Goal: Task Accomplishment & Management: Manage account settings

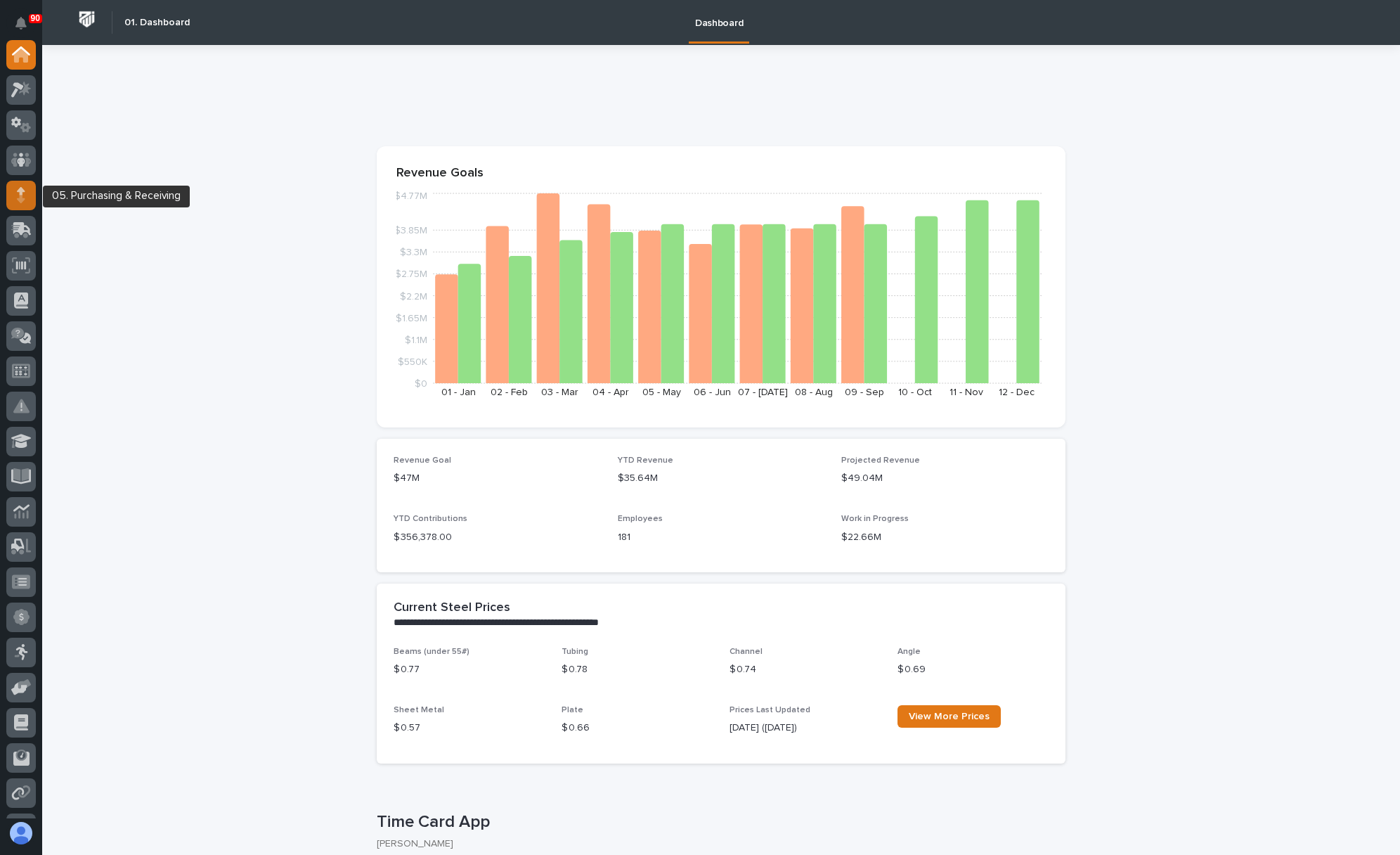
click at [18, 191] on icon at bounding box center [21, 190] width 9 height 8
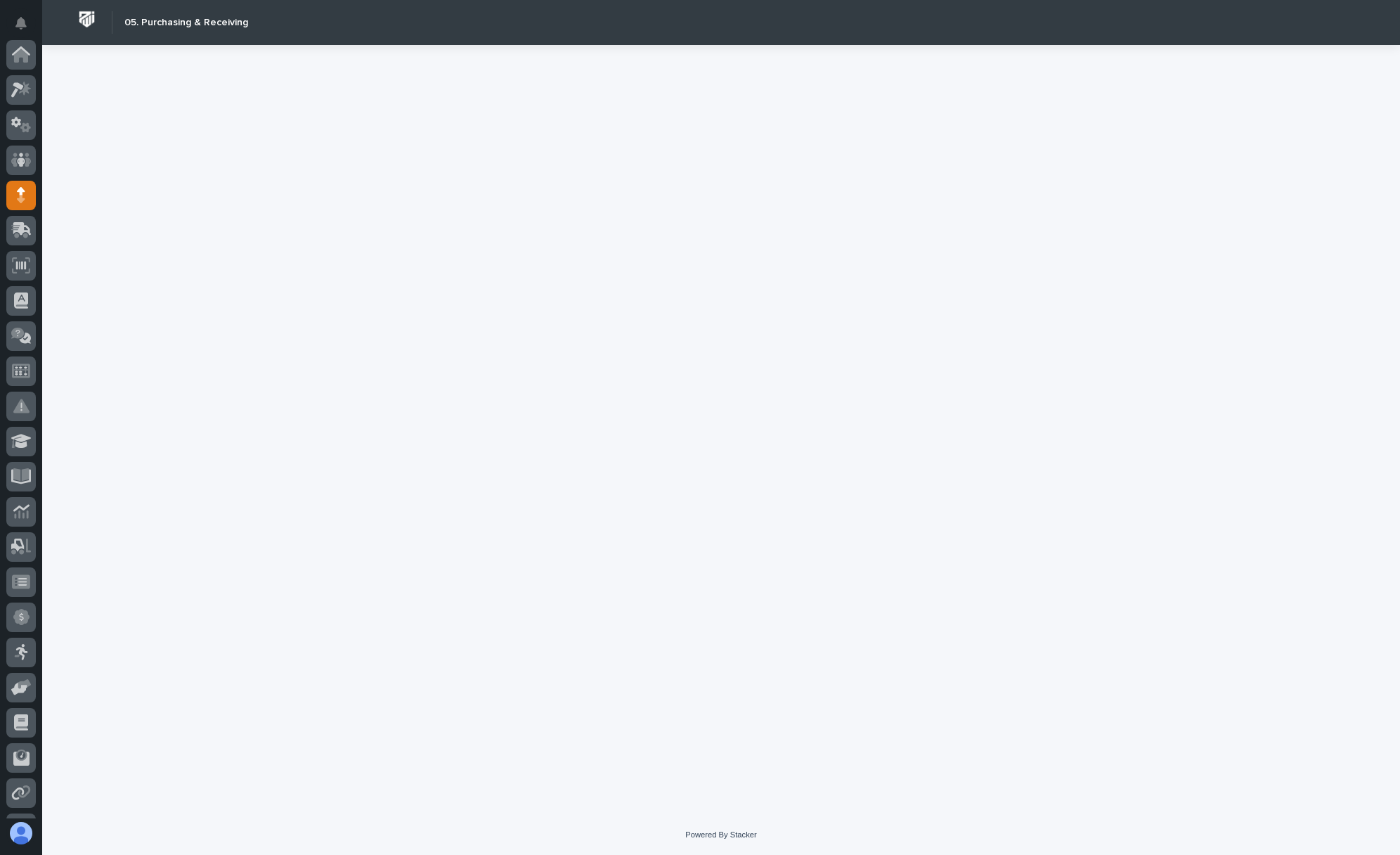
scroll to position [135, 0]
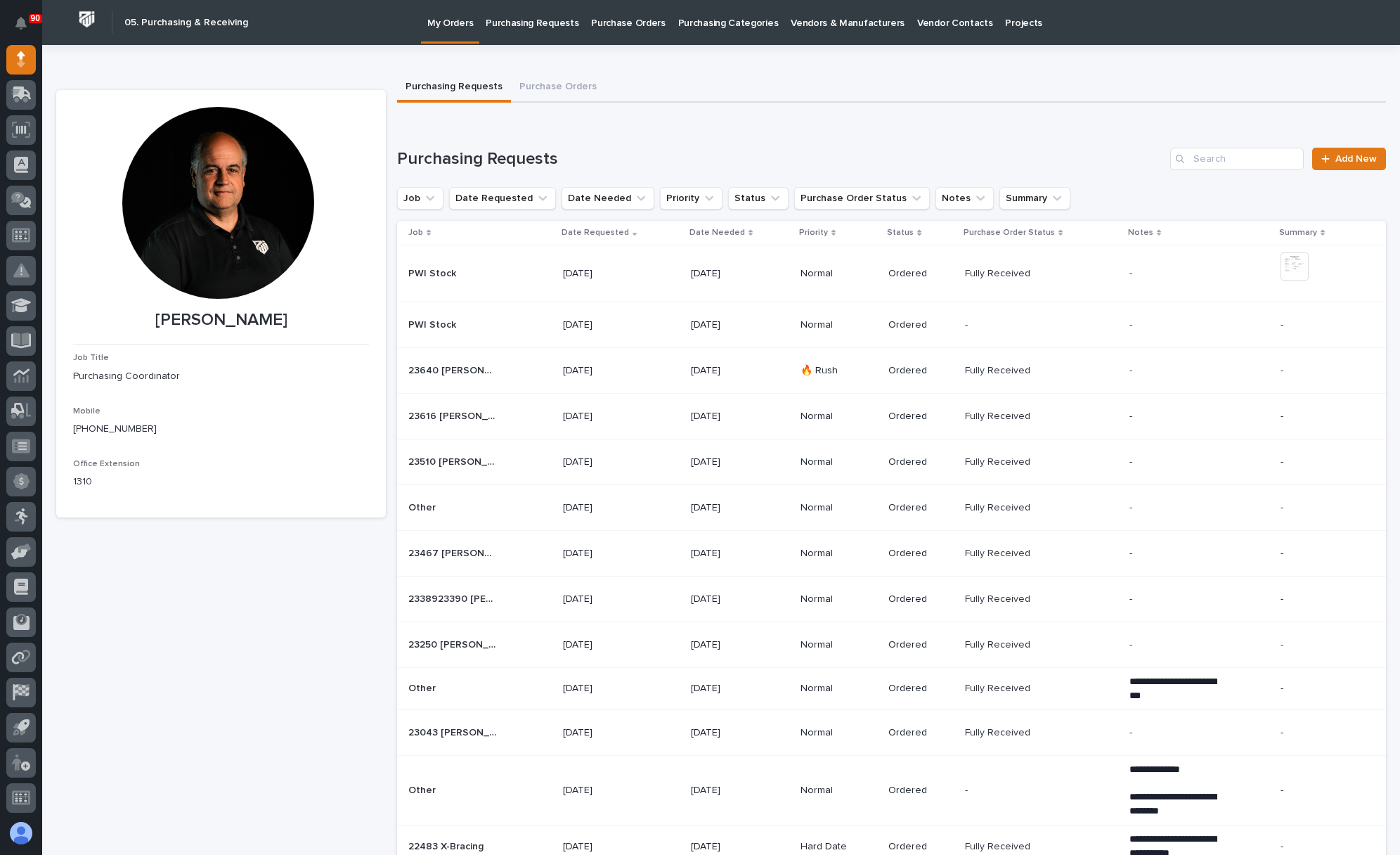
click at [536, 24] on p "Purchasing Requests" at bounding box center [532, 15] width 93 height 29
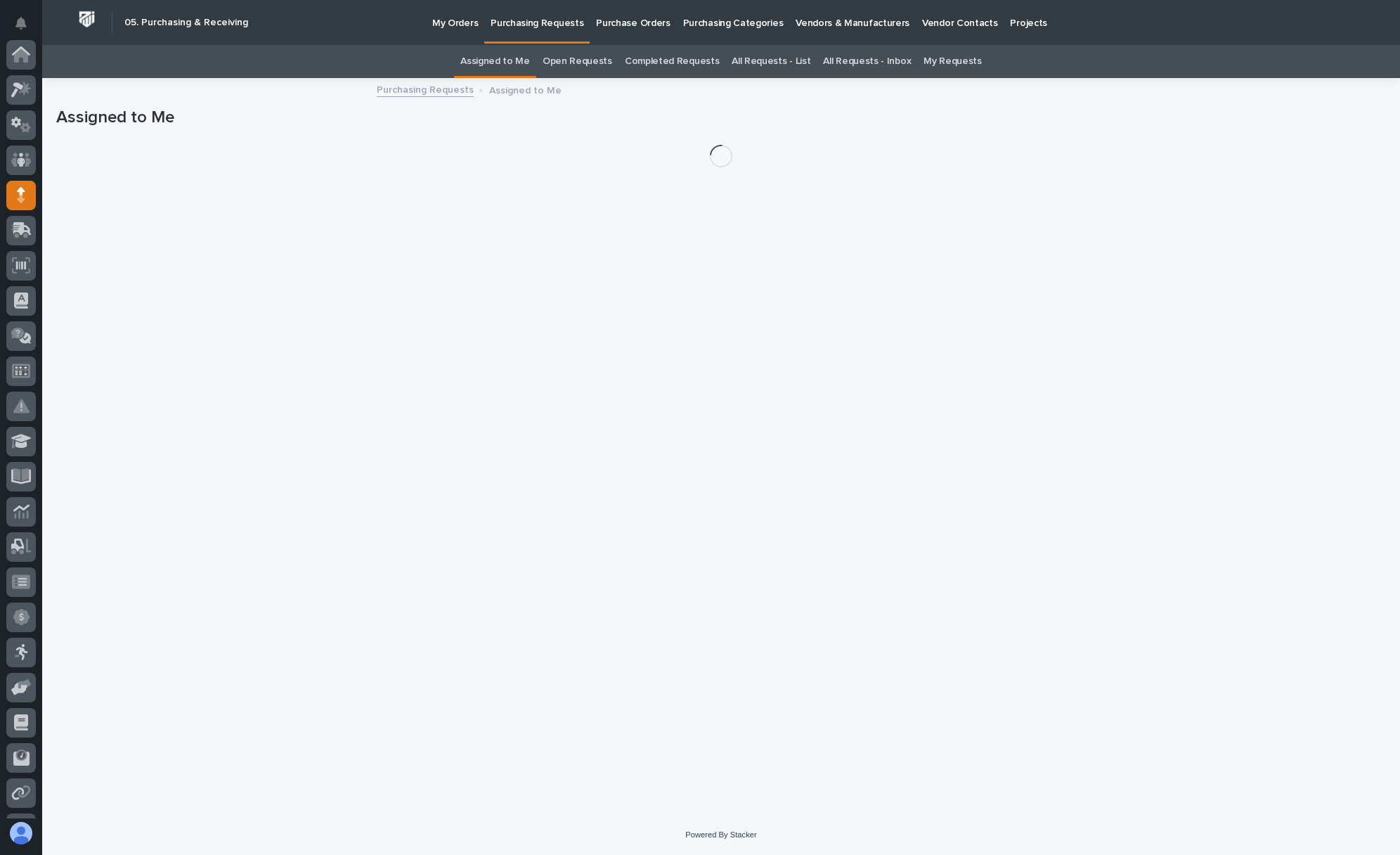
scroll to position [135, 0]
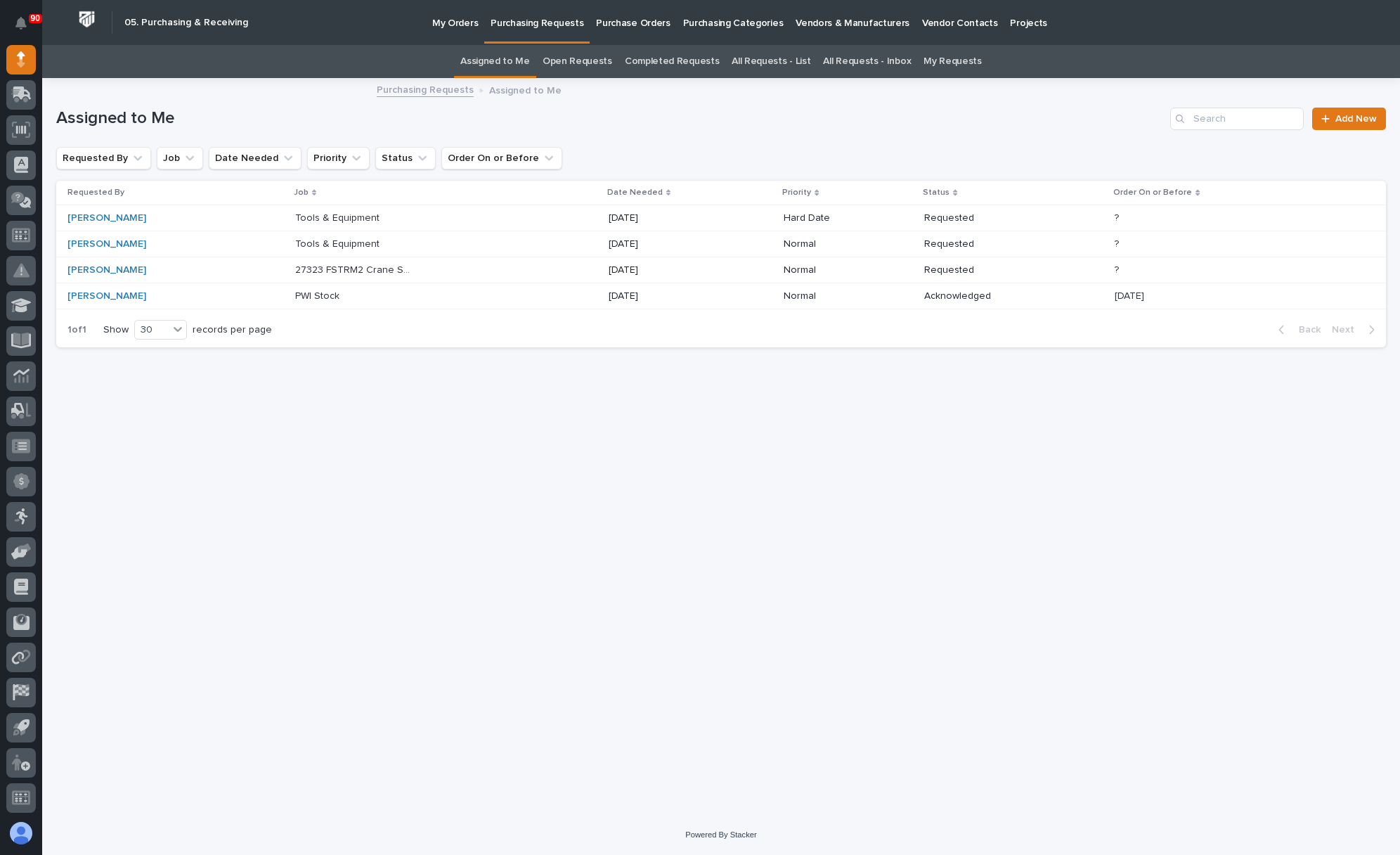
click at [308, 266] on p "27323 FSTRM2 Crane System" at bounding box center [355, 269] width 120 height 15
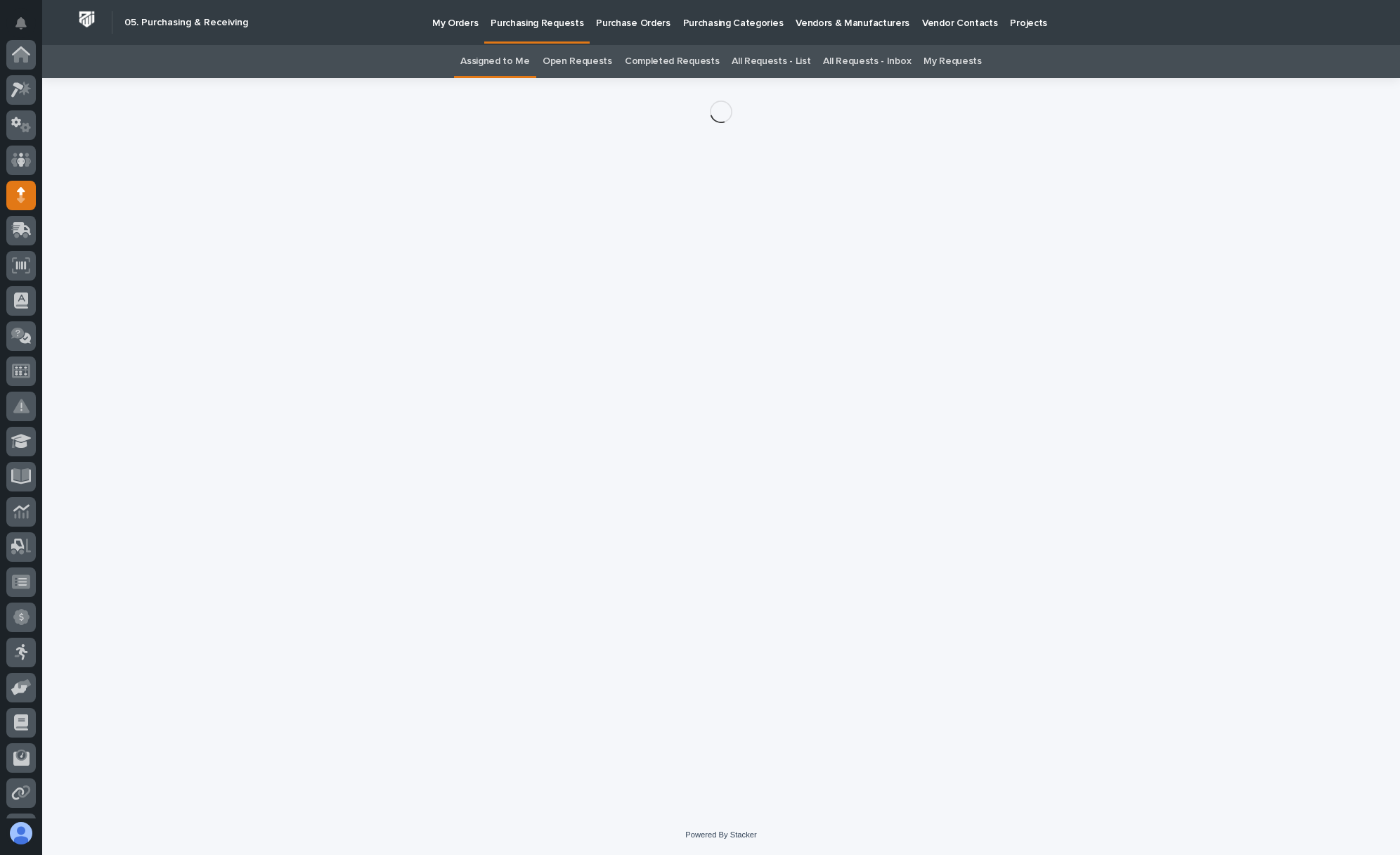
scroll to position [135, 0]
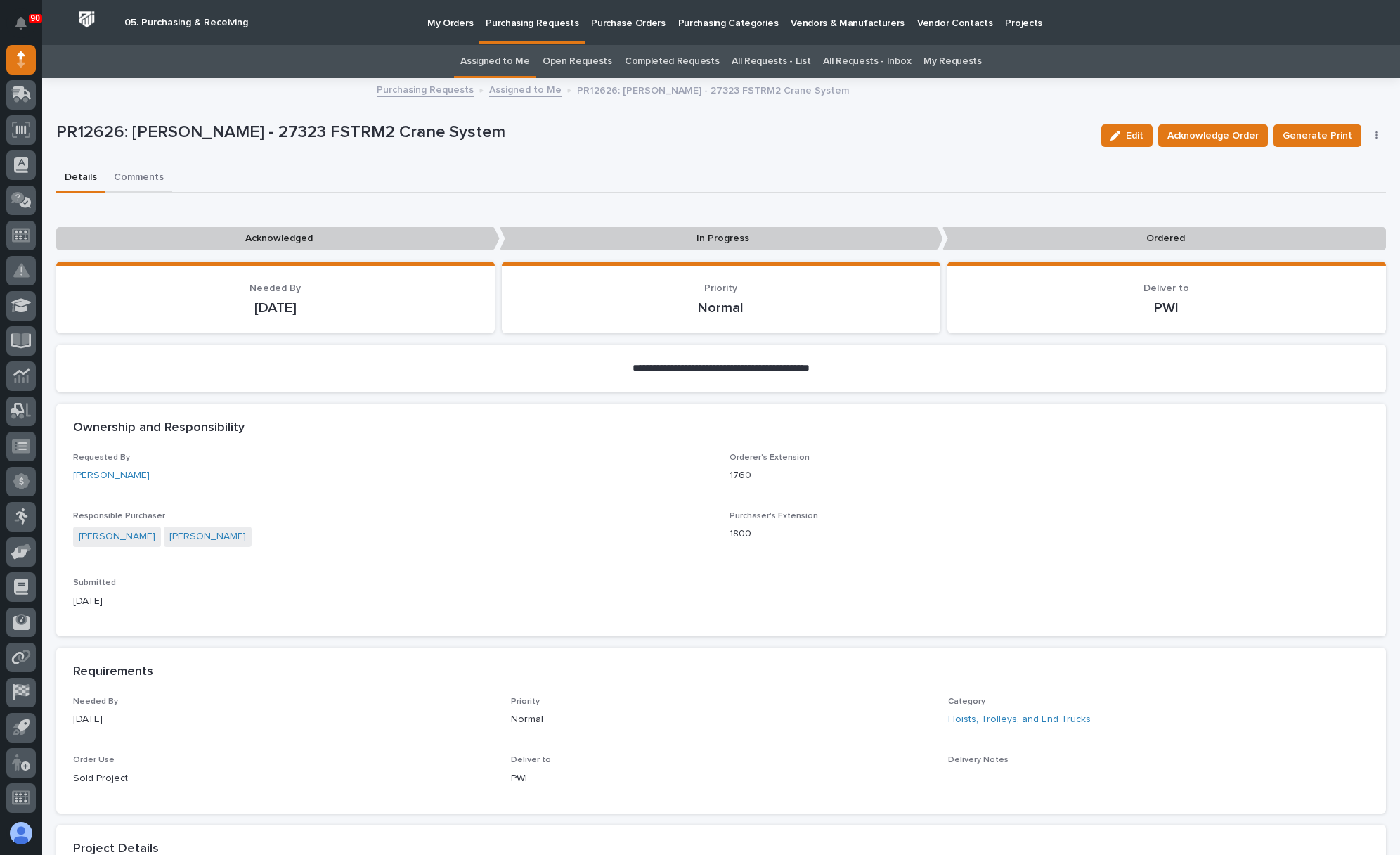
click at [140, 176] on button "Comments" at bounding box center [138, 179] width 67 height 29
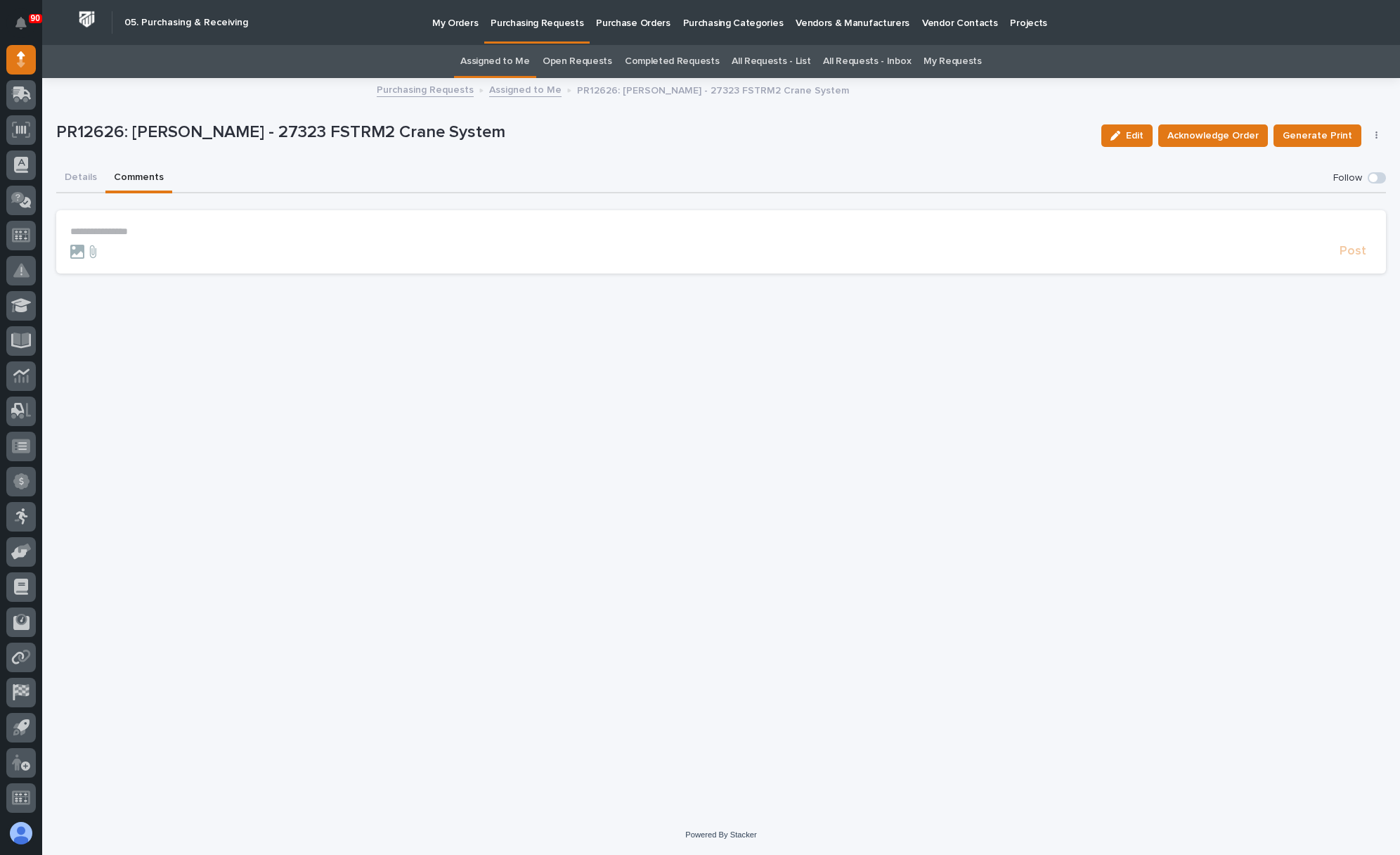
click at [91, 226] on p "**********" at bounding box center [721, 231] width 1301 height 12
click at [1353, 255] on span "Post" at bounding box center [1352, 258] width 26 height 16
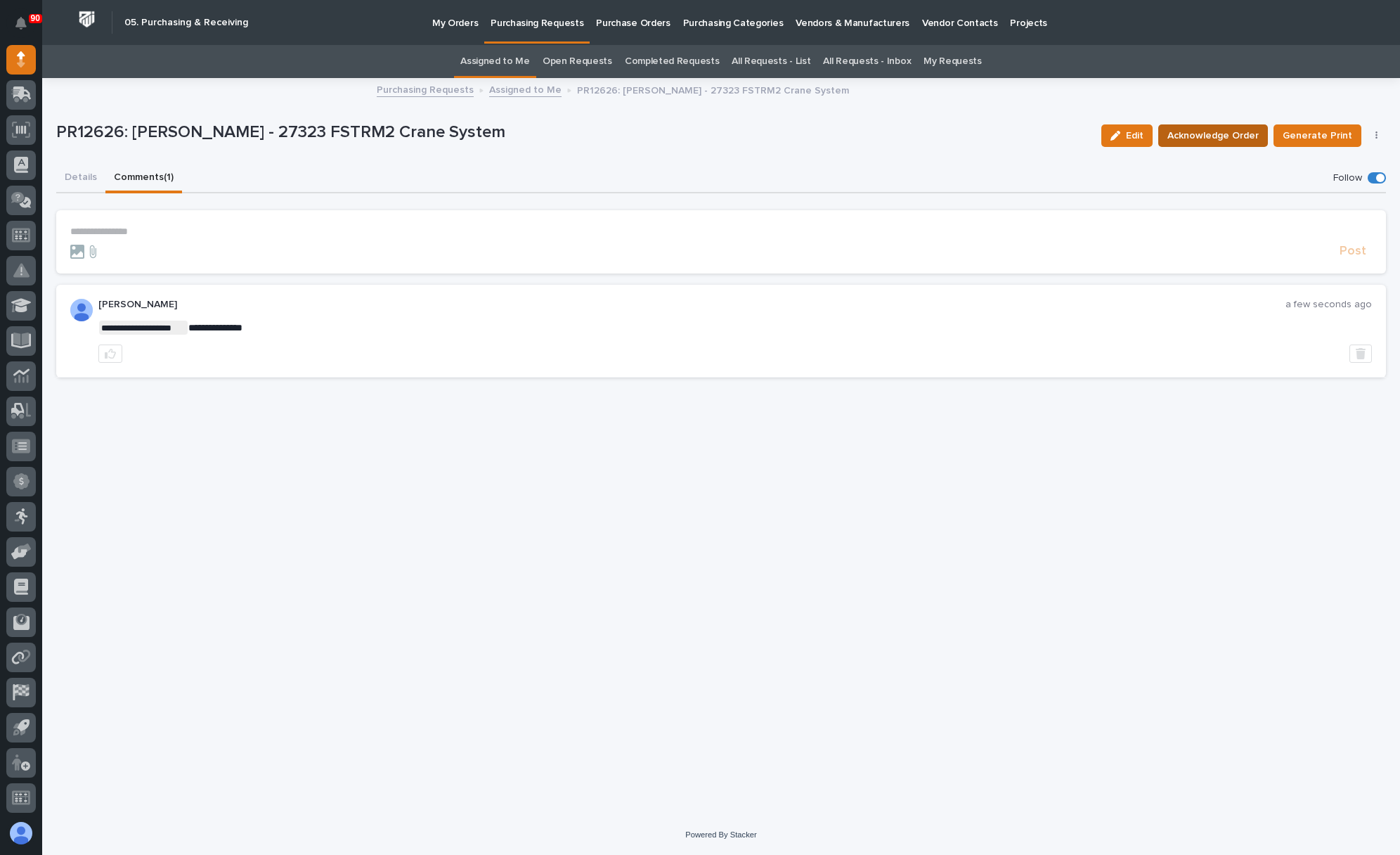
click at [1222, 130] on span "Acknowledge Order" at bounding box center [1213, 135] width 91 height 17
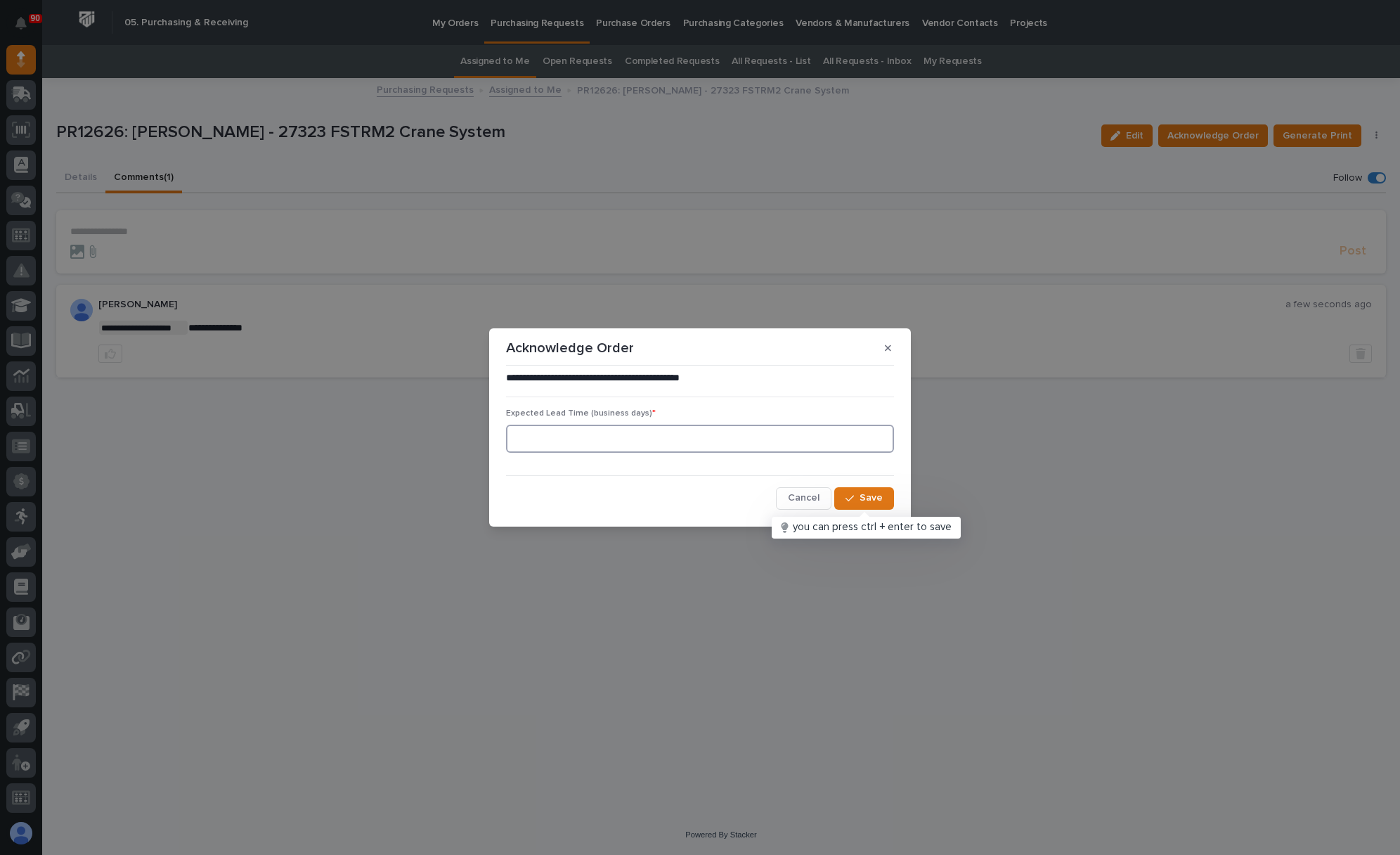
click at [586, 438] on input at bounding box center [700, 438] width 388 height 28
type input "1"
click at [863, 493] on span "Save" at bounding box center [871, 497] width 23 height 12
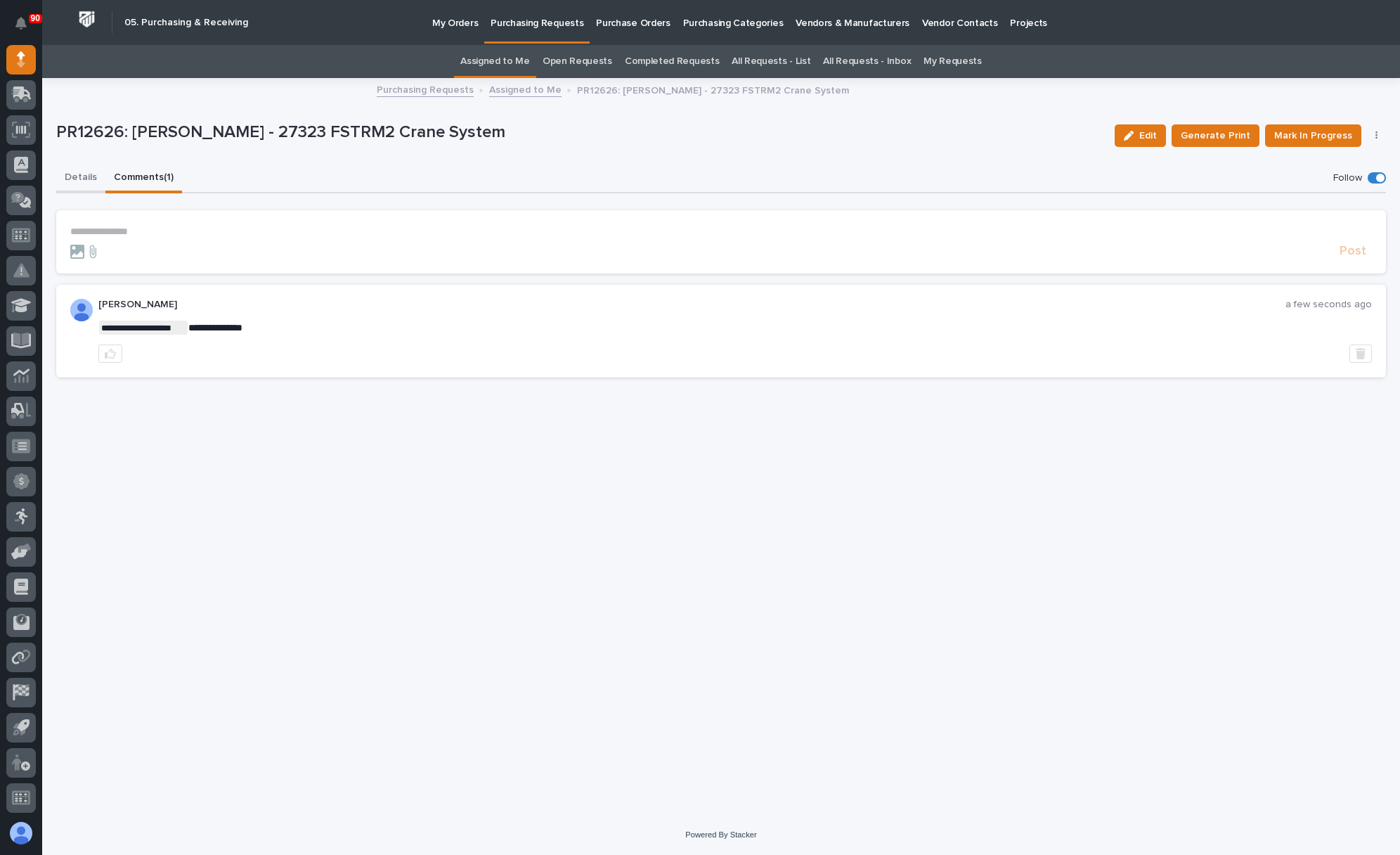
click at [76, 176] on button "Details" at bounding box center [81, 179] width 49 height 29
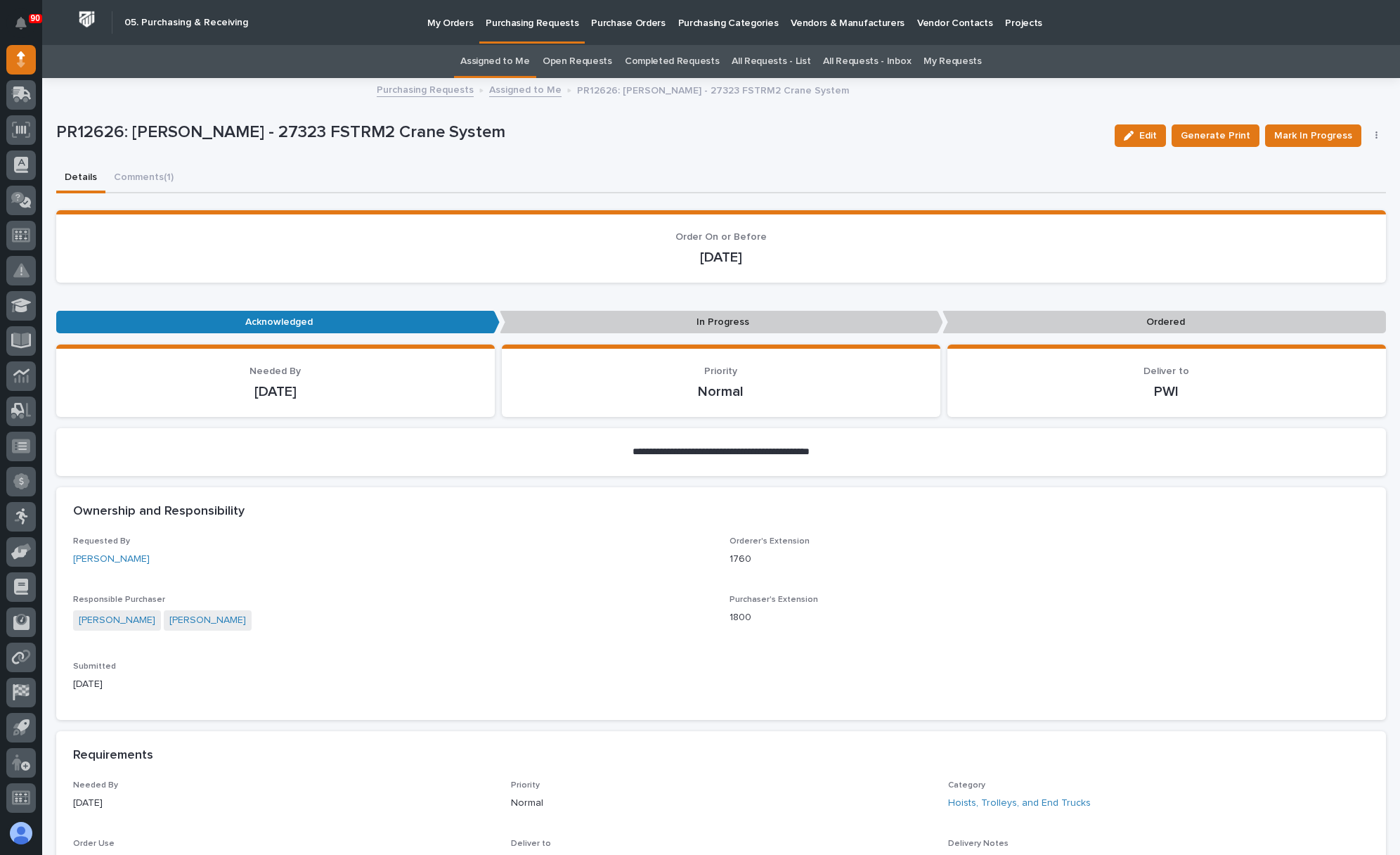
click at [528, 26] on p "Purchasing Requests" at bounding box center [532, 15] width 93 height 29
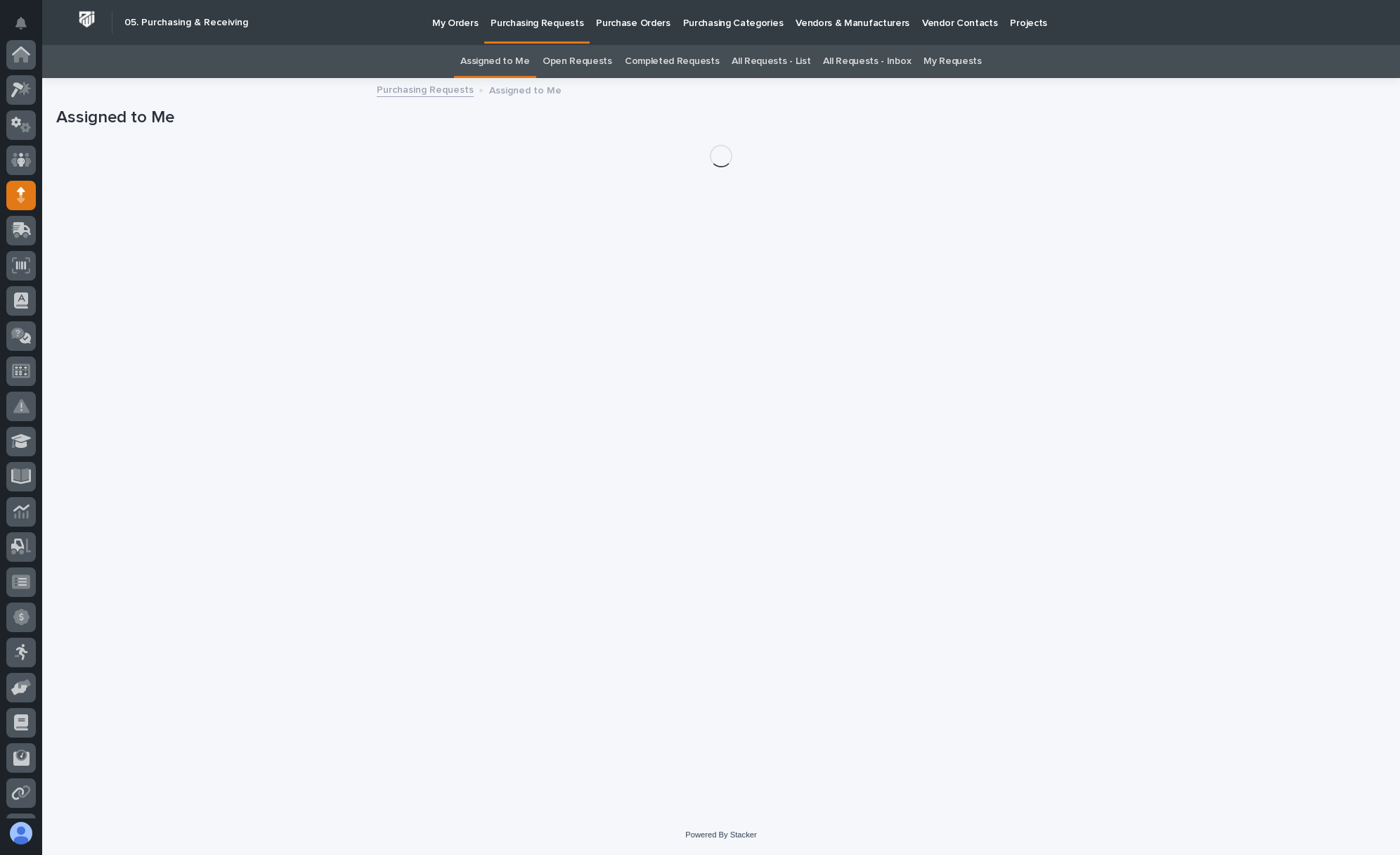
scroll to position [135, 0]
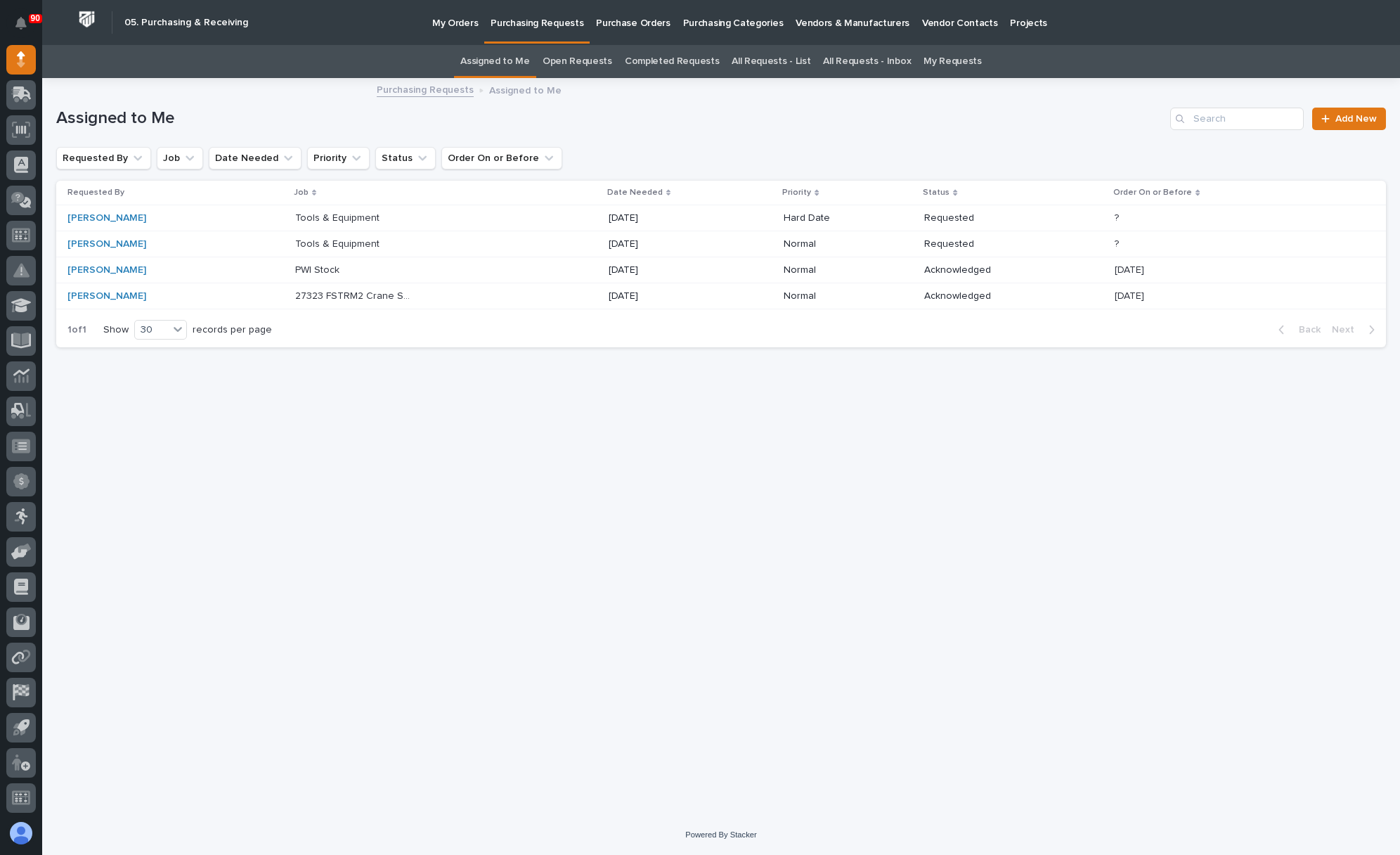
click at [321, 241] on p "Tools & Equipment" at bounding box center [338, 243] width 87 height 15
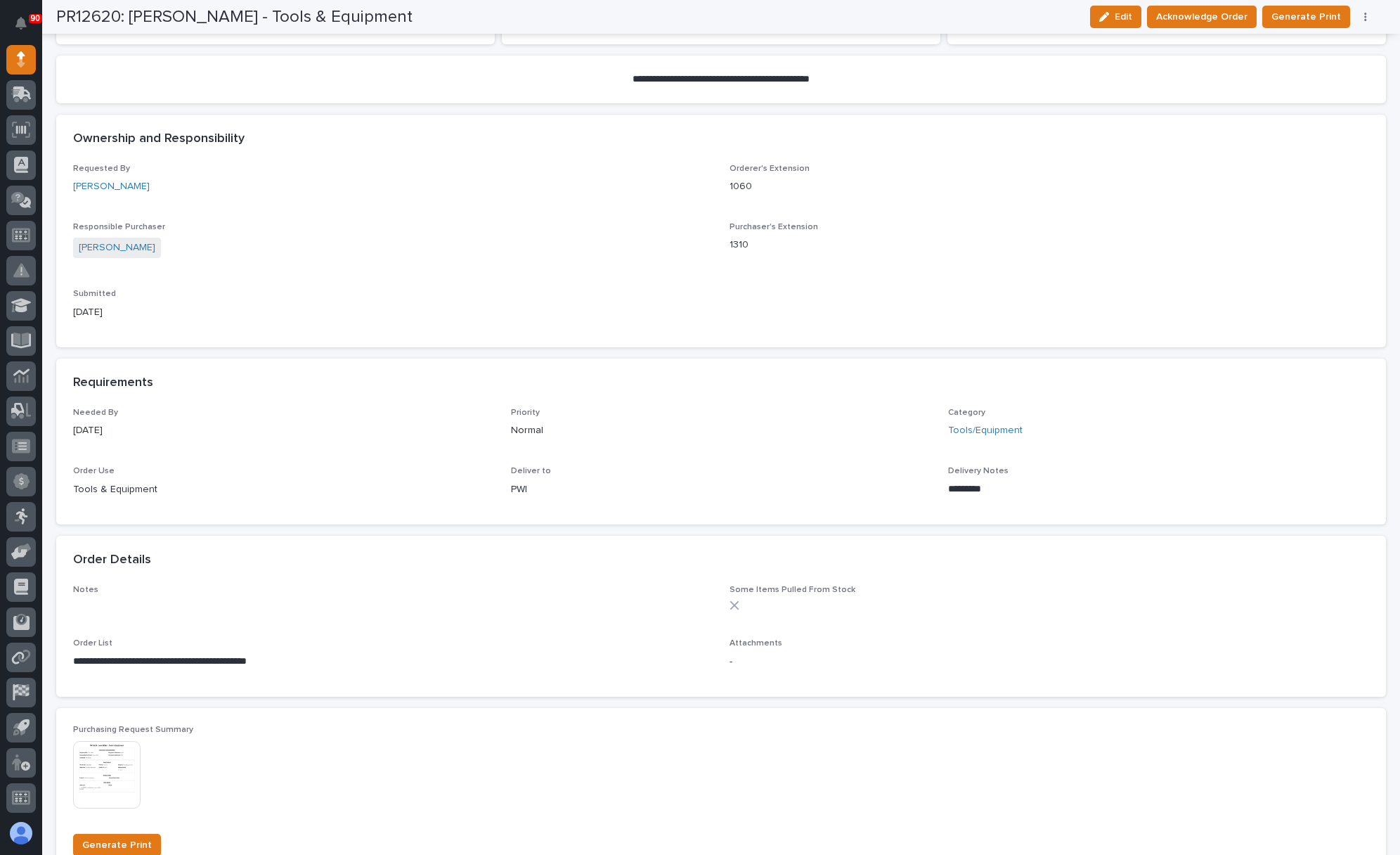
scroll to position [292, 0]
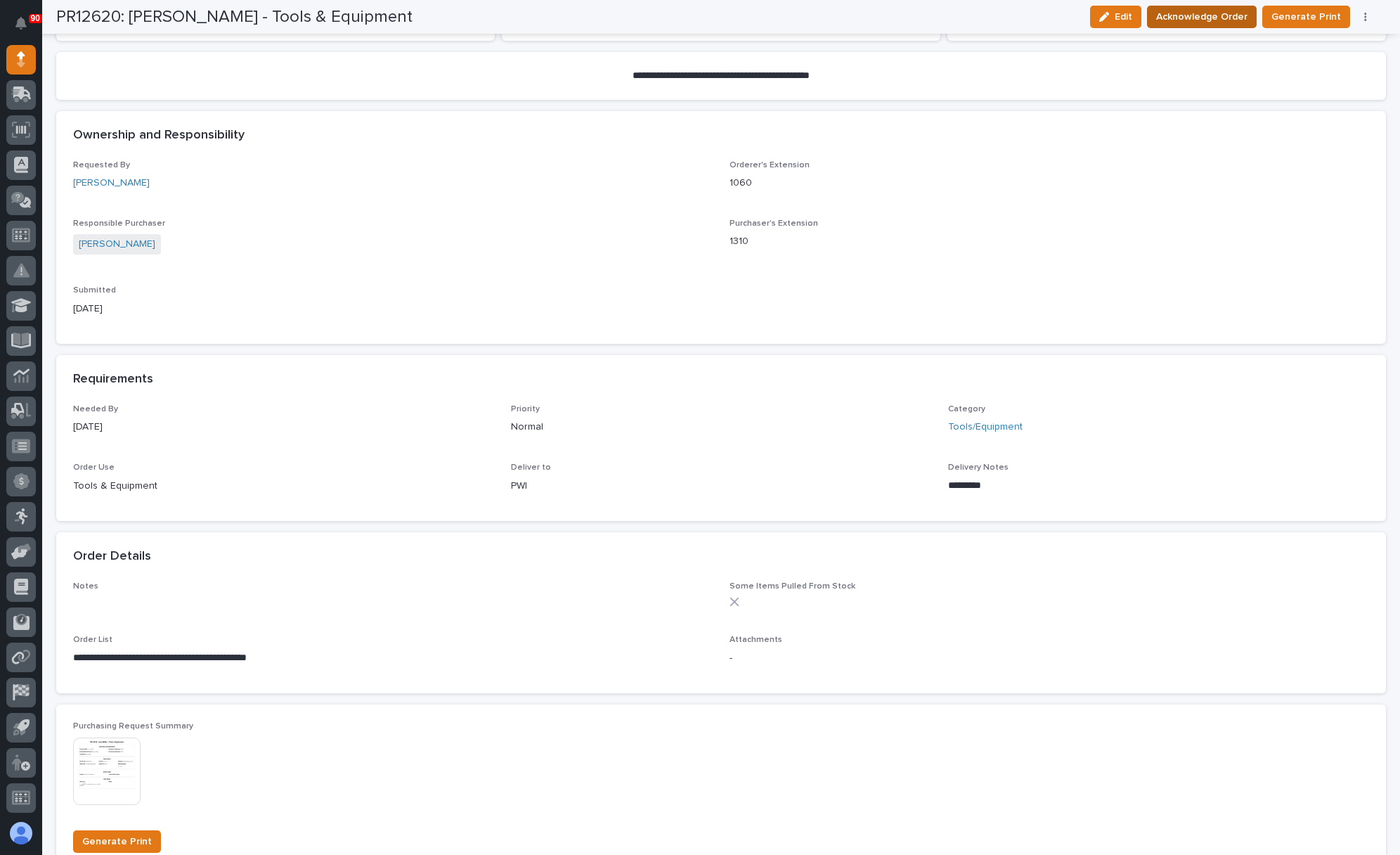
click at [1210, 10] on span "Acknowledge Order" at bounding box center [1202, 17] width 91 height 17
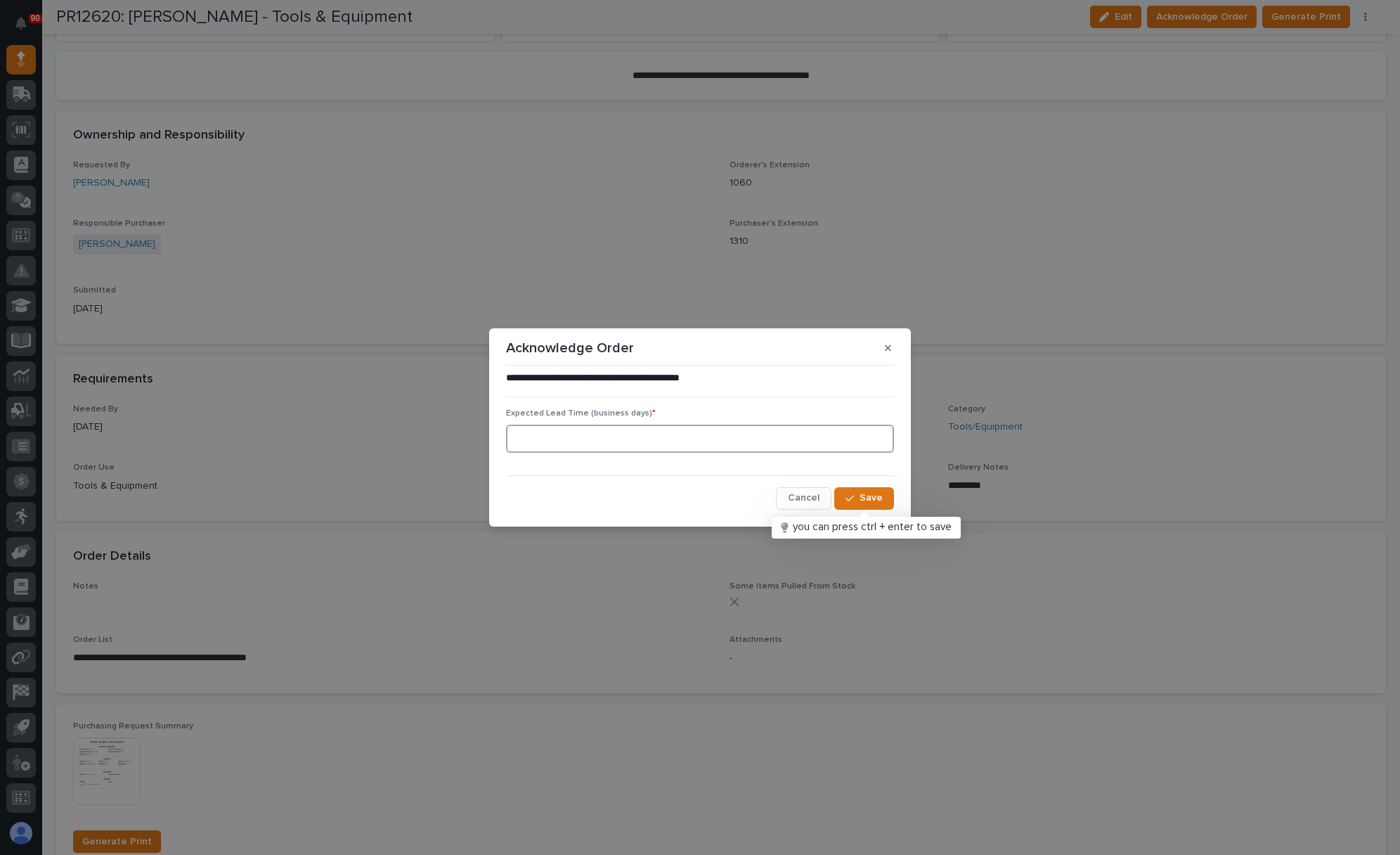
click at [603, 441] on input at bounding box center [700, 438] width 388 height 28
type input "5"
click at [864, 499] on span "Save" at bounding box center [871, 497] width 23 height 12
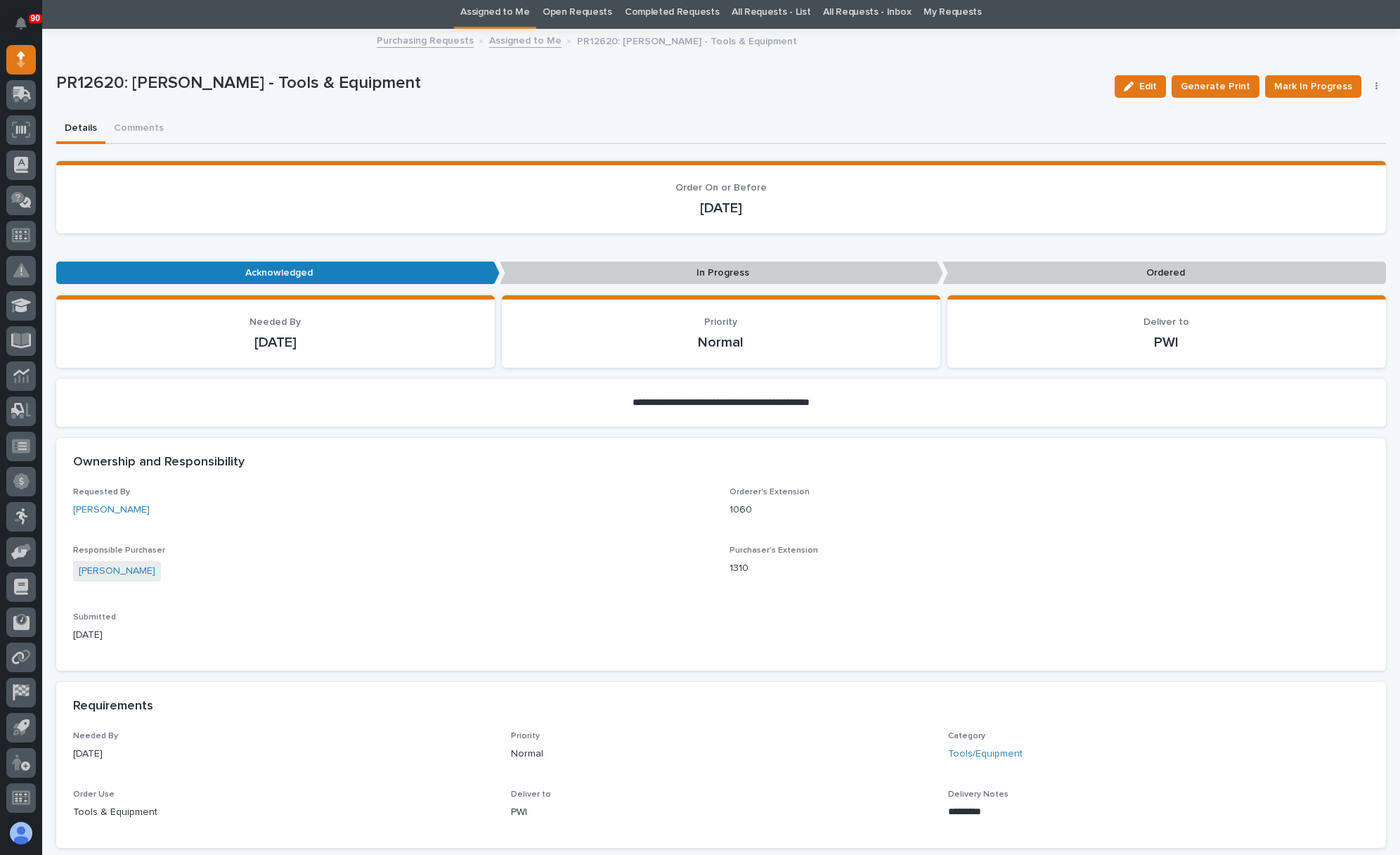
scroll to position [0, 0]
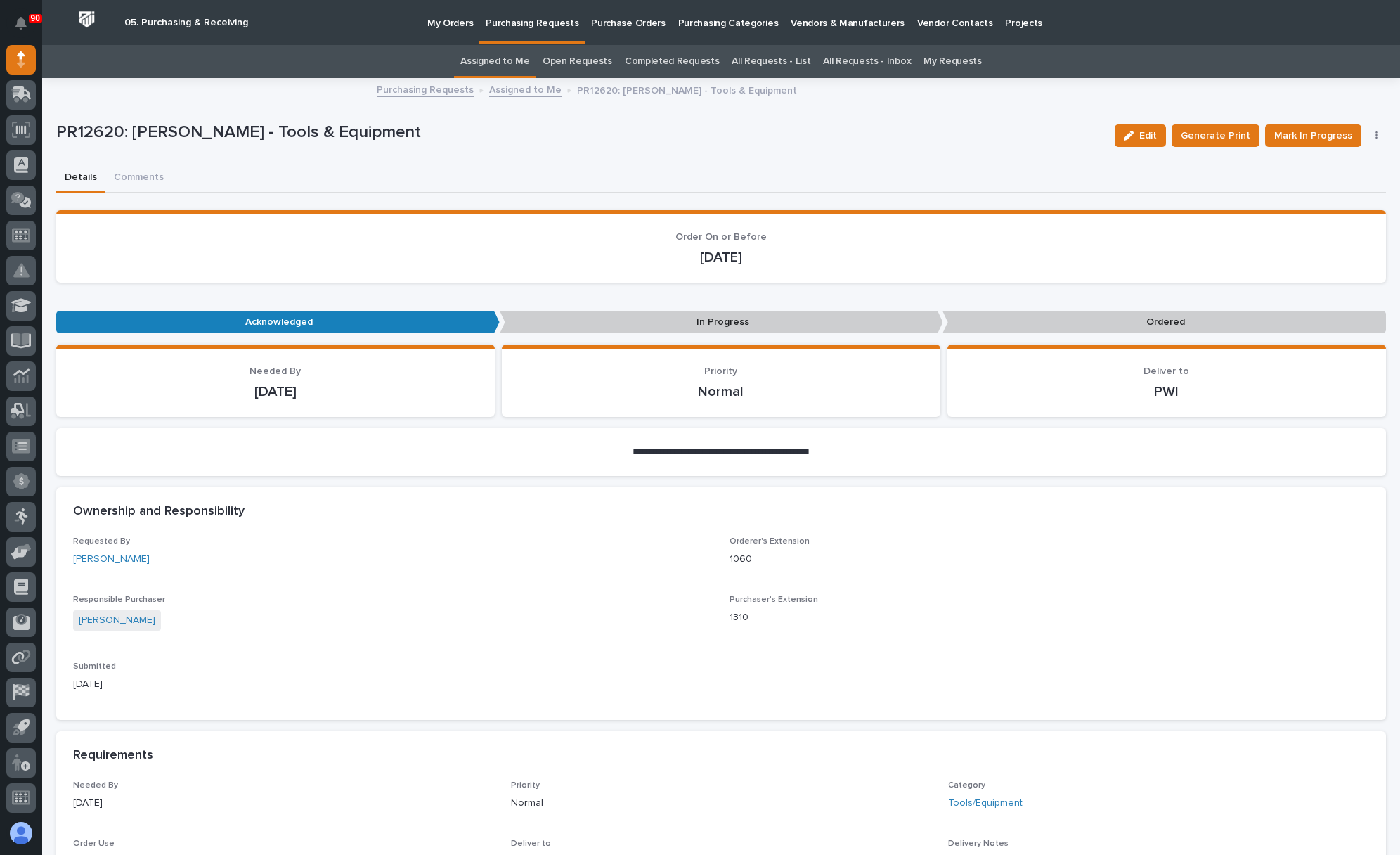
click at [539, 23] on p "Purchasing Requests" at bounding box center [532, 15] width 93 height 29
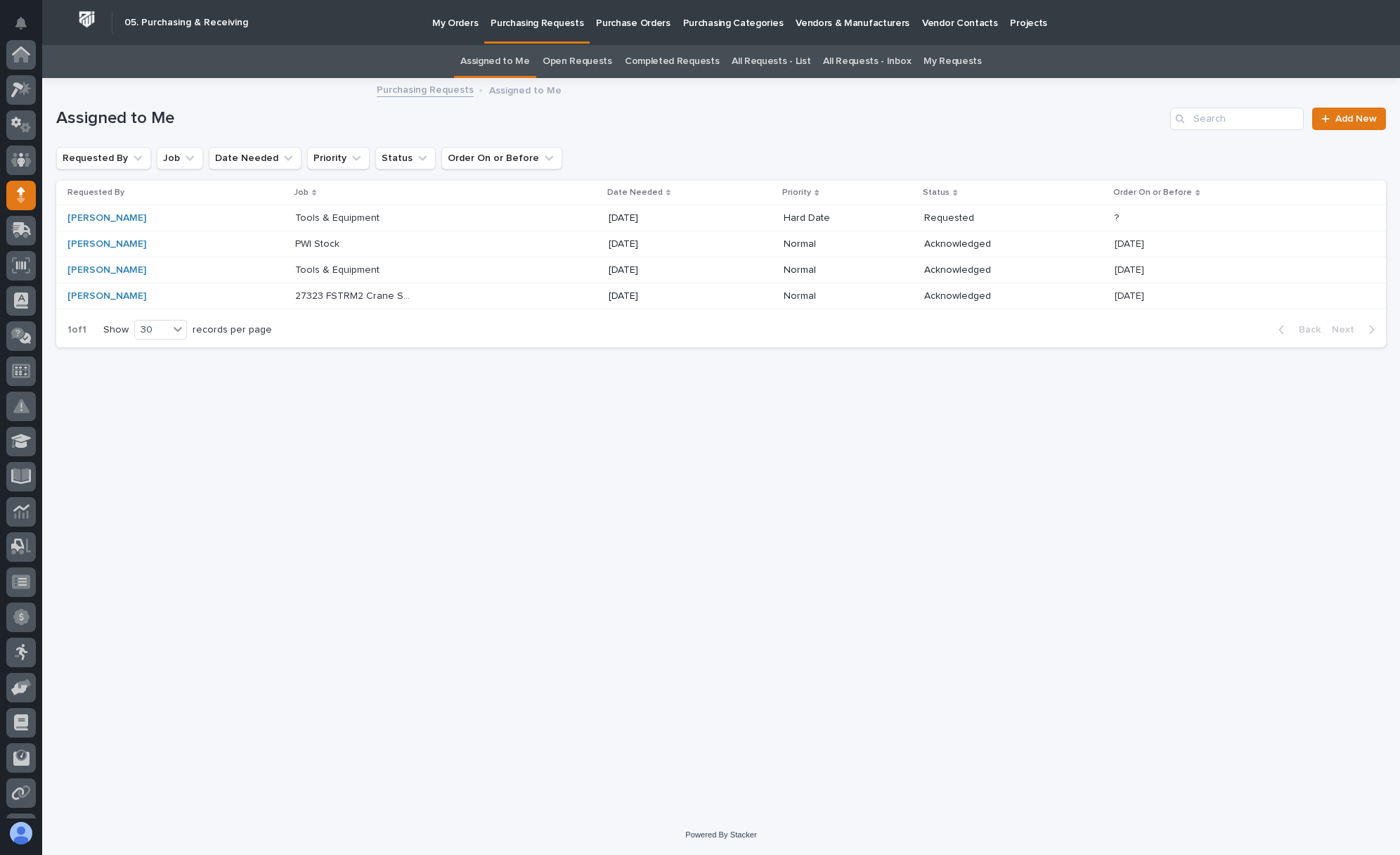
scroll to position [135, 0]
click at [298, 212] on p "Tools & Equipment" at bounding box center [338, 217] width 87 height 15
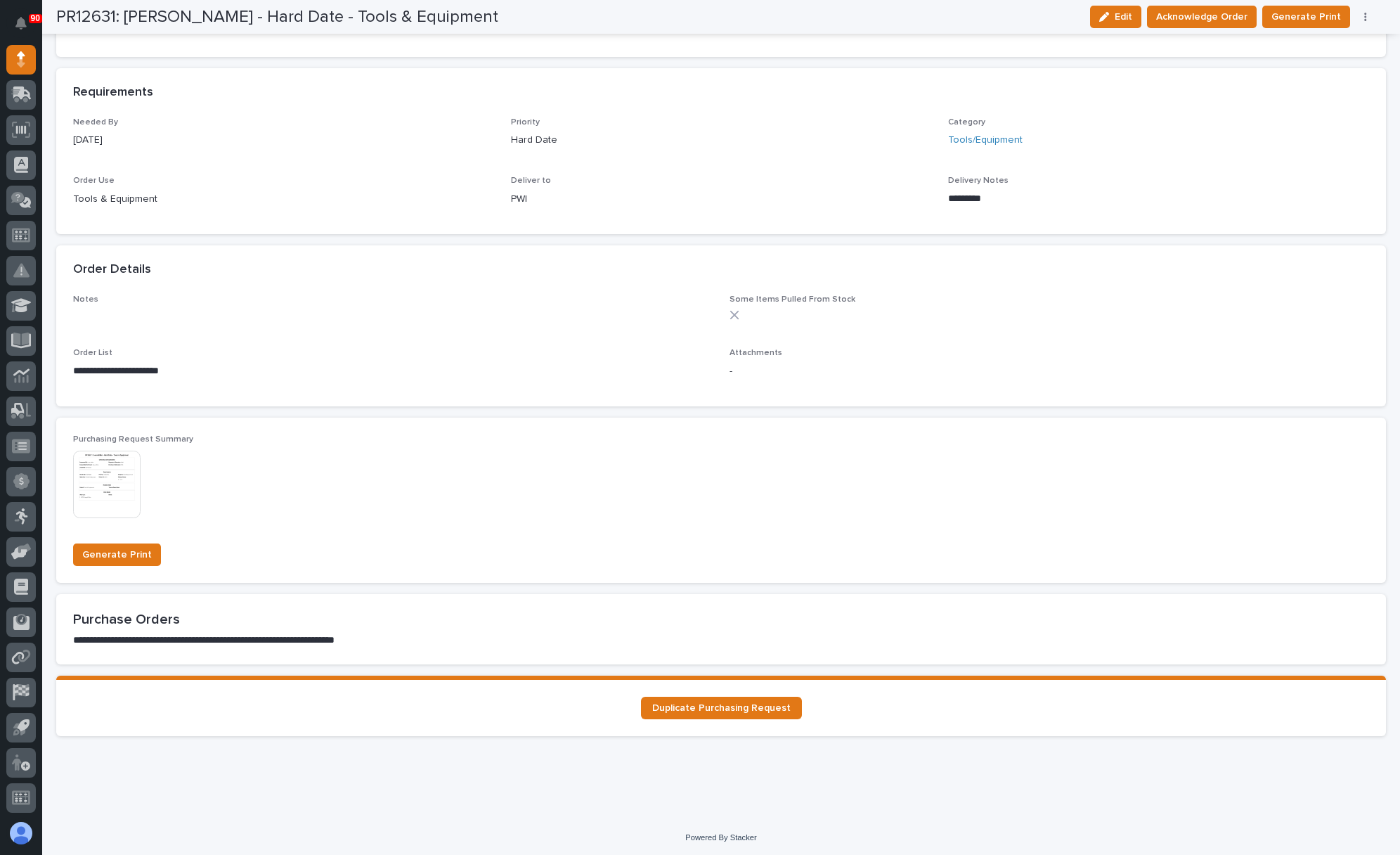
scroll to position [581, 0]
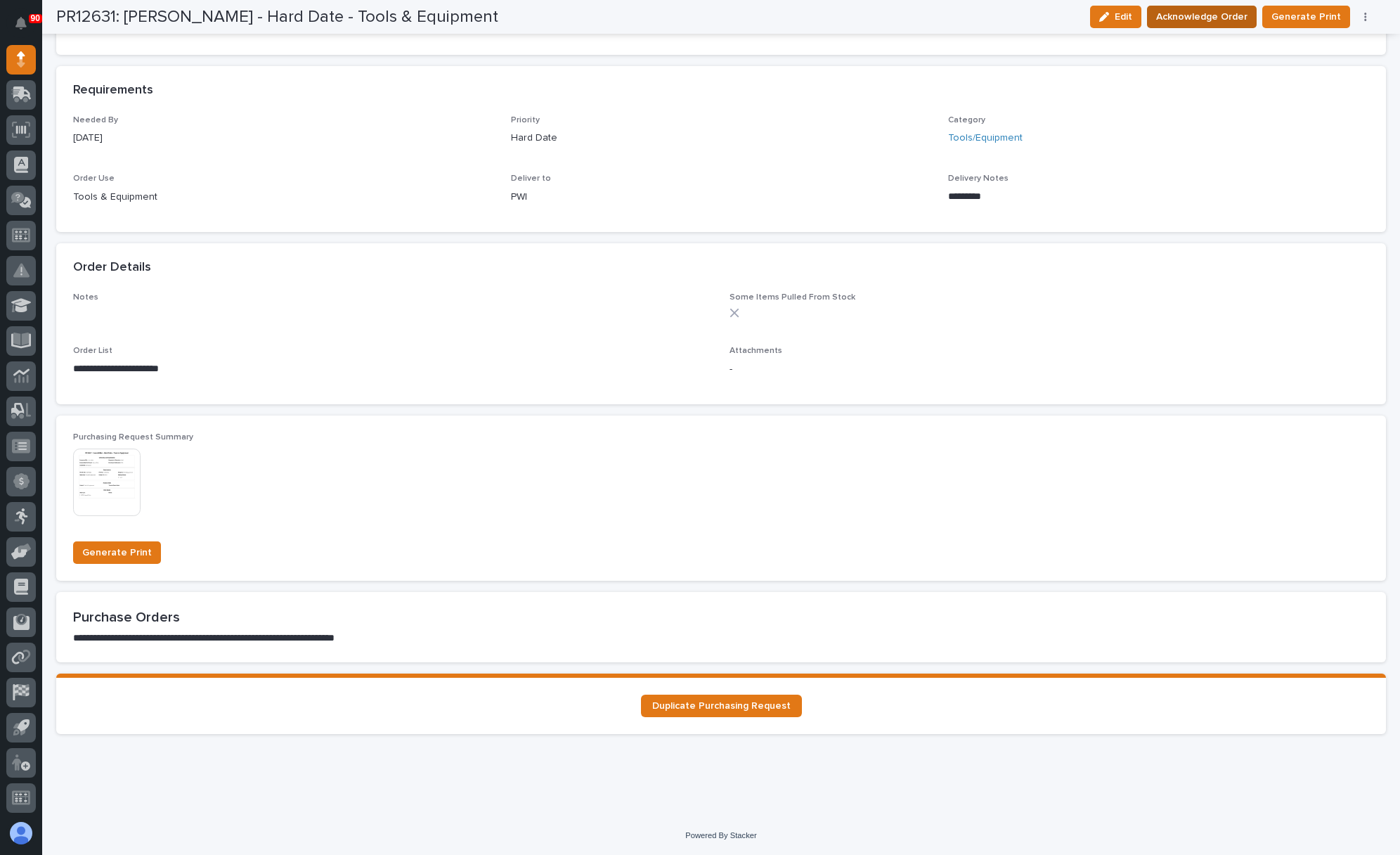
click at [1203, 14] on span "Acknowledge Order" at bounding box center [1202, 17] width 91 height 17
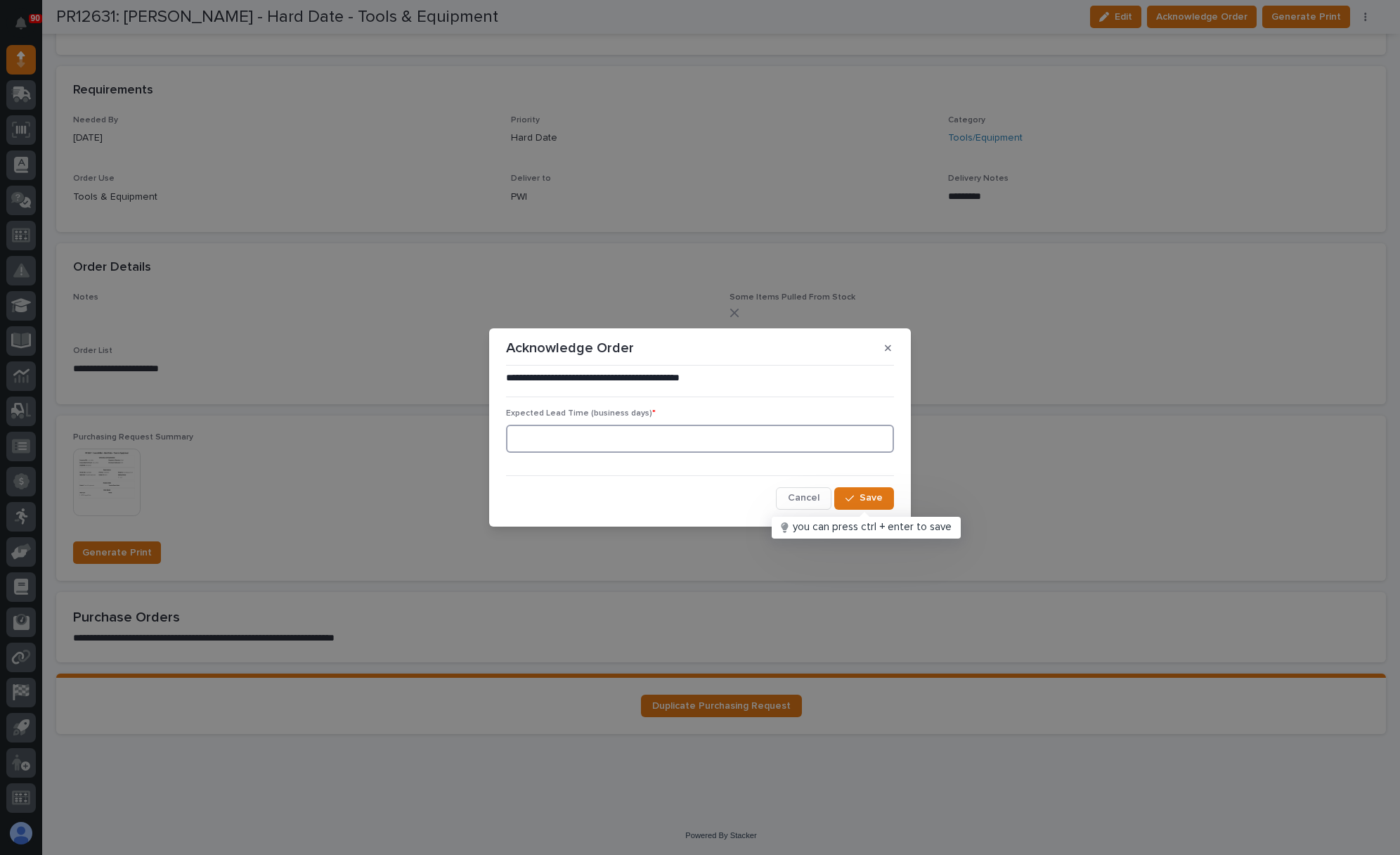
click at [753, 438] on input at bounding box center [700, 438] width 388 height 28
type input "5"
click at [856, 496] on div "button" at bounding box center [852, 498] width 14 height 10
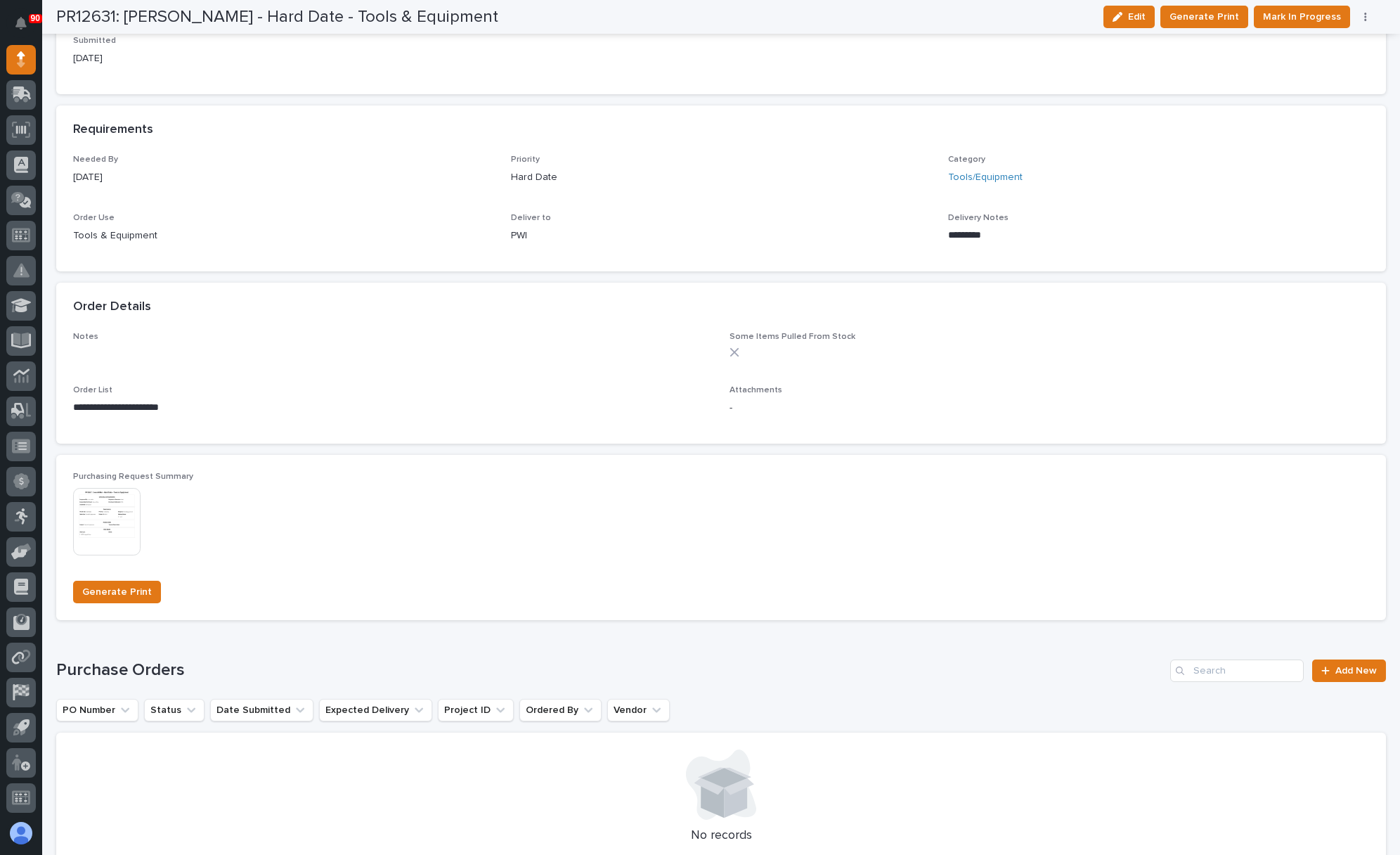
scroll to position [703, 0]
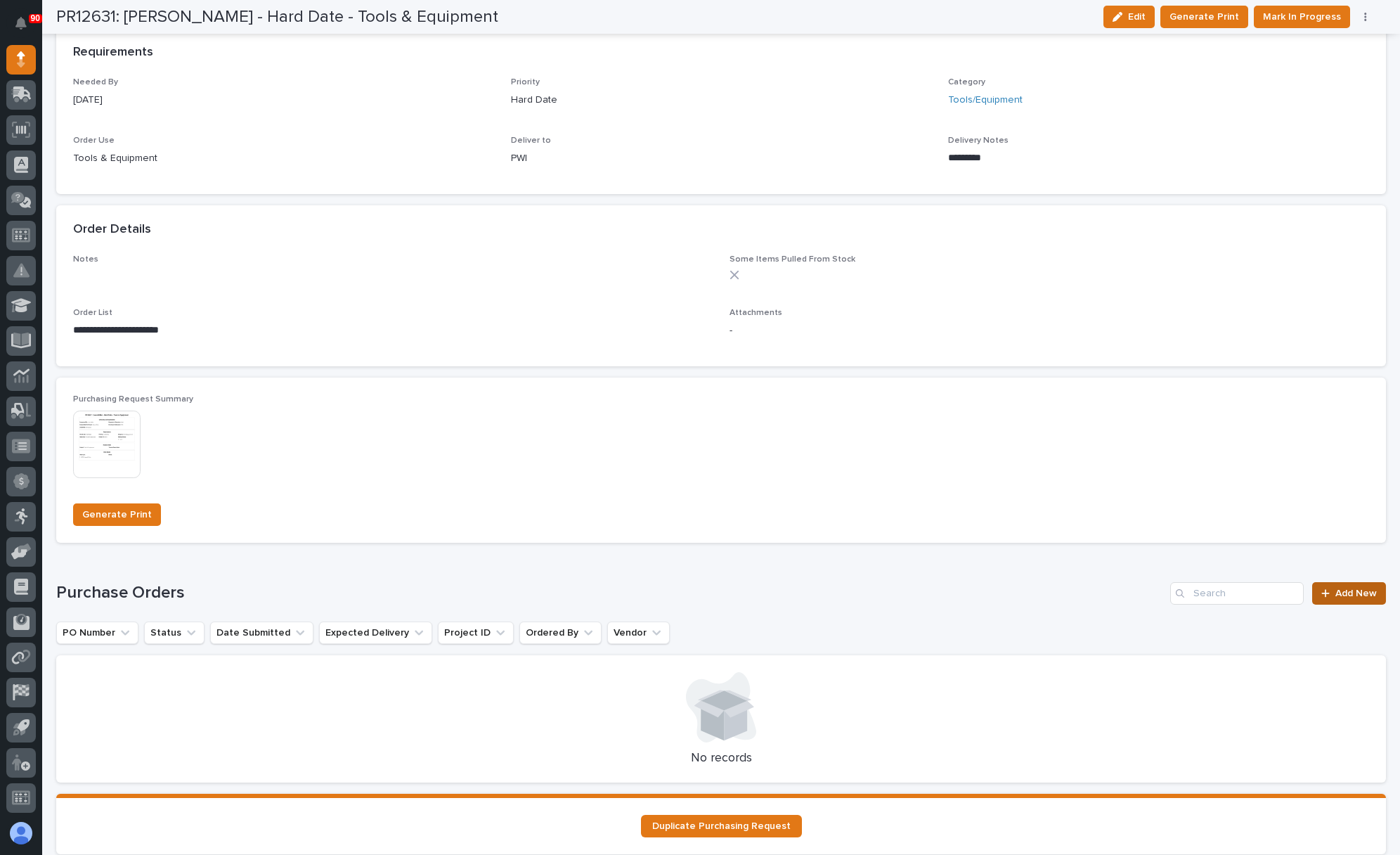
click at [1347, 591] on span "Add New" at bounding box center [1355, 593] width 42 height 10
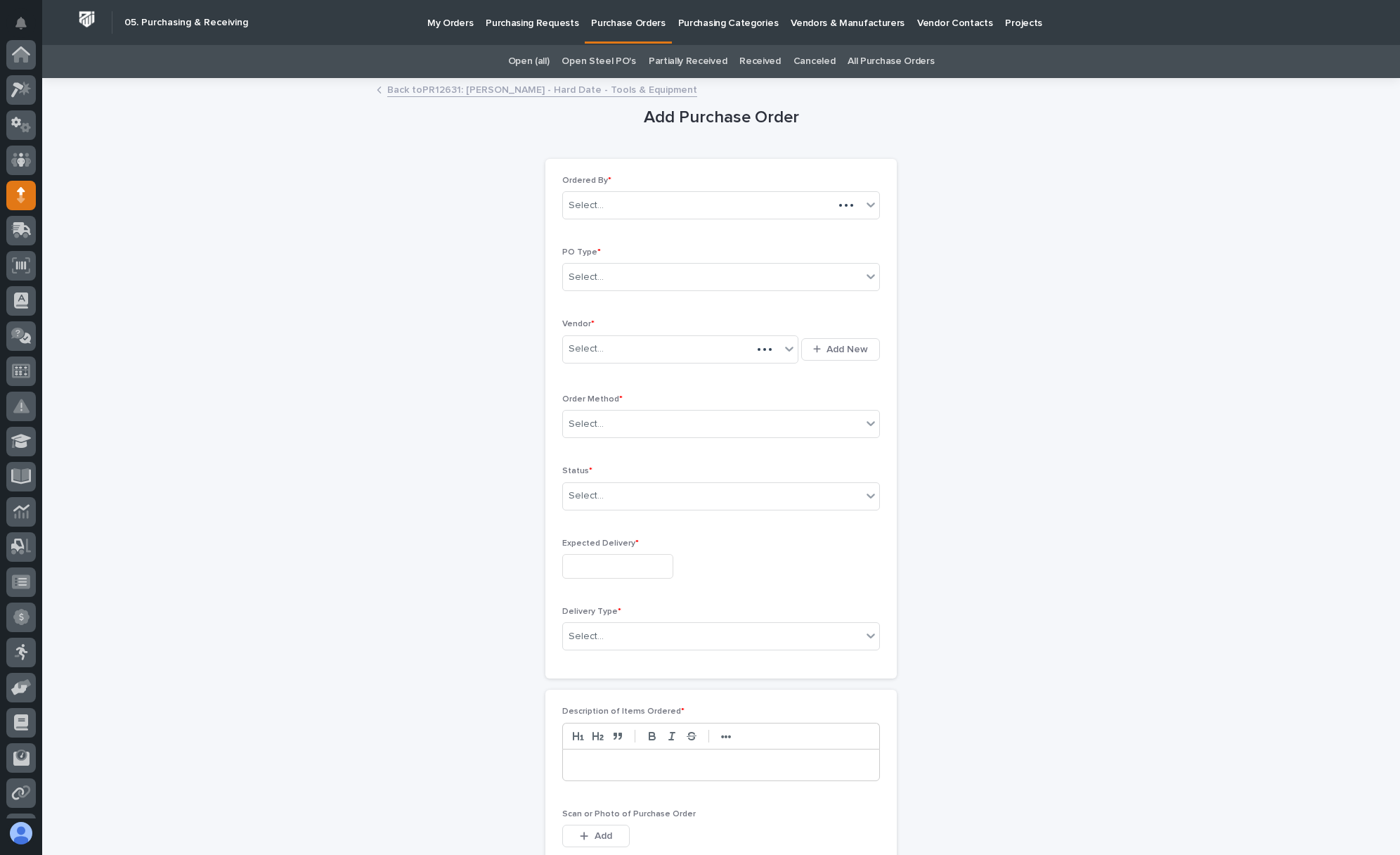
scroll to position [135, 0]
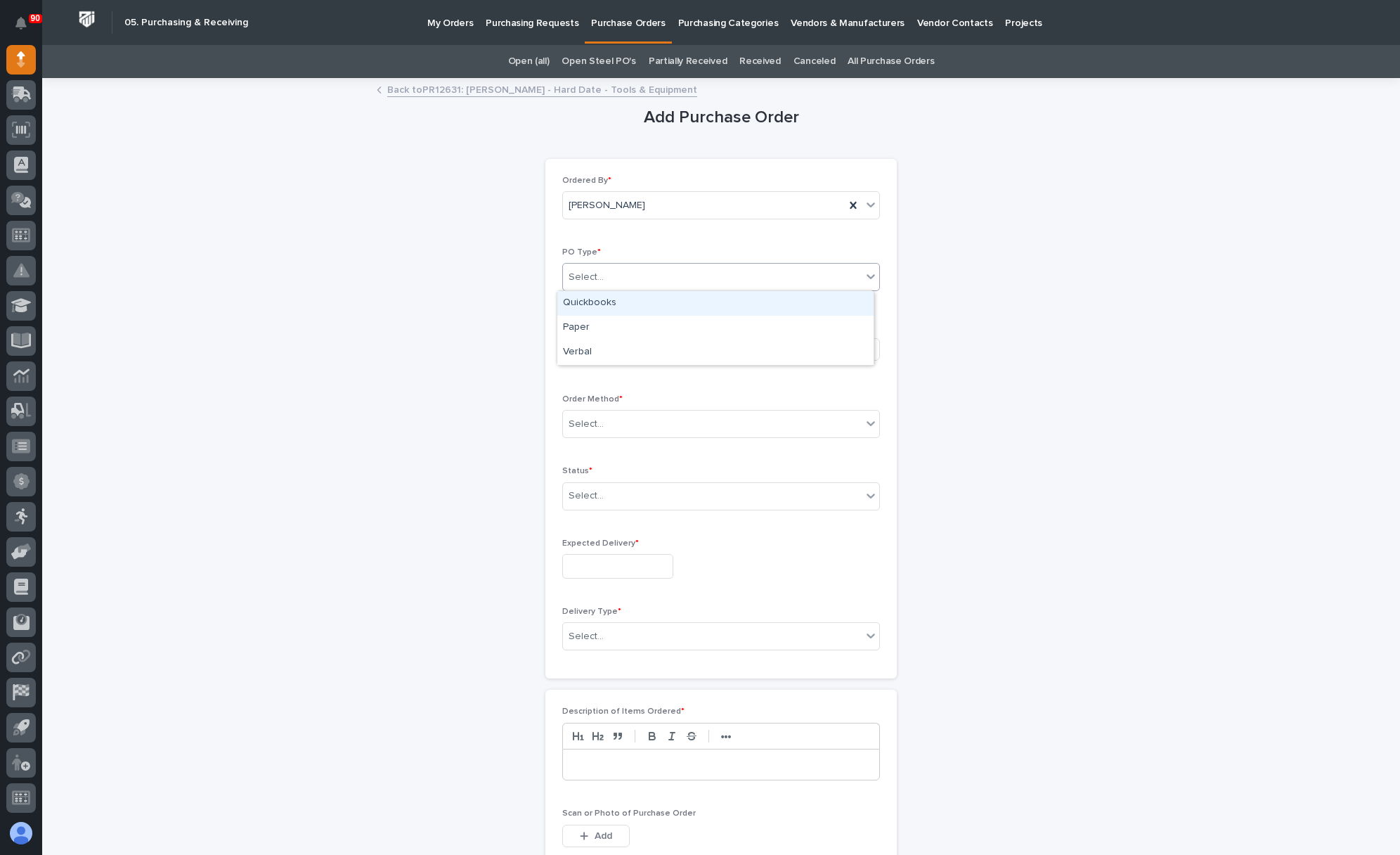
click at [618, 277] on div "Select..." at bounding box center [712, 277] width 299 height 23
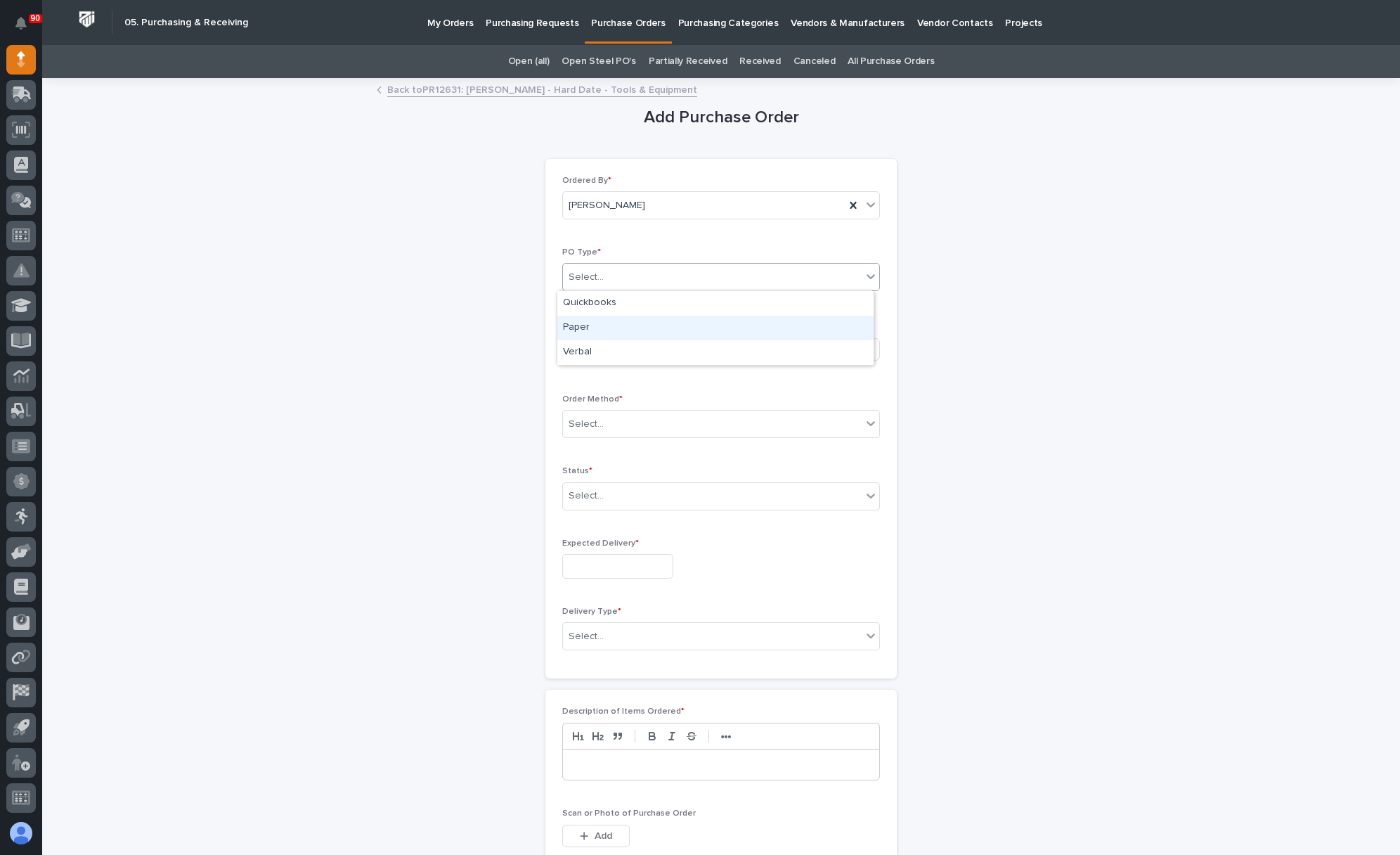
click at [591, 321] on div "Paper" at bounding box center [715, 328] width 316 height 25
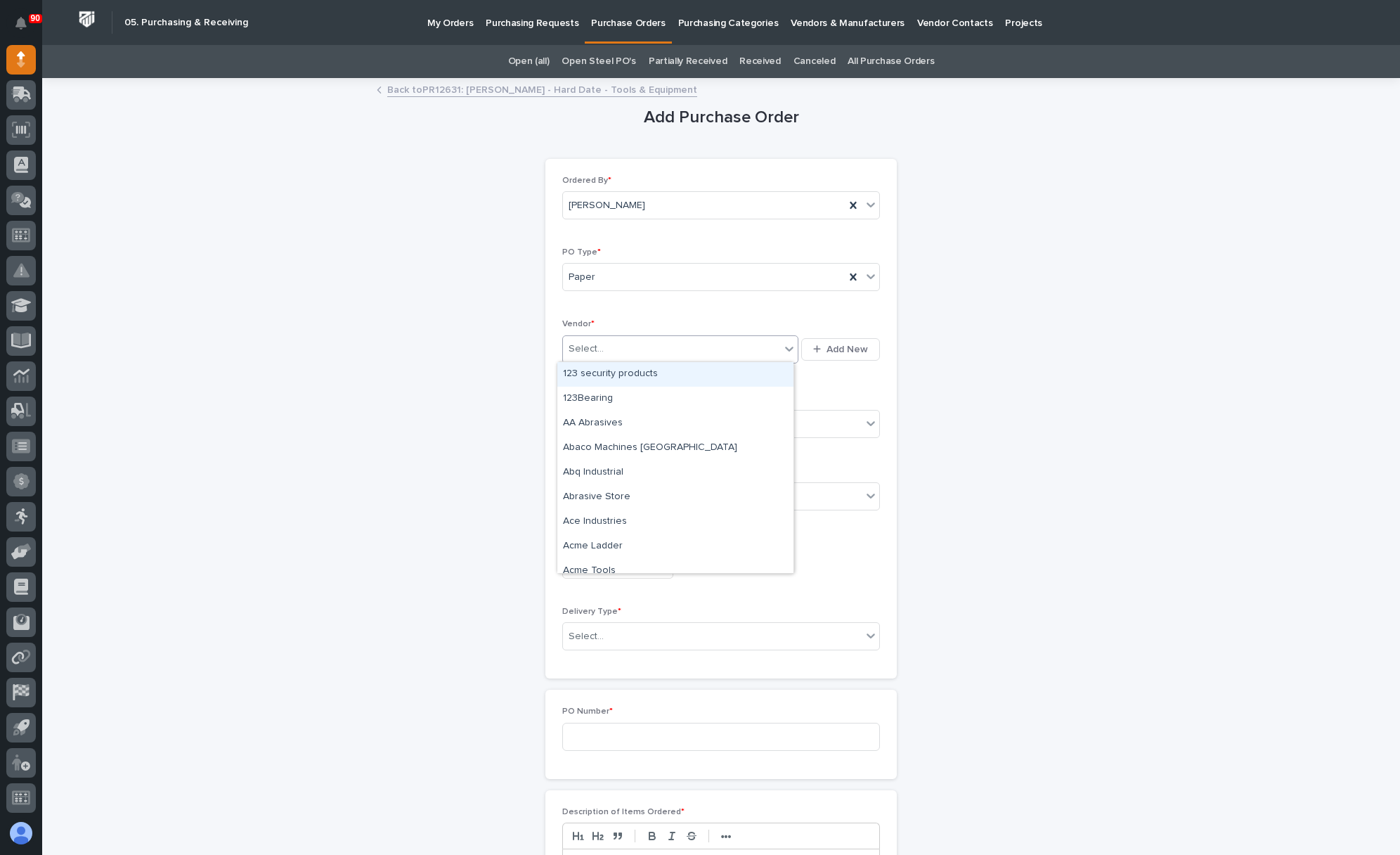
click at [604, 347] on div "Select..." at bounding box center [671, 349] width 217 height 23
type input "***"
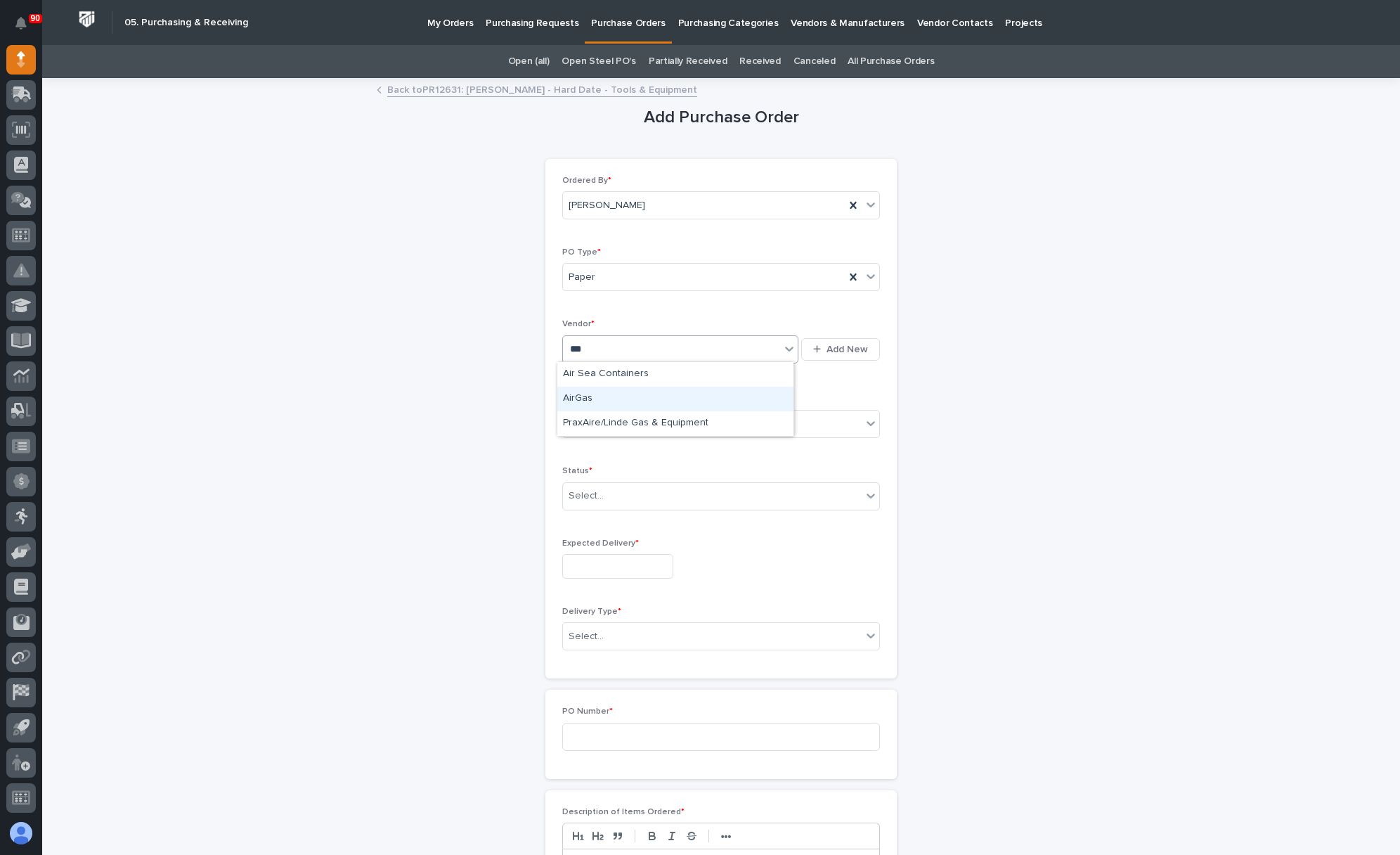
click at [580, 392] on div "AirGas" at bounding box center [675, 399] width 236 height 25
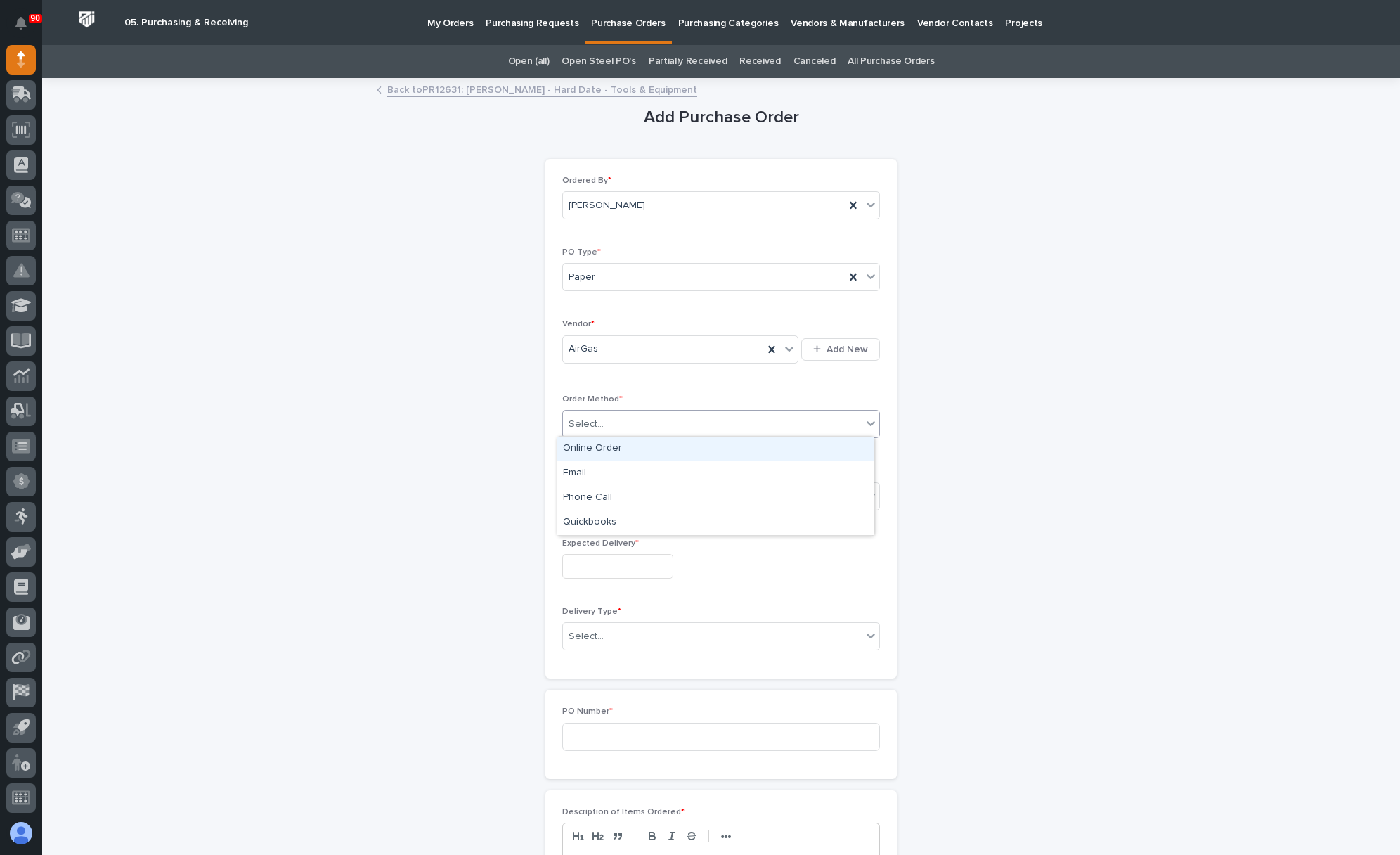
click at [602, 417] on div "Select..." at bounding box center [712, 425] width 299 height 23
click at [607, 446] on div "Online Order" at bounding box center [715, 449] width 316 height 25
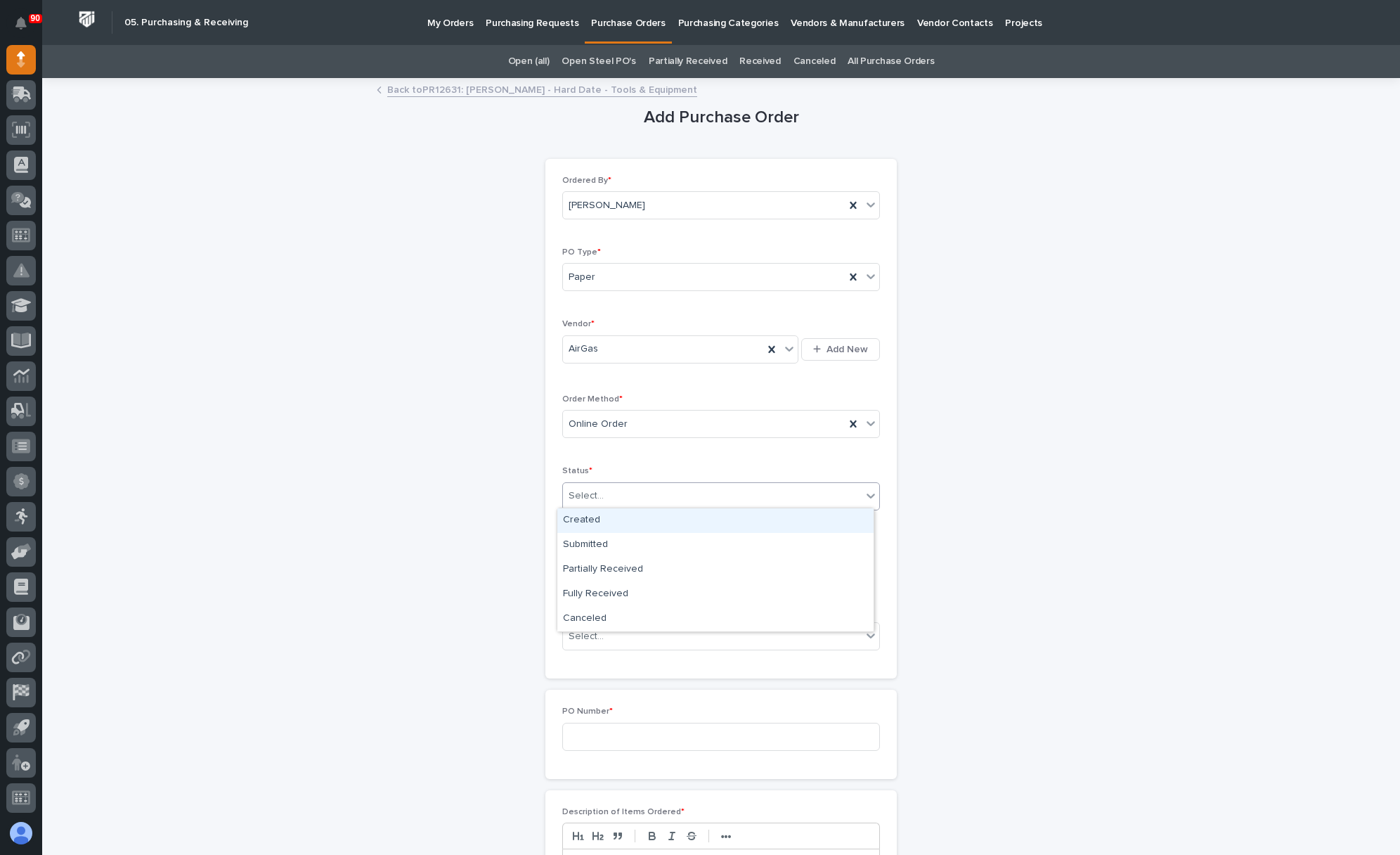
click at [613, 492] on div "Select..." at bounding box center [712, 496] width 299 height 23
click at [607, 547] on div "Submitted" at bounding box center [715, 545] width 316 height 25
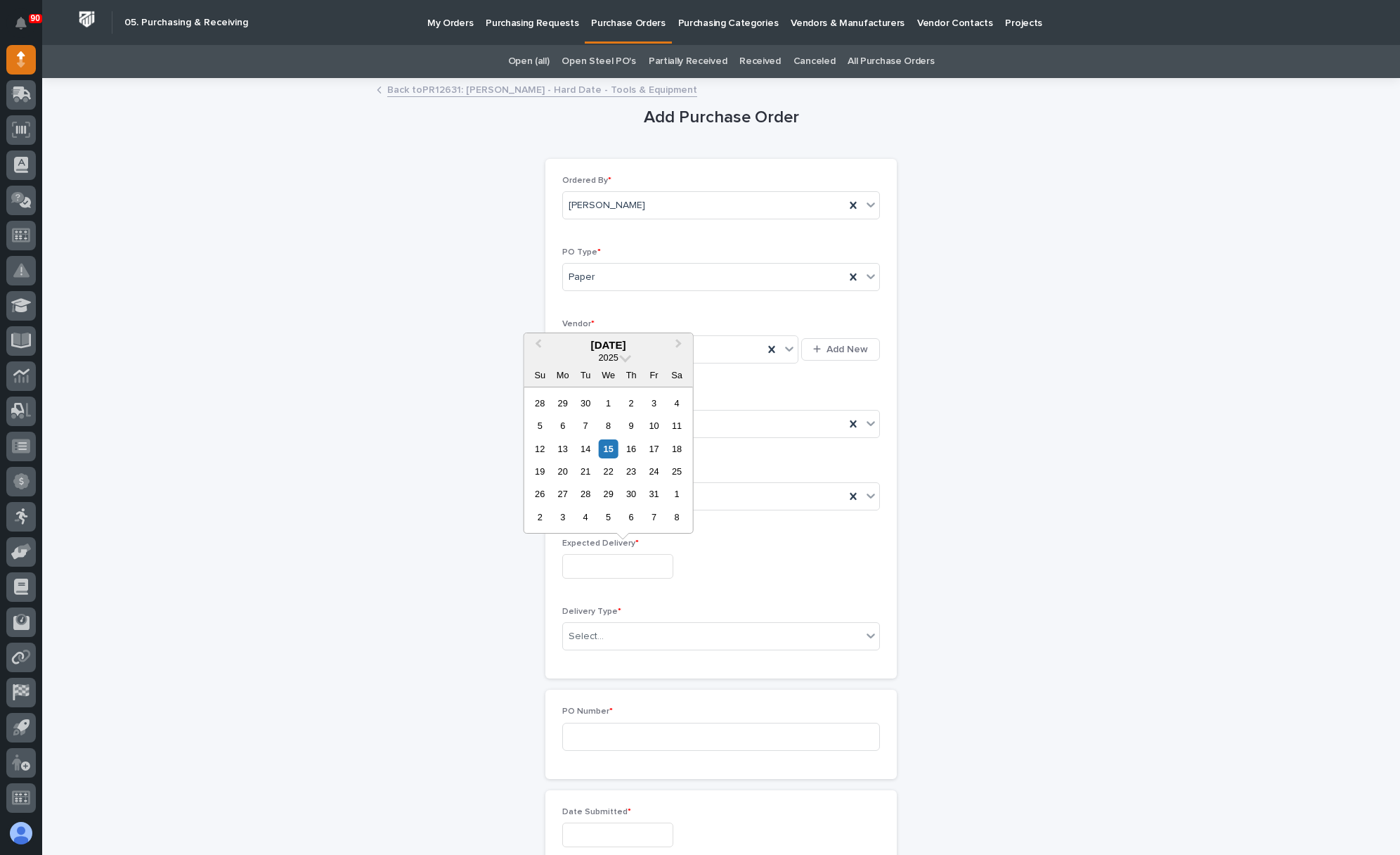
click at [599, 559] on input "text" at bounding box center [618, 567] width 111 height 25
click at [612, 474] on div "22" at bounding box center [608, 471] width 19 height 19
type input "**********"
click at [627, 635] on div "Select..." at bounding box center [712, 637] width 299 height 23
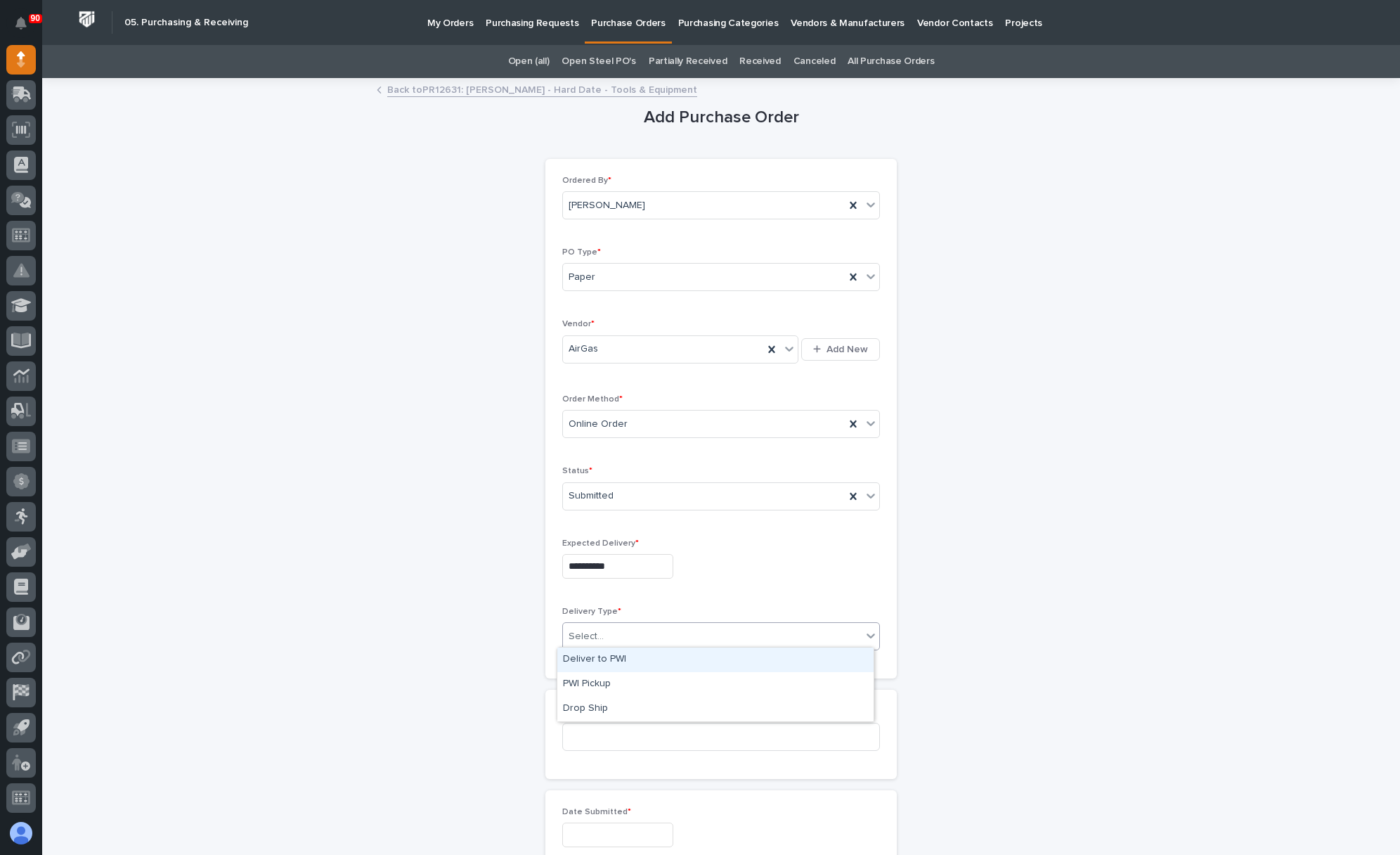
click at [610, 657] on div "Deliver to PWI" at bounding box center [715, 660] width 316 height 25
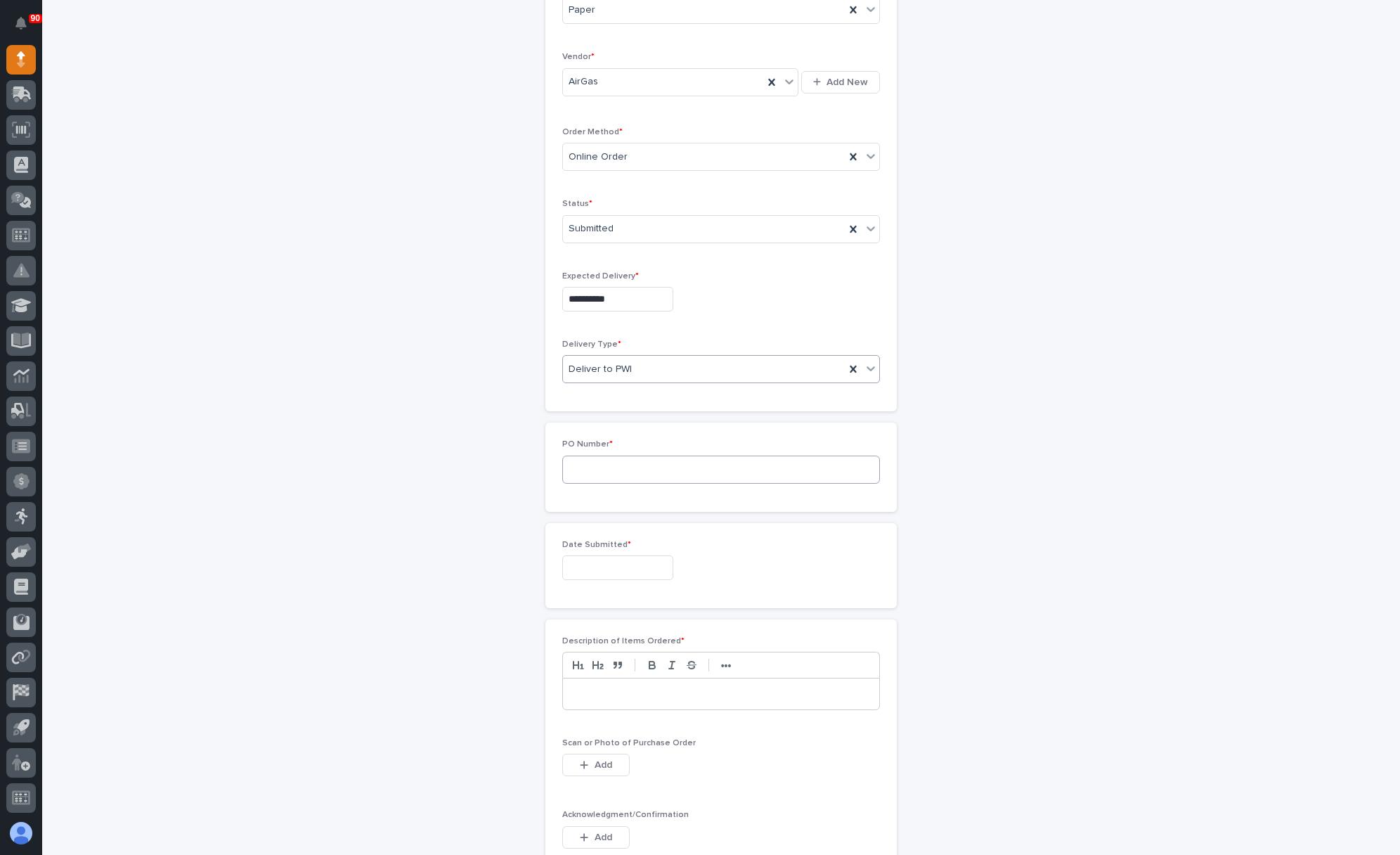
scroll to position [269, 0]
click at [613, 468] on input at bounding box center [721, 468] width 318 height 28
type input "19103"
click at [610, 559] on input "text" at bounding box center [618, 567] width 111 height 25
click at [611, 444] on div "15" at bounding box center [608, 447] width 19 height 19
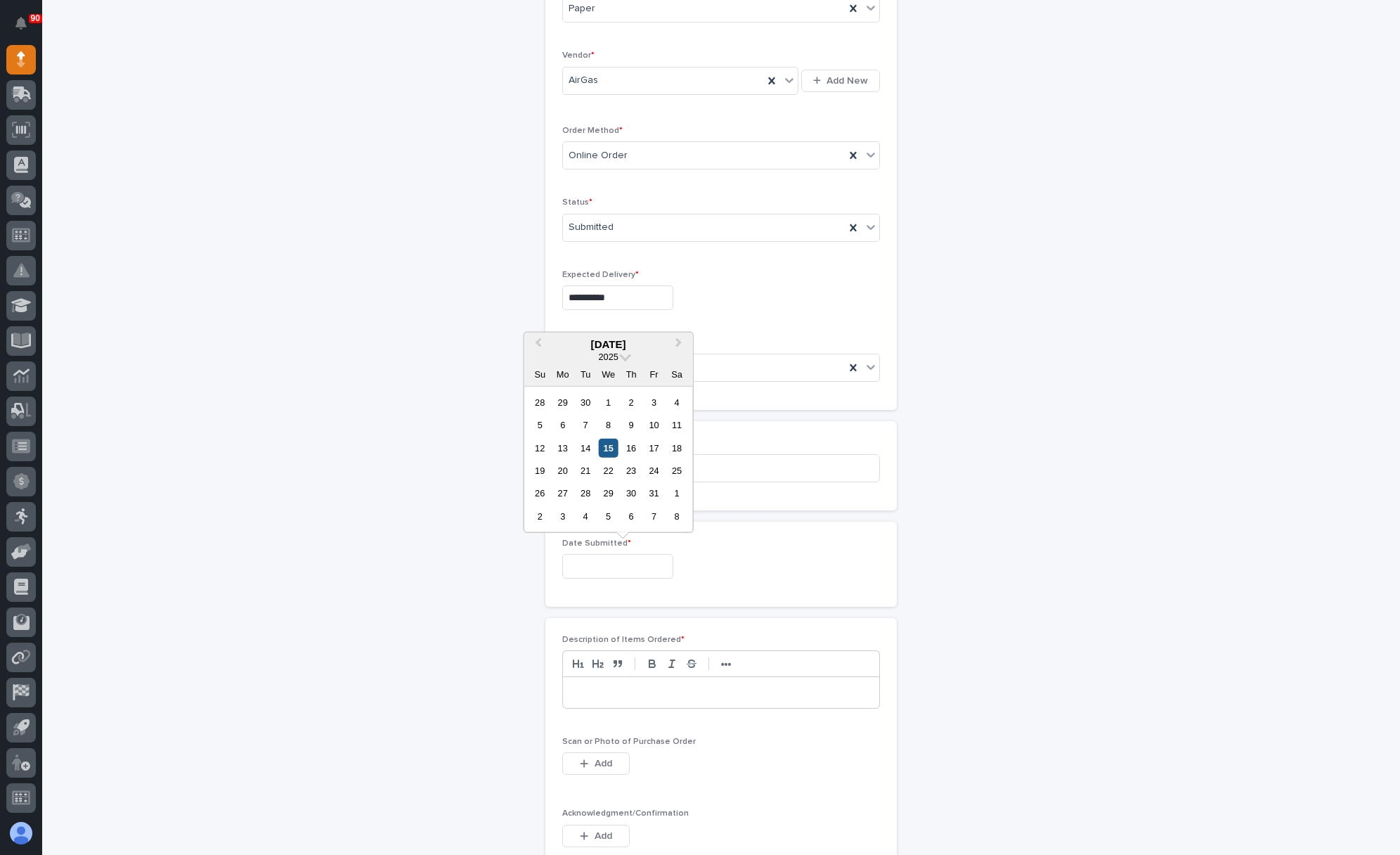
type input "**********"
click at [611, 685] on p at bounding box center [721, 692] width 295 height 14
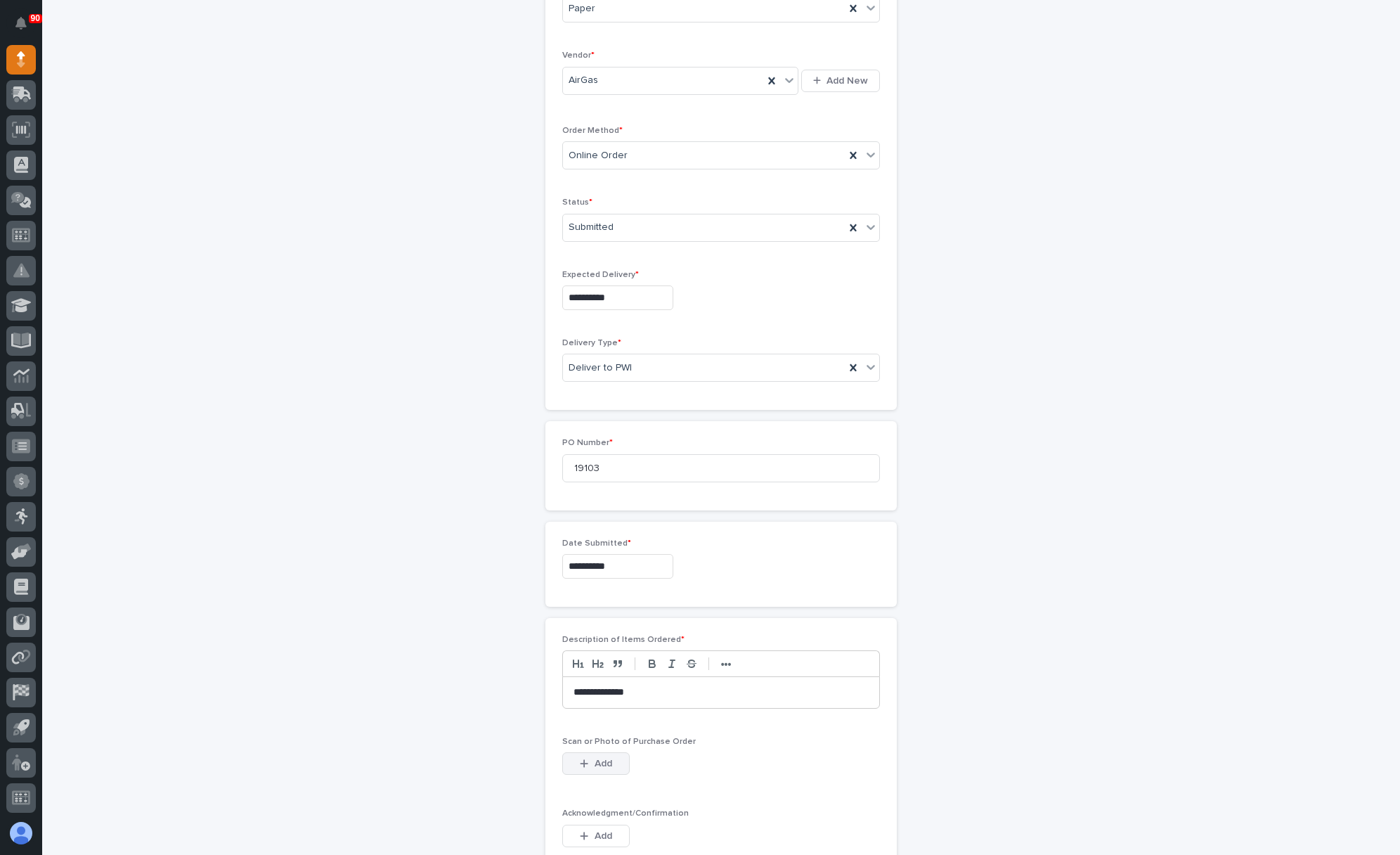
click at [604, 757] on span "Add" at bounding box center [603, 763] width 18 height 12
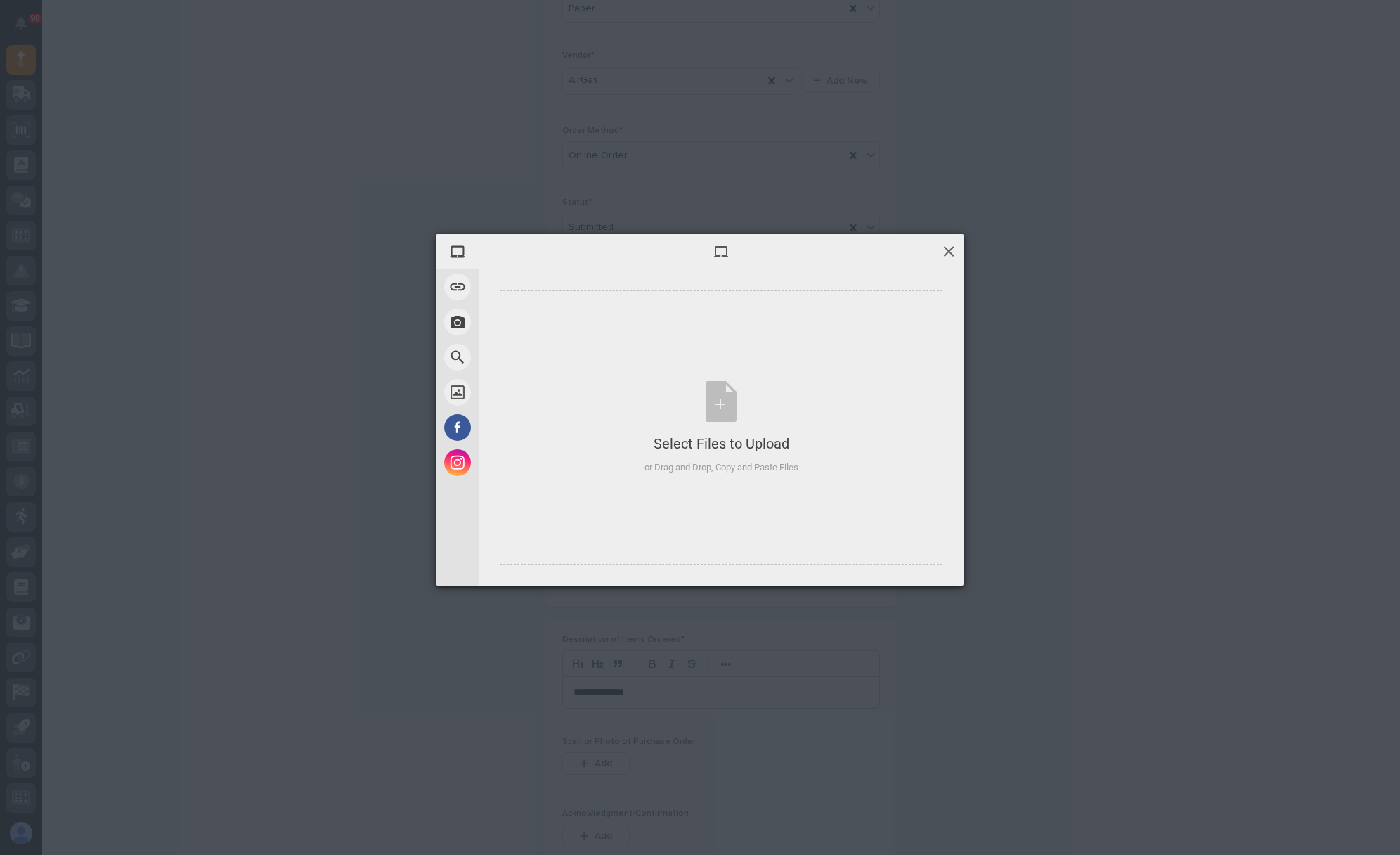
click at [948, 249] on span at bounding box center [948, 250] width 15 height 15
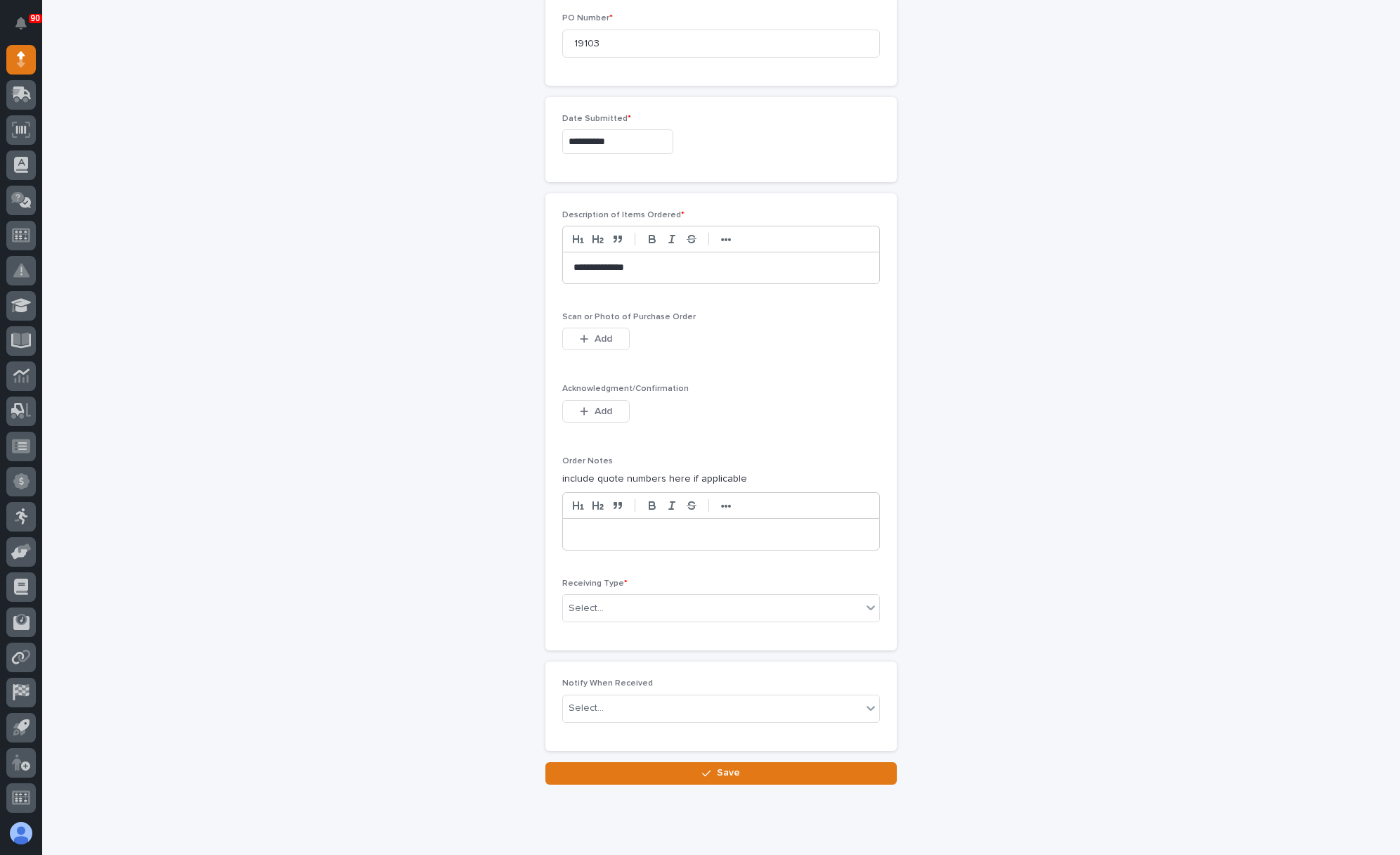
scroll to position [726, 0]
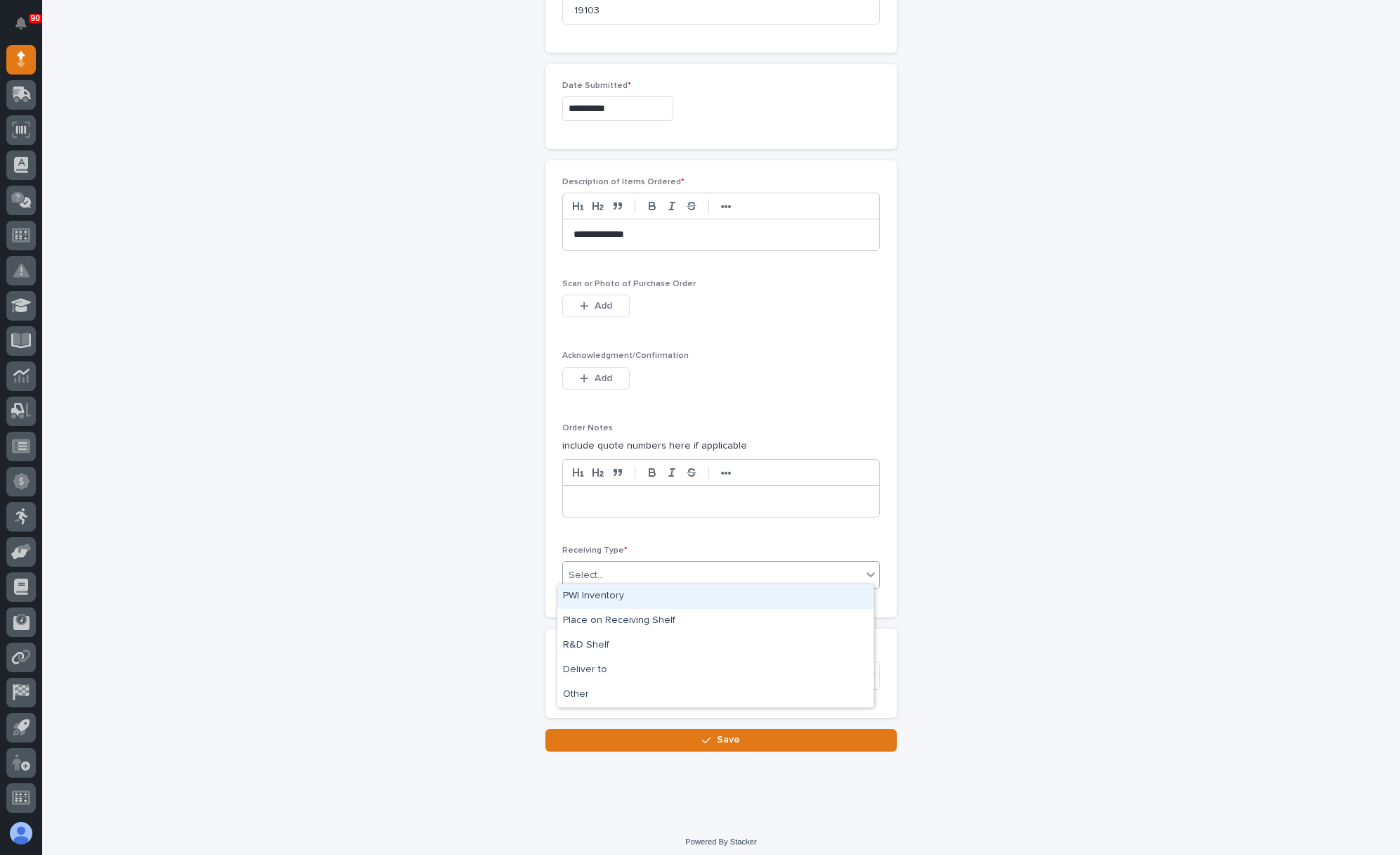
click at [618, 564] on div "Select..." at bounding box center [712, 575] width 299 height 23
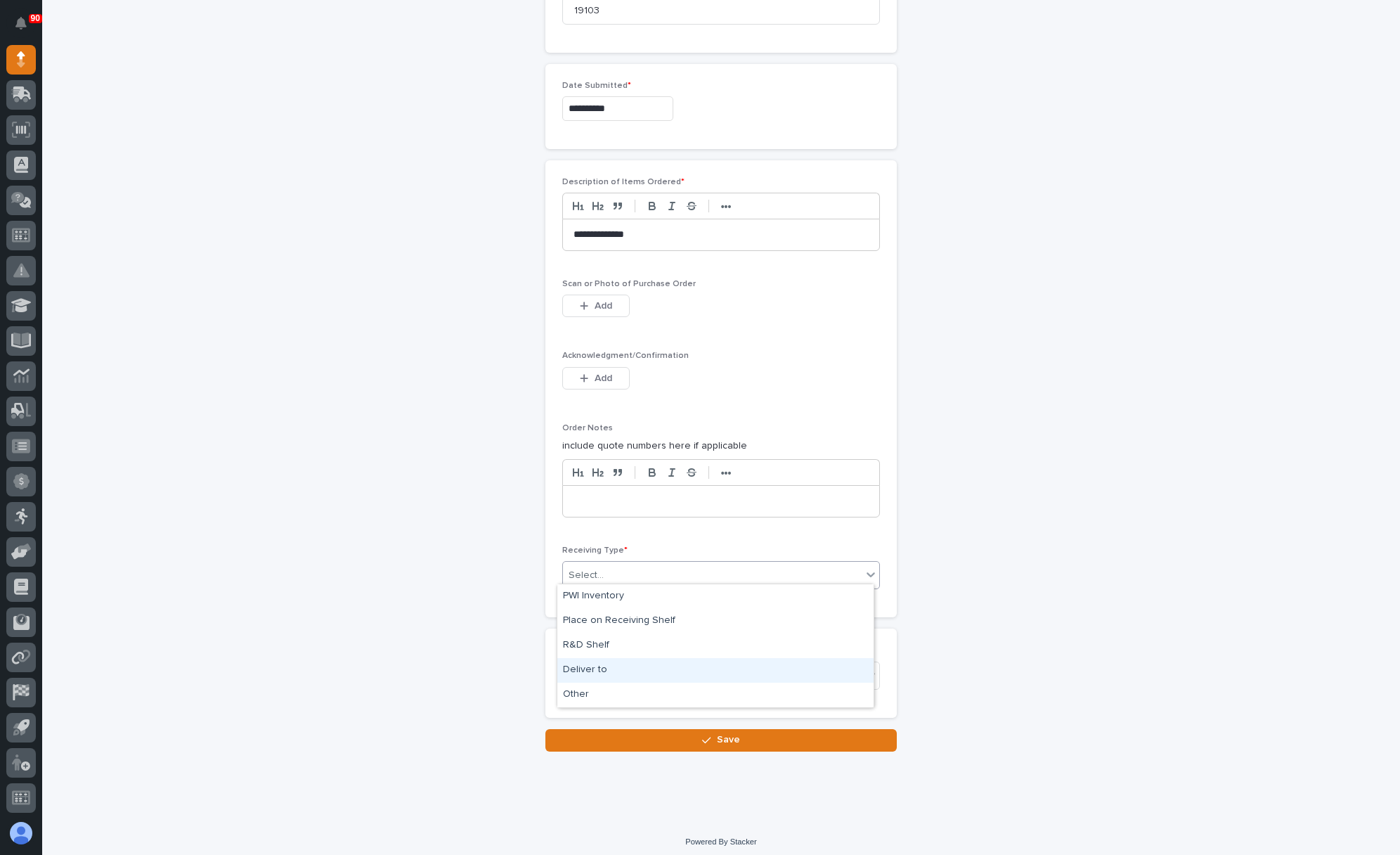
click at [606, 665] on div "Deliver to" at bounding box center [715, 671] width 316 height 25
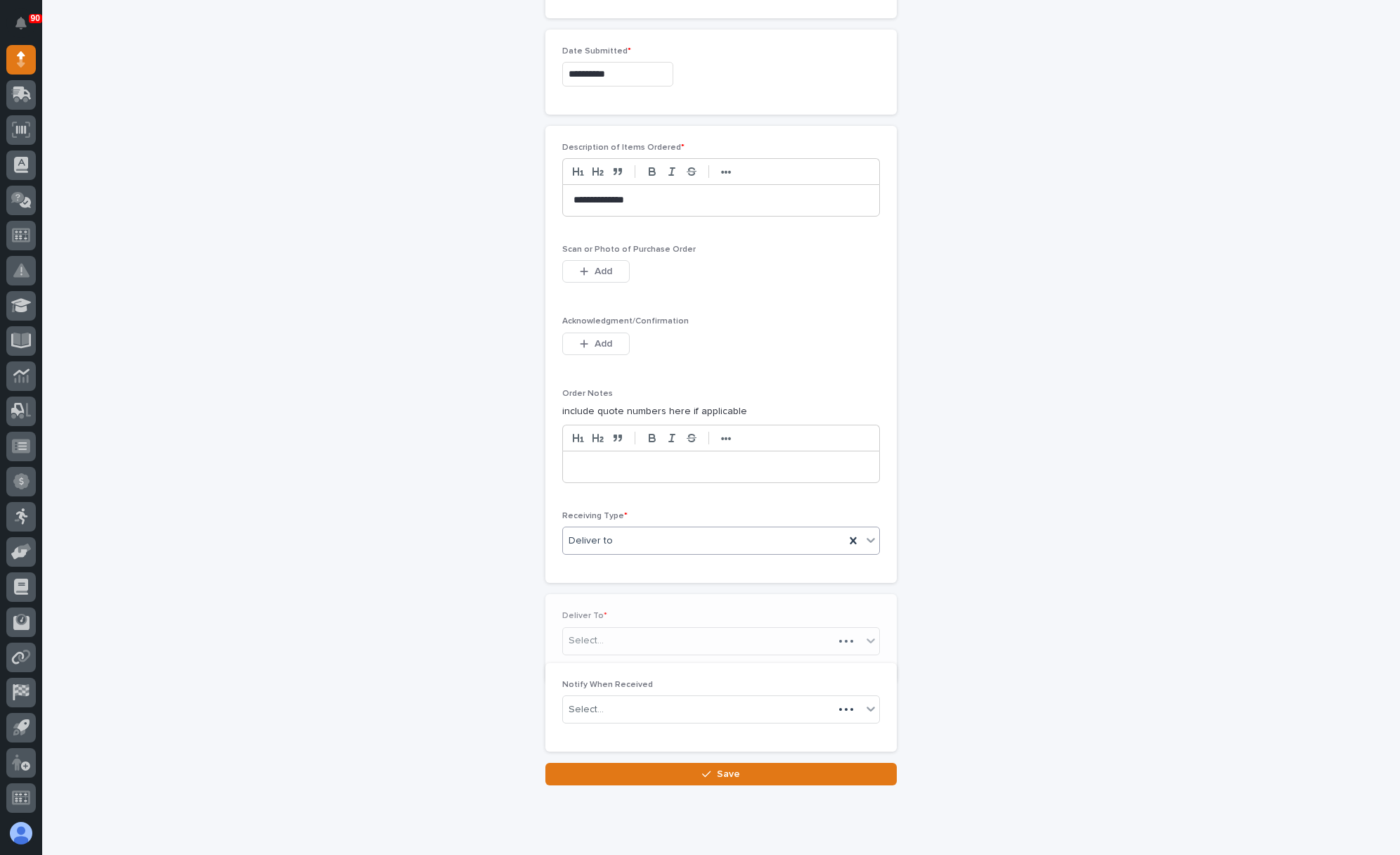
scroll to position [776, 0]
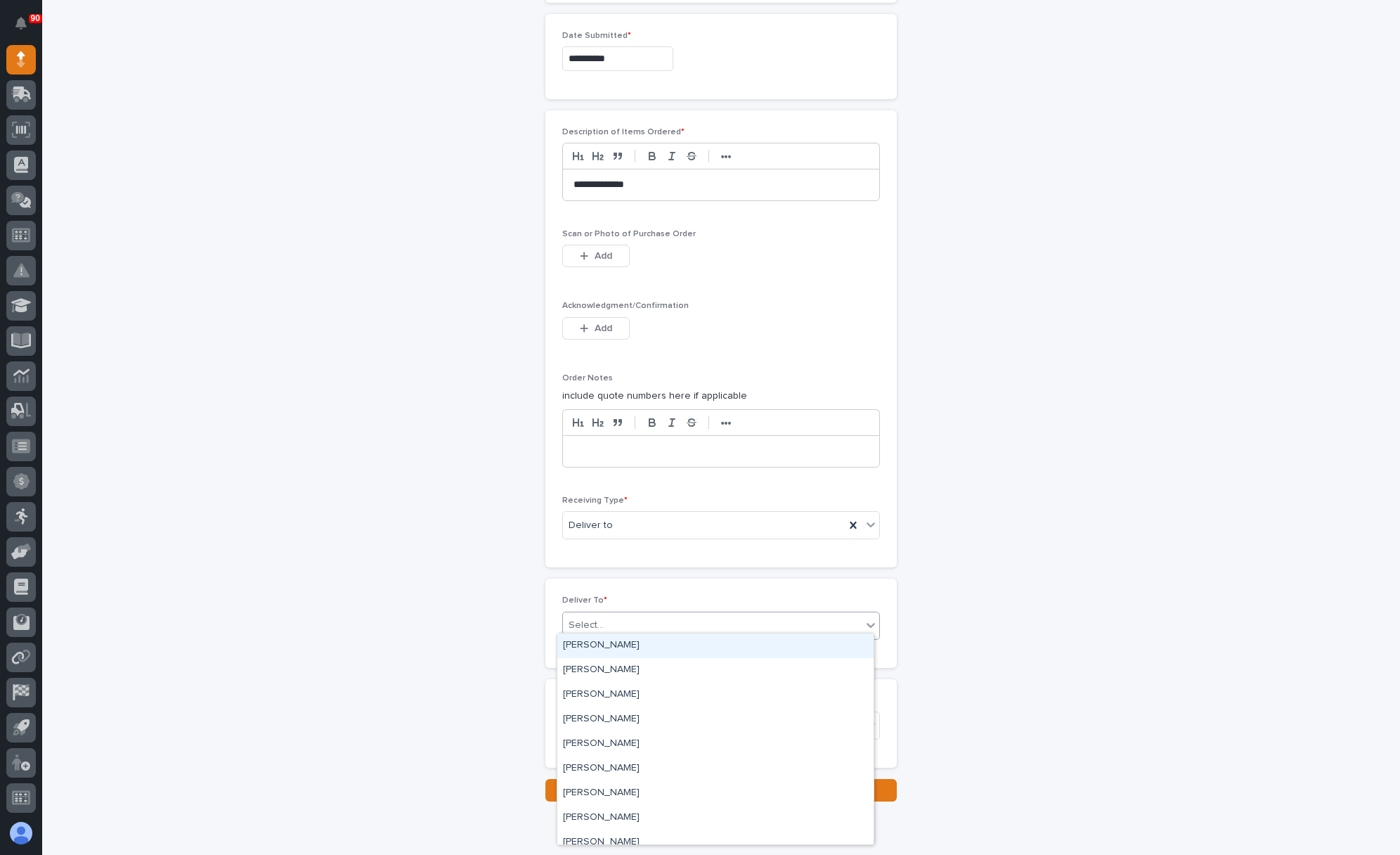
click at [615, 619] on div "Select..." at bounding box center [712, 625] width 299 height 23
type input "***"
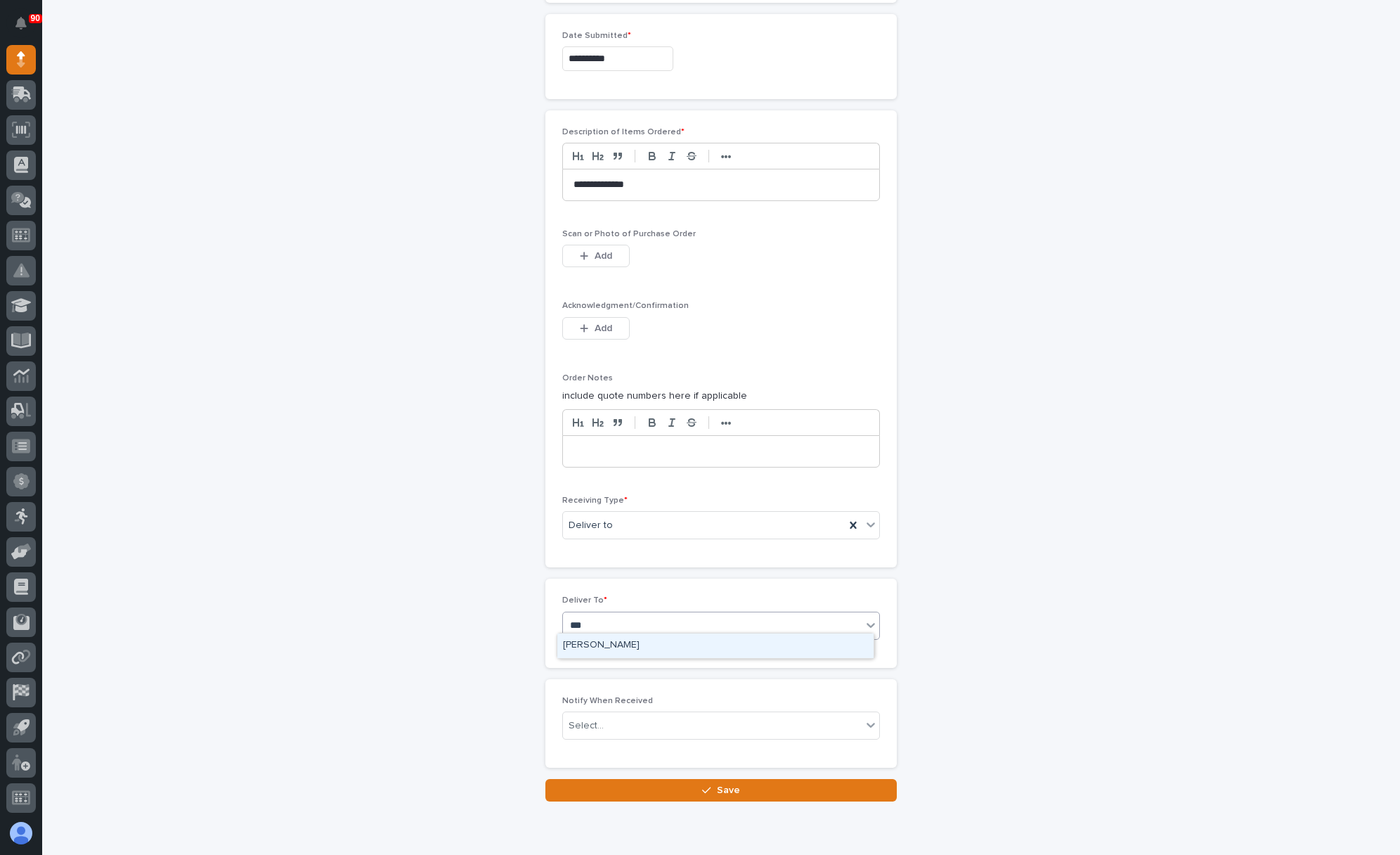
click at [590, 645] on div "[PERSON_NAME]" at bounding box center [715, 646] width 316 height 25
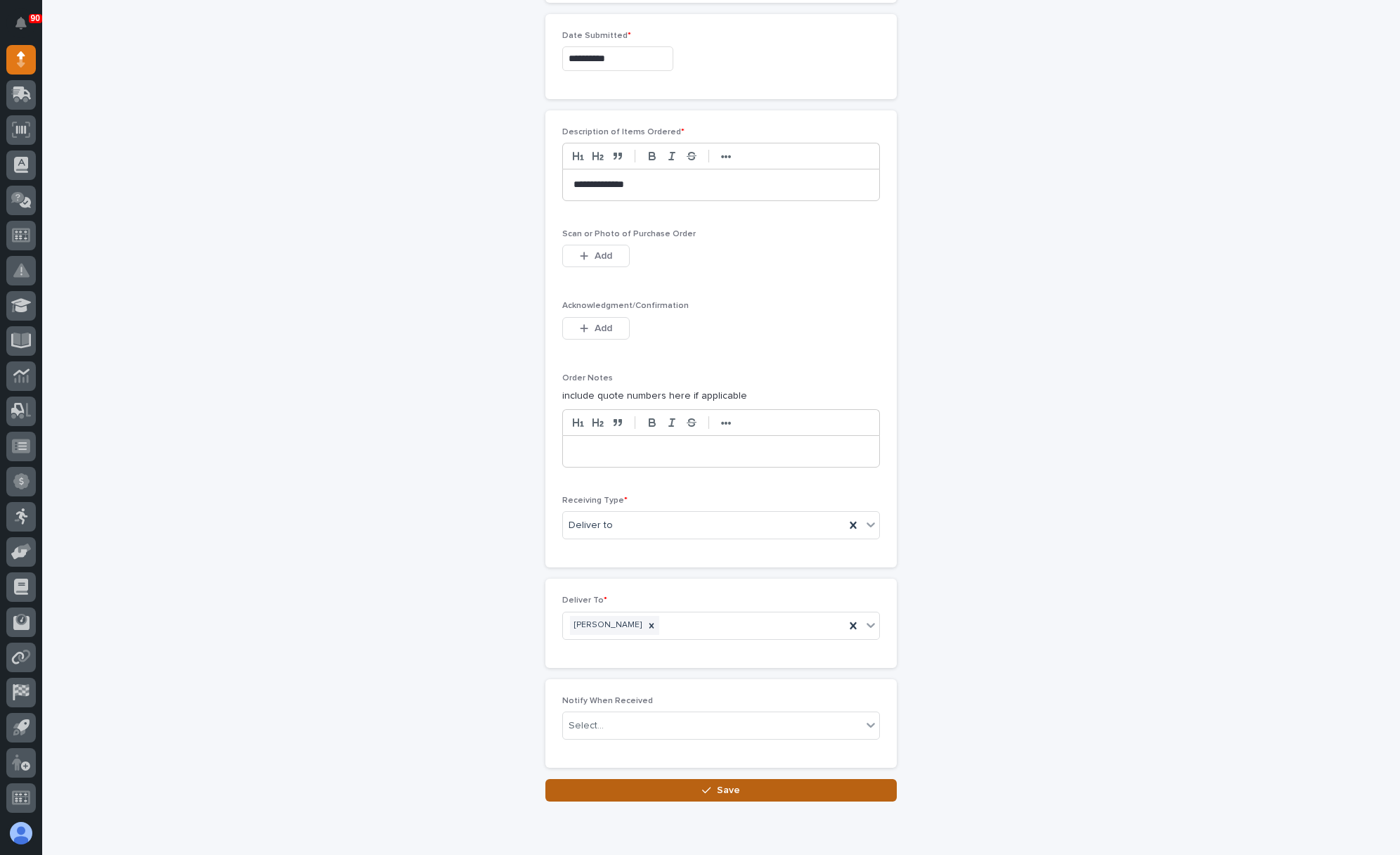
click at [716, 784] on span "Save" at bounding box center [728, 790] width 23 height 12
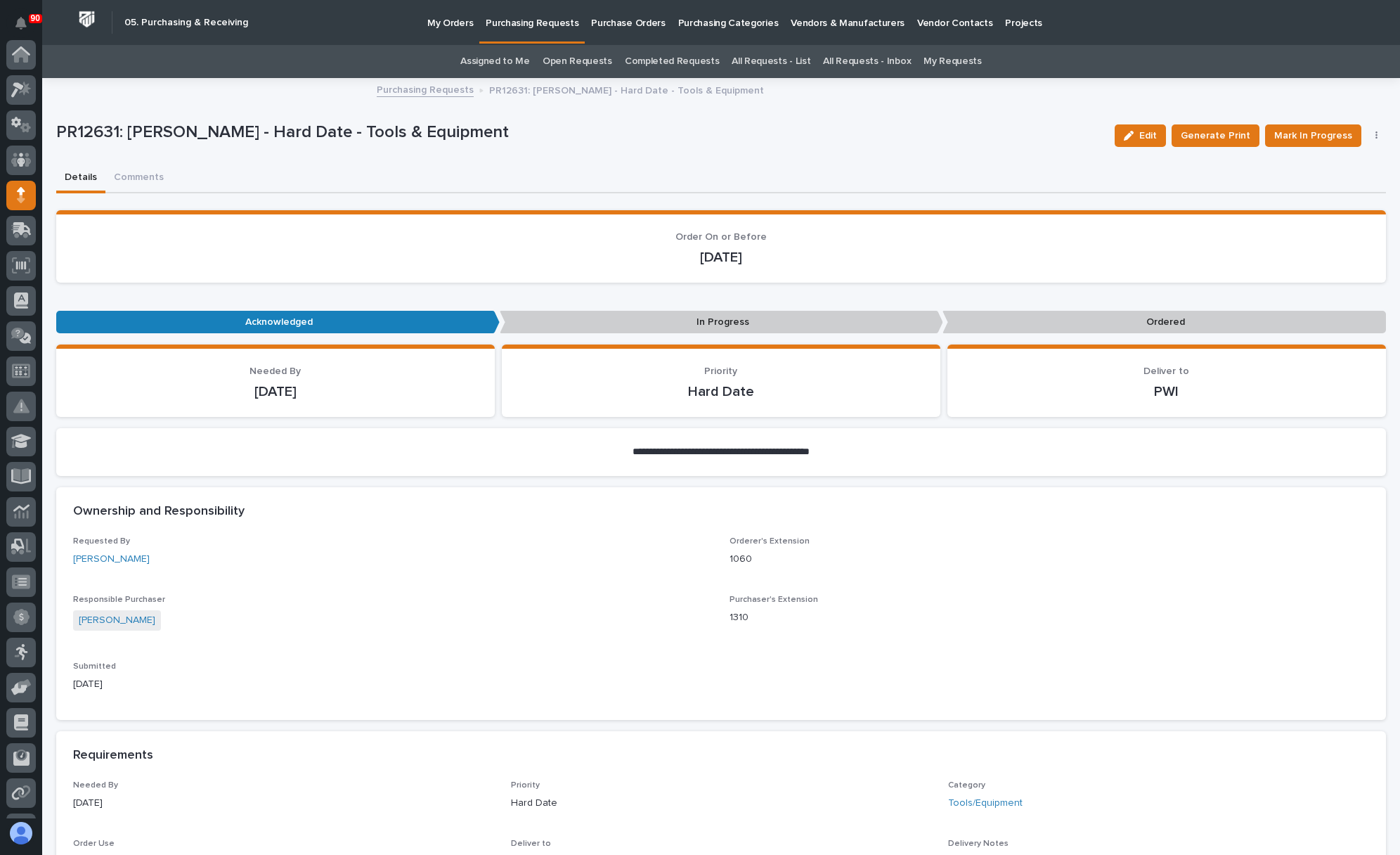
scroll to position [135, 0]
click at [1309, 132] on span "Mark In Progress" at bounding box center [1313, 135] width 78 height 17
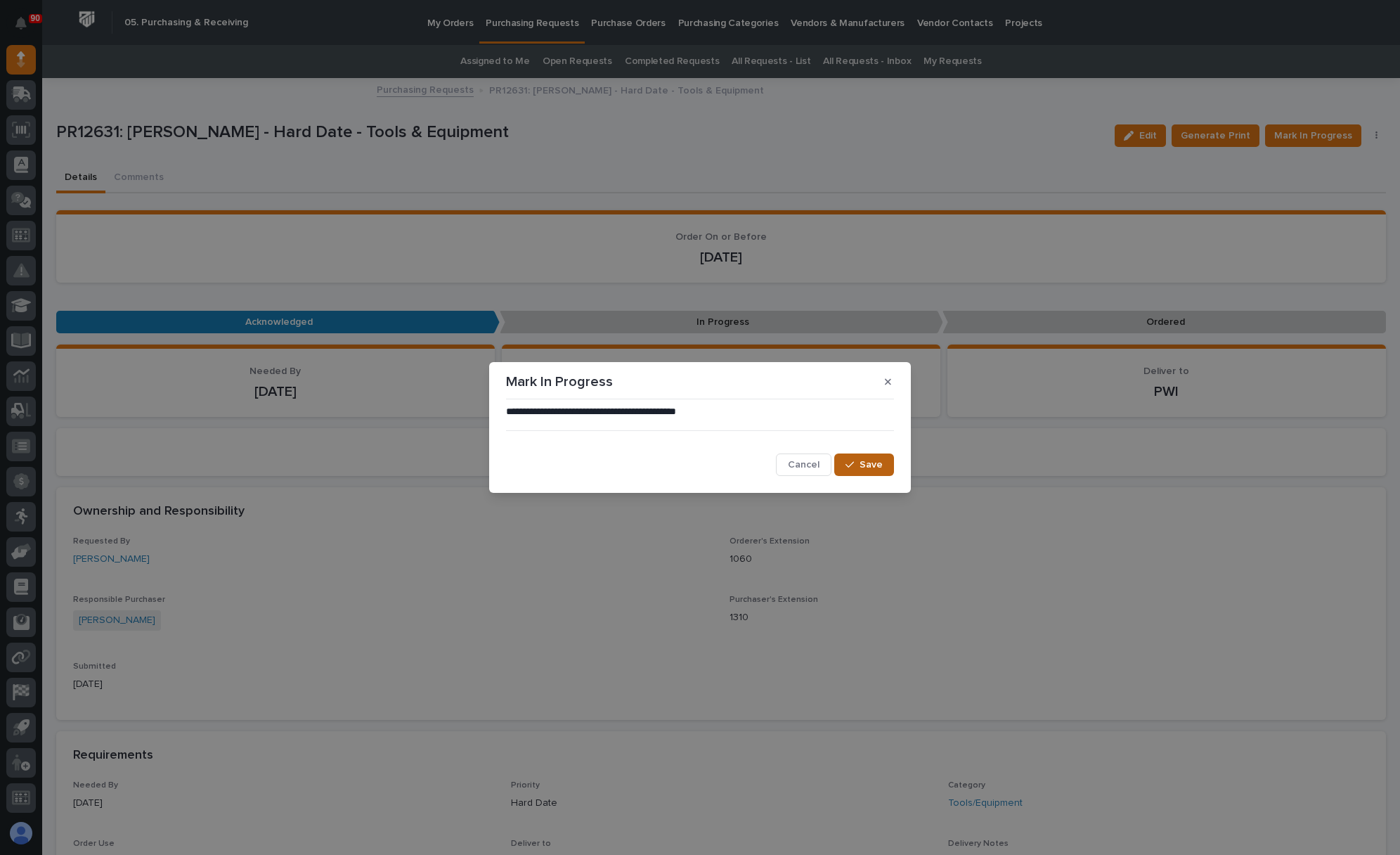
click at [863, 460] on span "Save" at bounding box center [871, 464] width 23 height 12
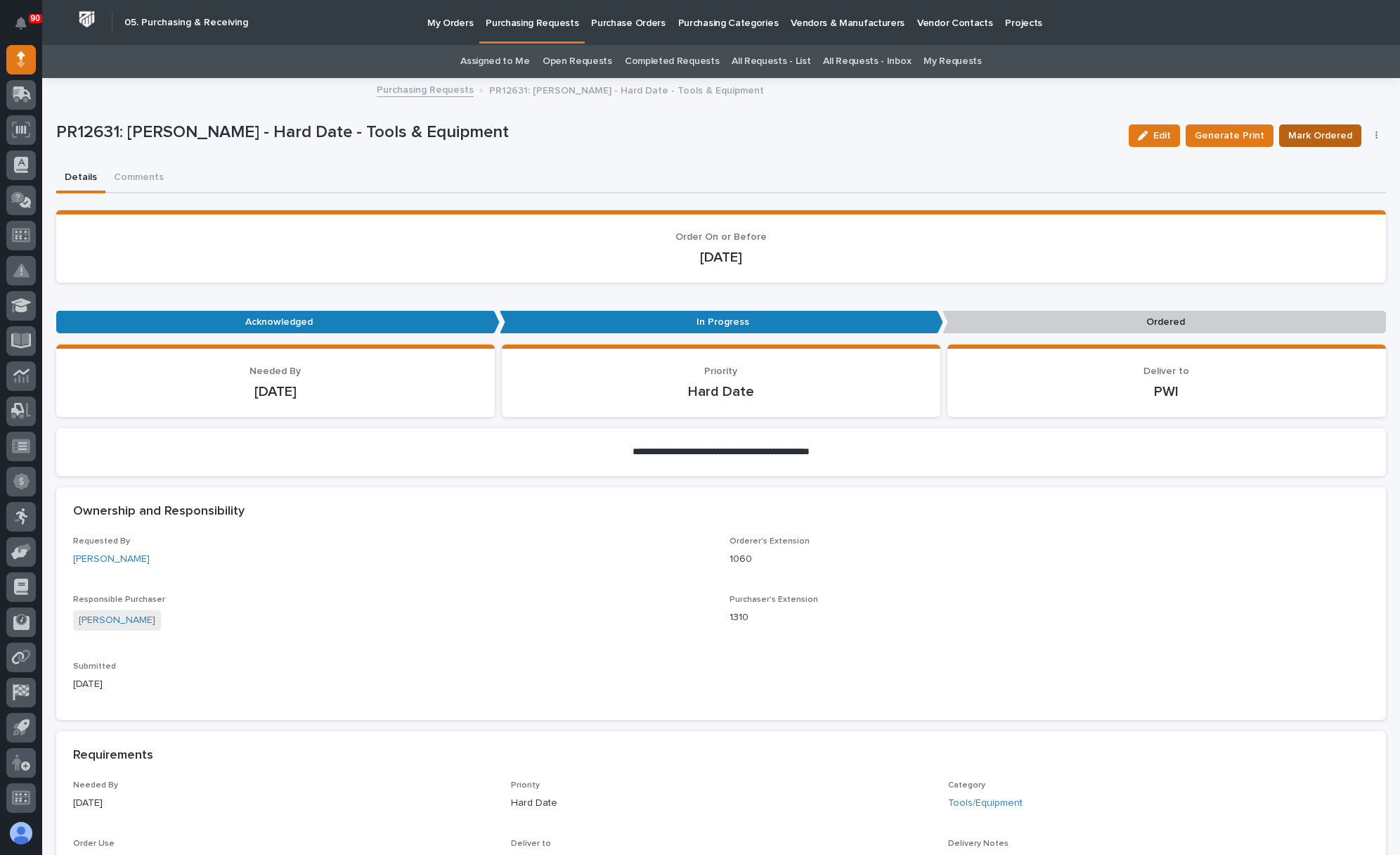
click at [1305, 132] on span "Mark Ordered" at bounding box center [1319, 135] width 64 height 17
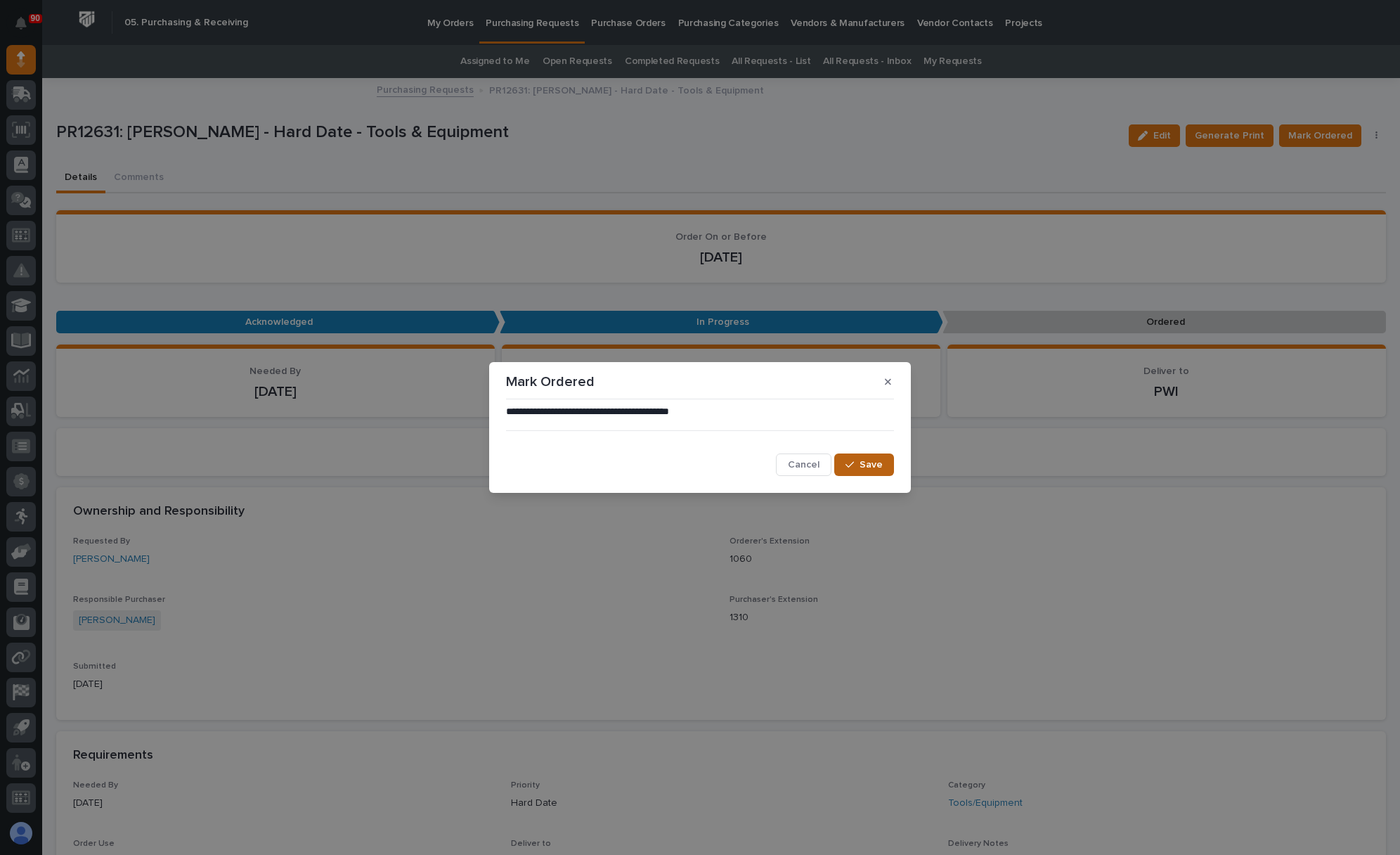
click at [875, 457] on button "Save" at bounding box center [864, 464] width 60 height 23
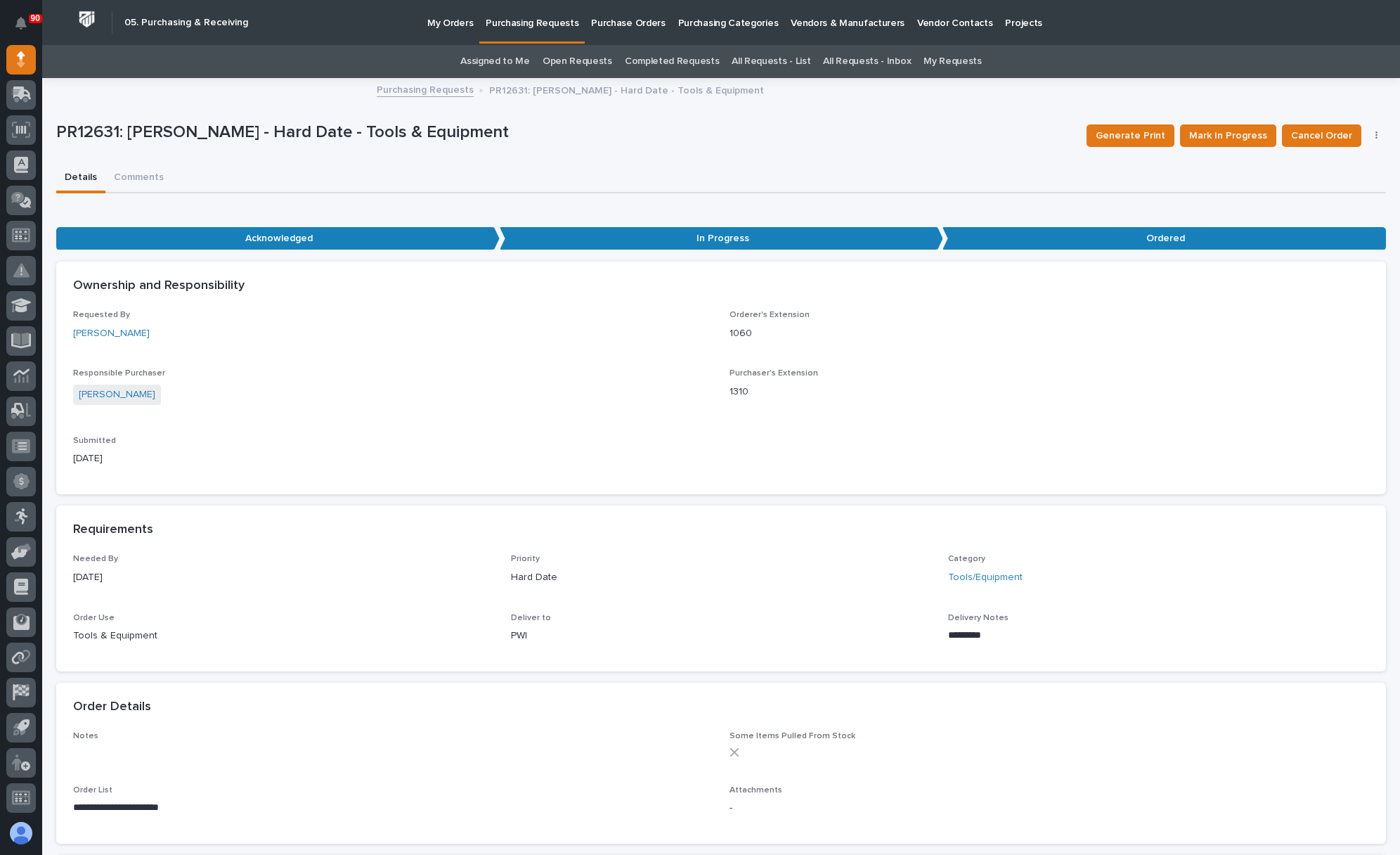
click at [539, 26] on p "Purchasing Requests" at bounding box center [532, 15] width 93 height 29
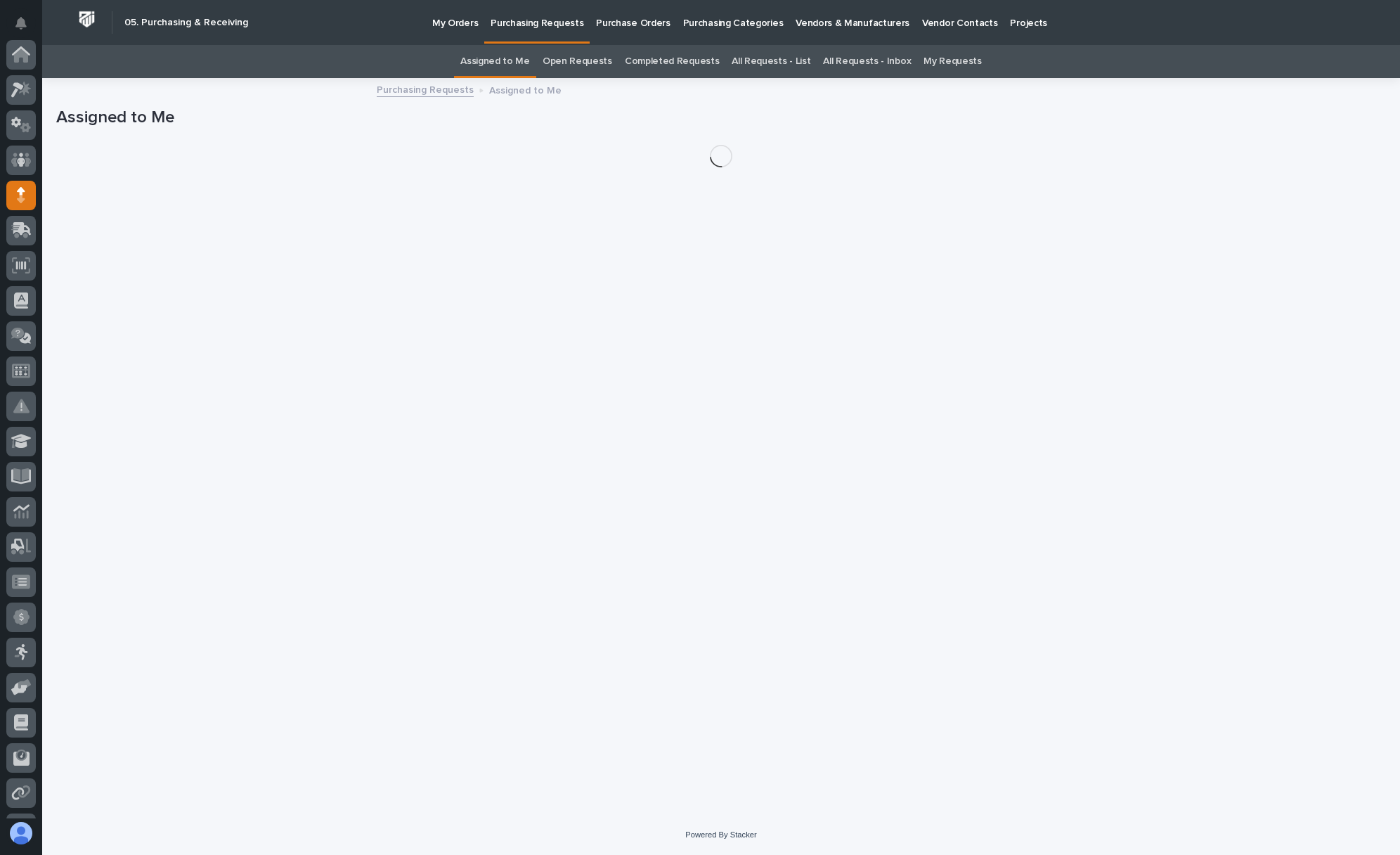
scroll to position [135, 0]
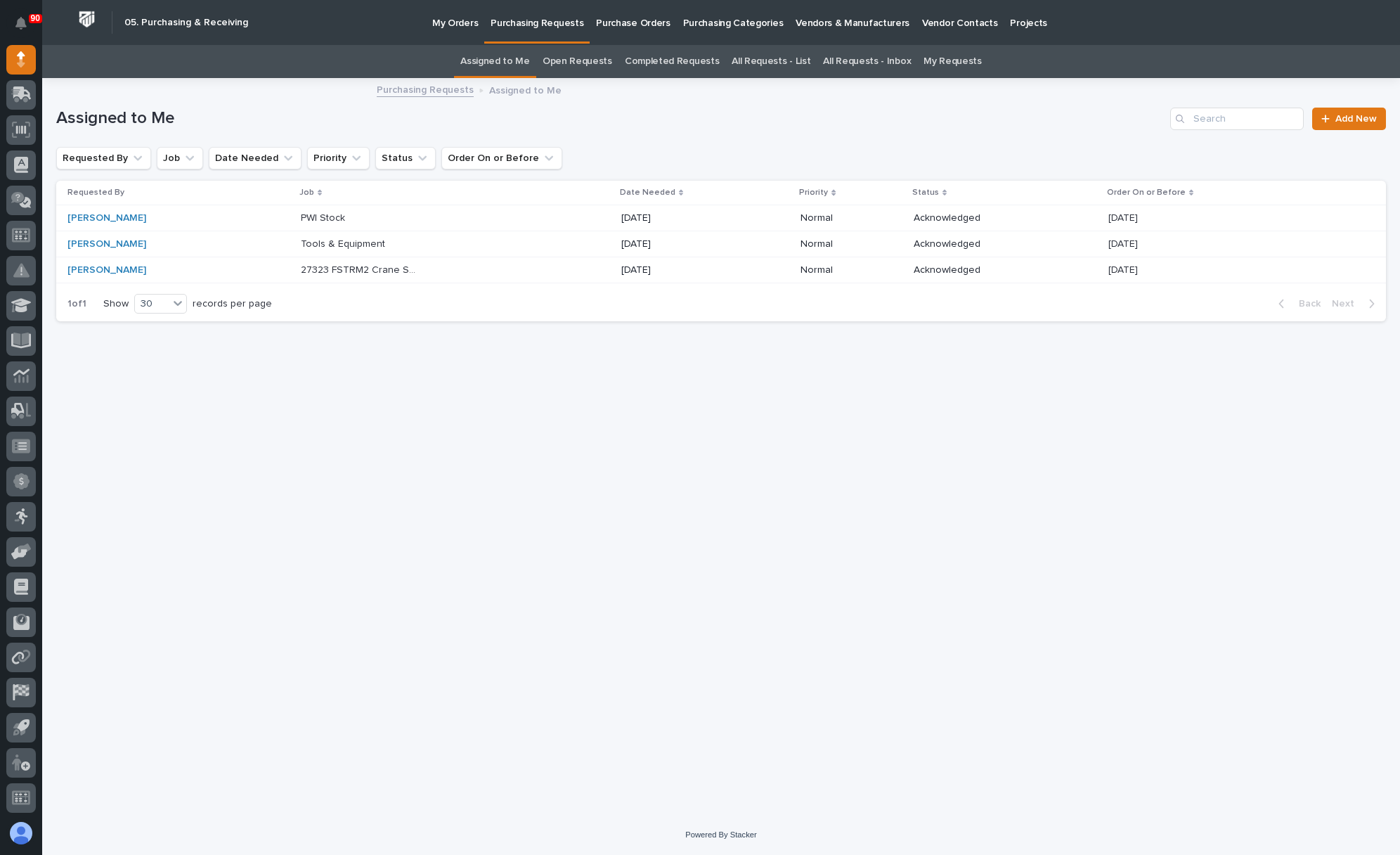
click at [302, 241] on p "Tools & Equipment" at bounding box center [344, 243] width 87 height 15
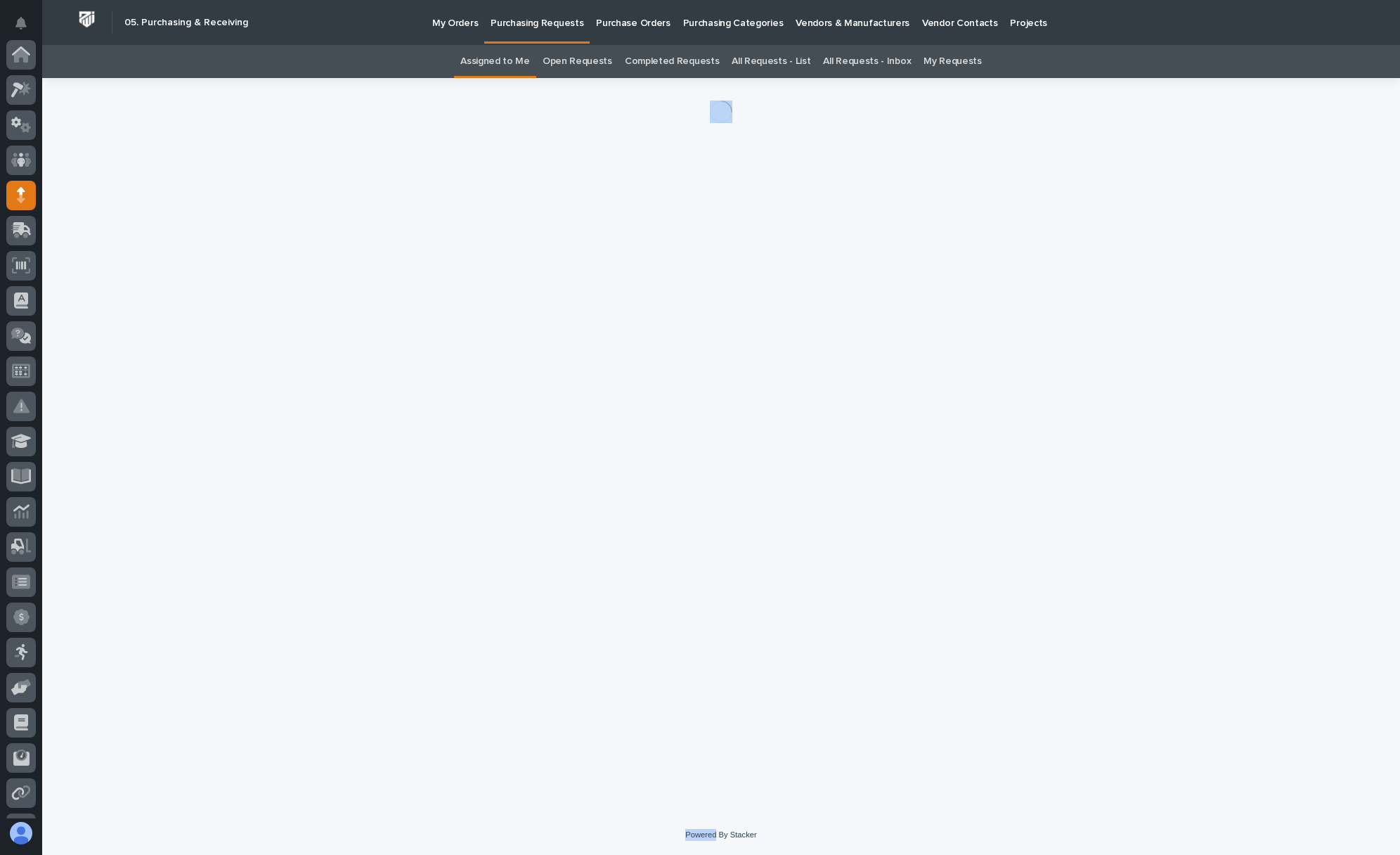
scroll to position [135, 0]
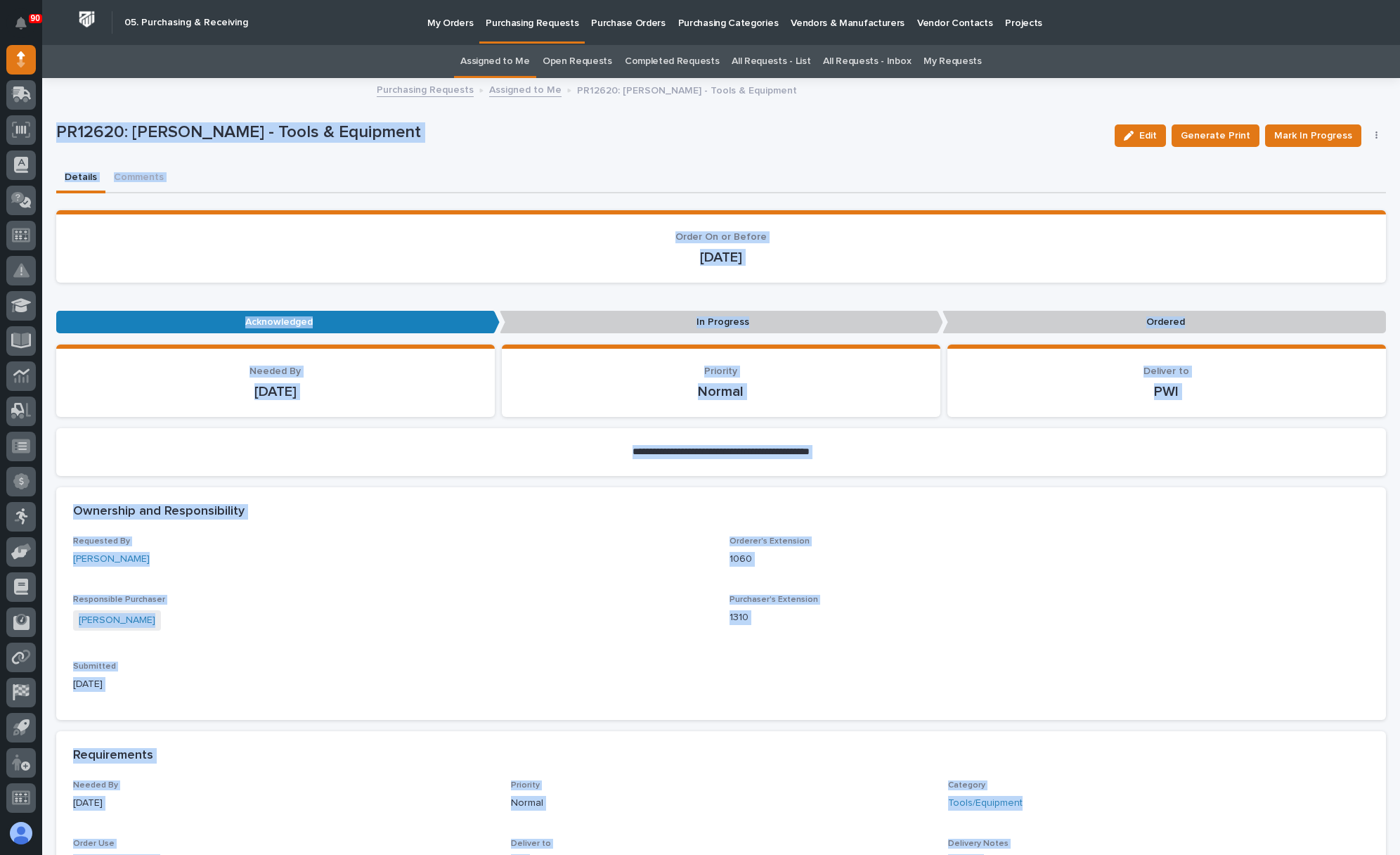
click at [1363, 130] on div "Edit Generate Print Mark In Progress Cancel Order Edit Linked PO's" at bounding box center [1247, 135] width 277 height 56
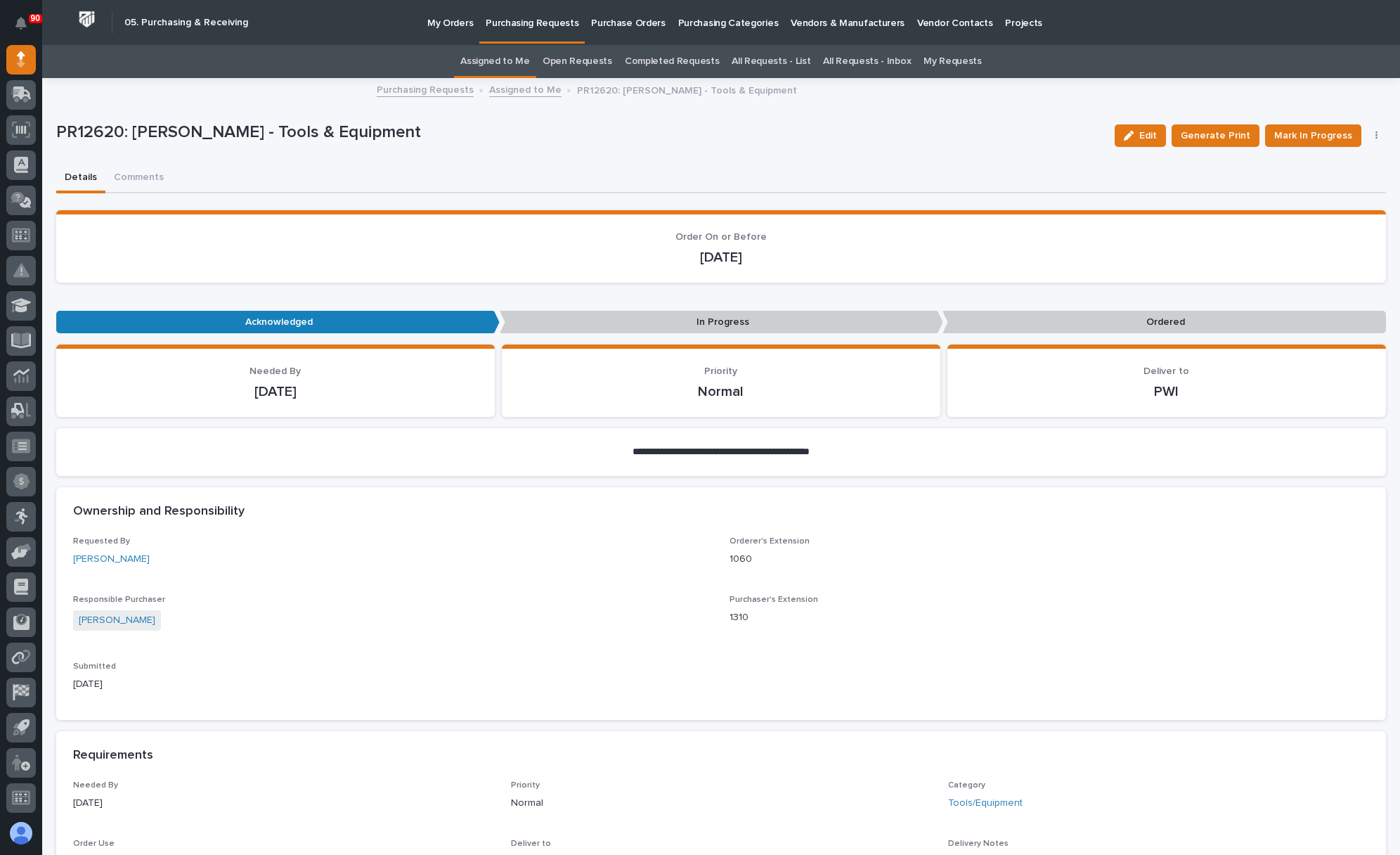
click at [1375, 131] on icon "button" at bounding box center [1377, 135] width 3 height 10
click at [1308, 180] on span "Edit Linked PO's" at bounding box center [1331, 186] width 72 height 17
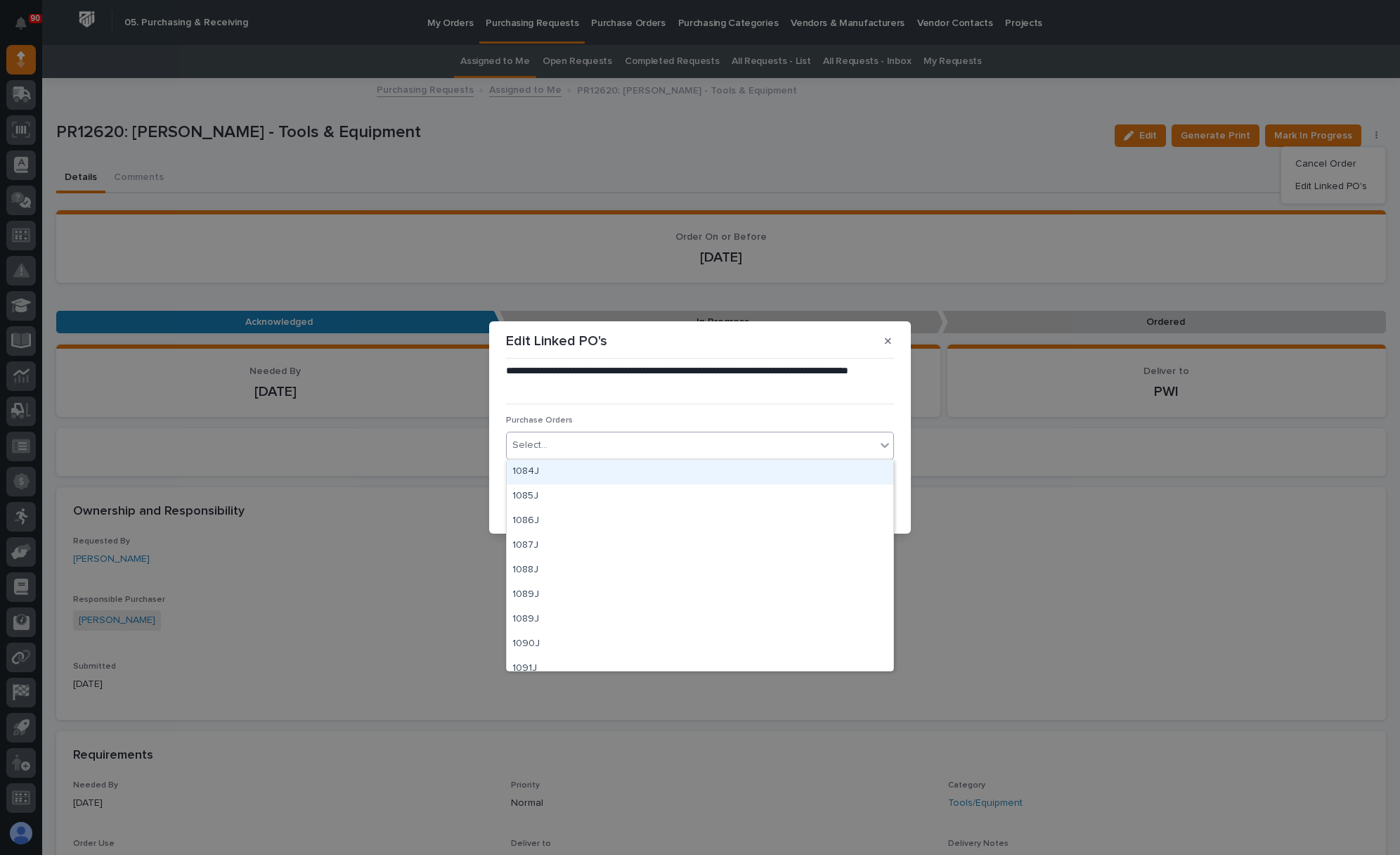
click at [703, 441] on div "Select..." at bounding box center [691, 445] width 369 height 23
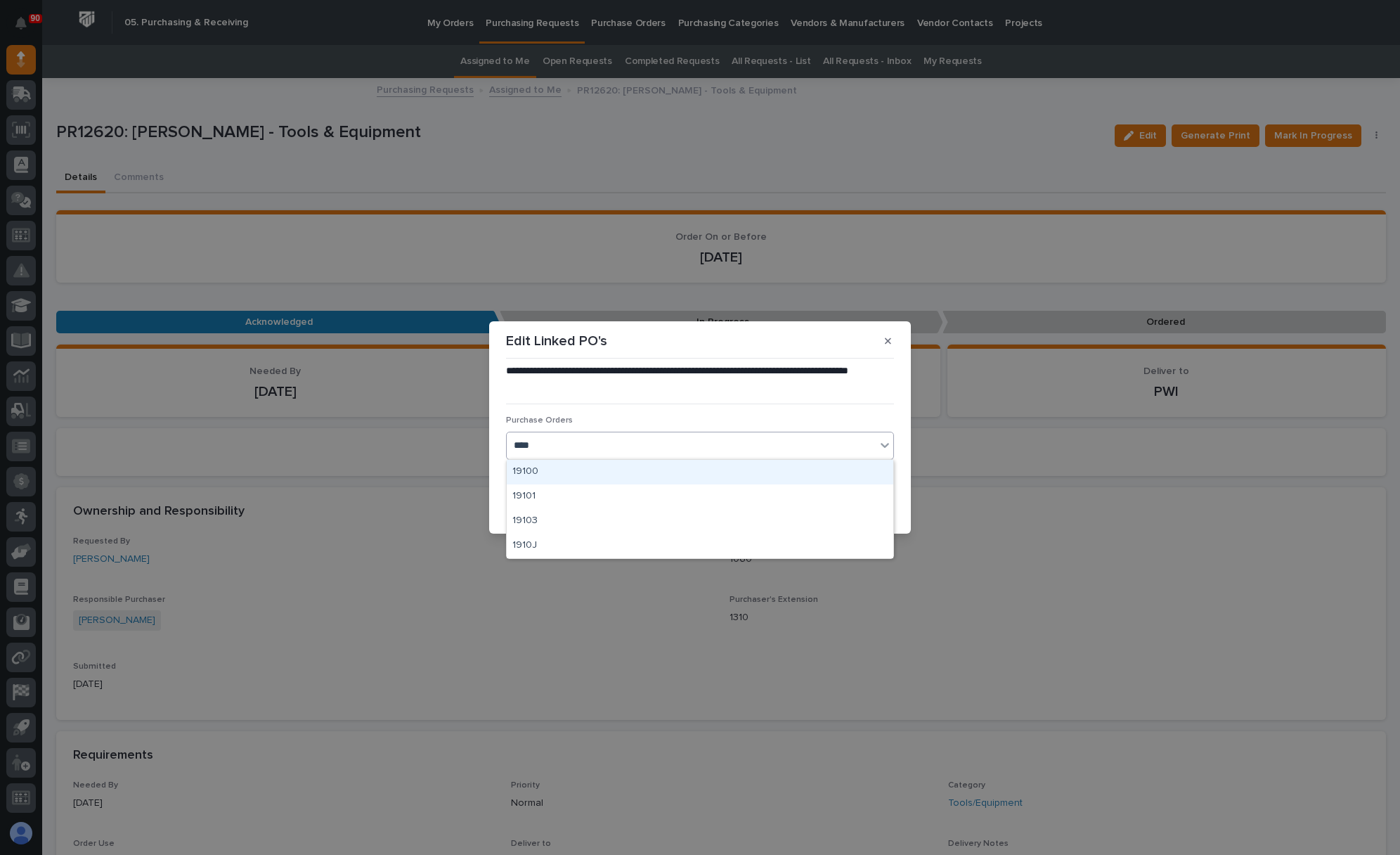
type input "*****"
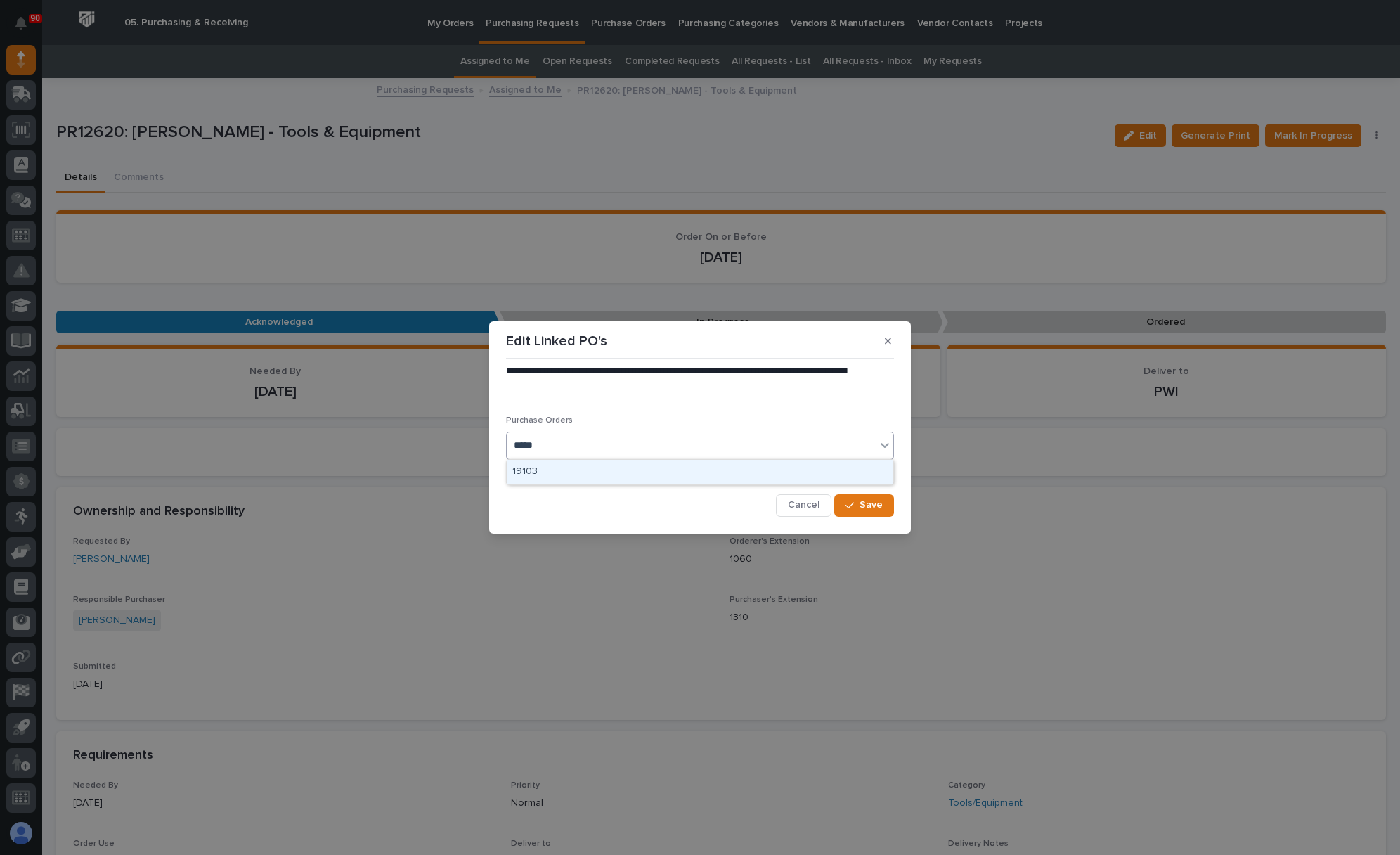
click at [606, 472] on div "19103" at bounding box center [700, 472] width 386 height 25
click at [866, 501] on span "Save" at bounding box center [871, 504] width 23 height 12
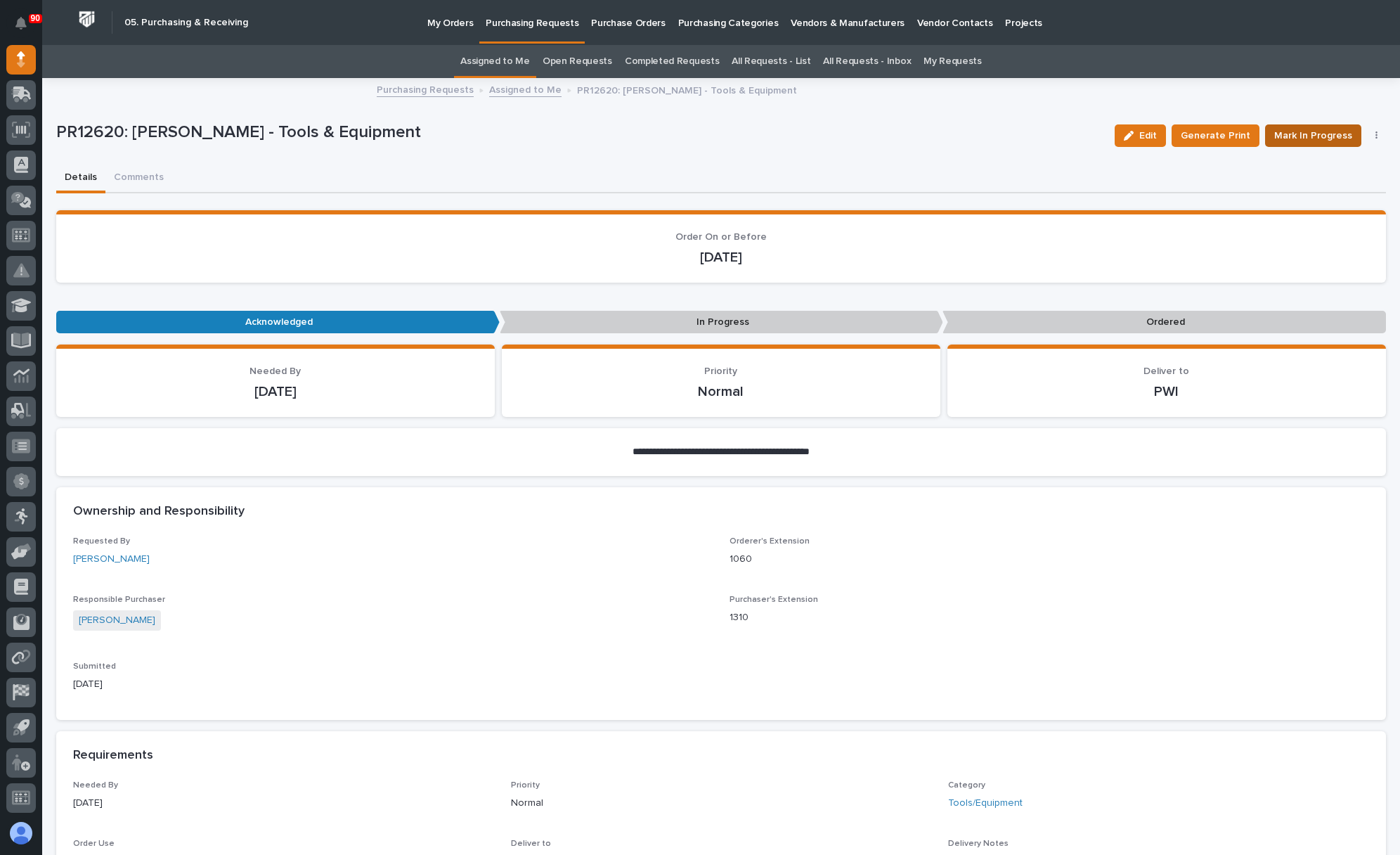
click at [1311, 138] on span "Mark In Progress" at bounding box center [1313, 135] width 78 height 17
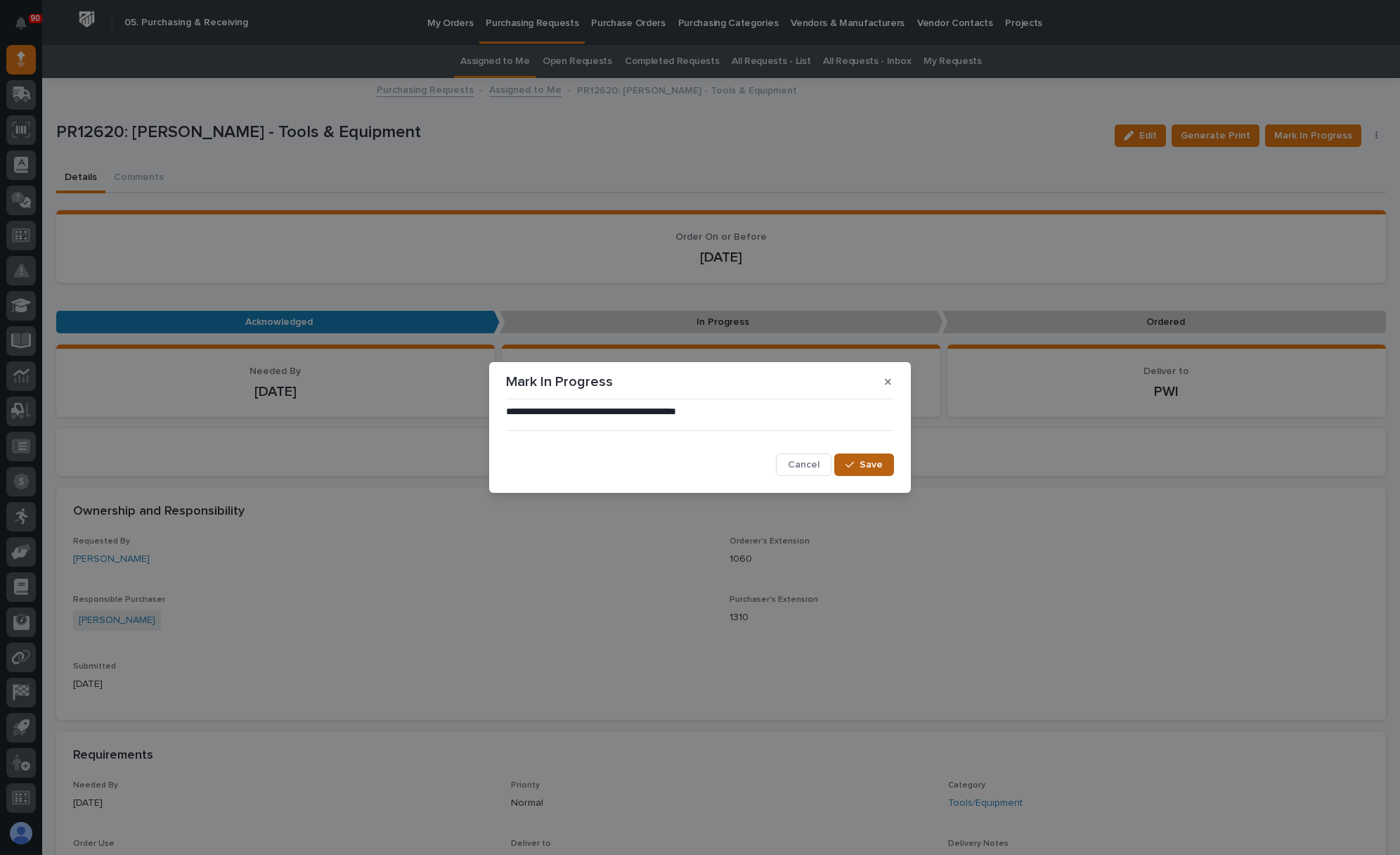
click at [872, 463] on span "Save" at bounding box center [871, 464] width 23 height 12
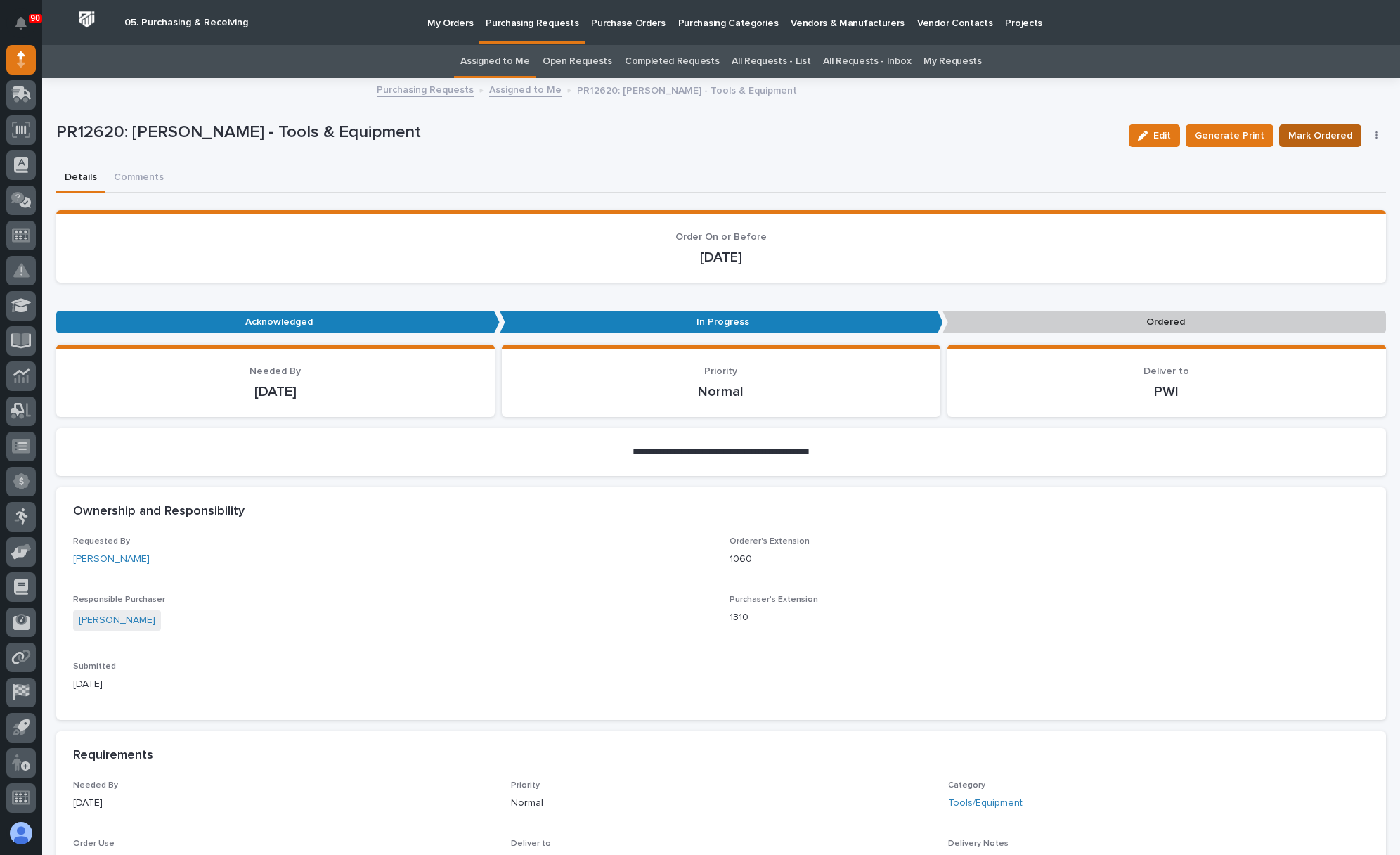
click at [1320, 132] on span "Mark Ordered" at bounding box center [1319, 135] width 64 height 17
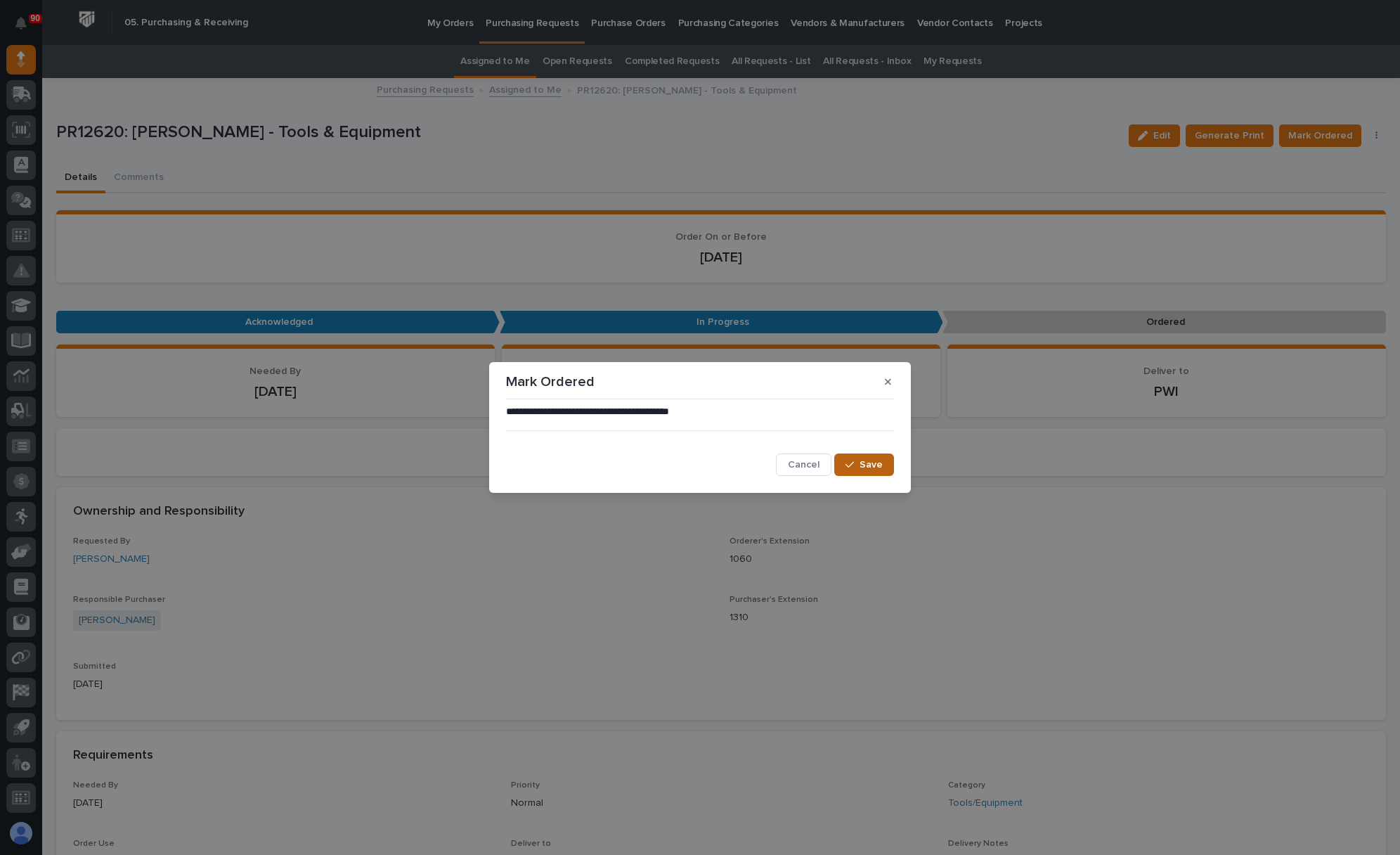
click at [869, 461] on span "Save" at bounding box center [871, 464] width 23 height 12
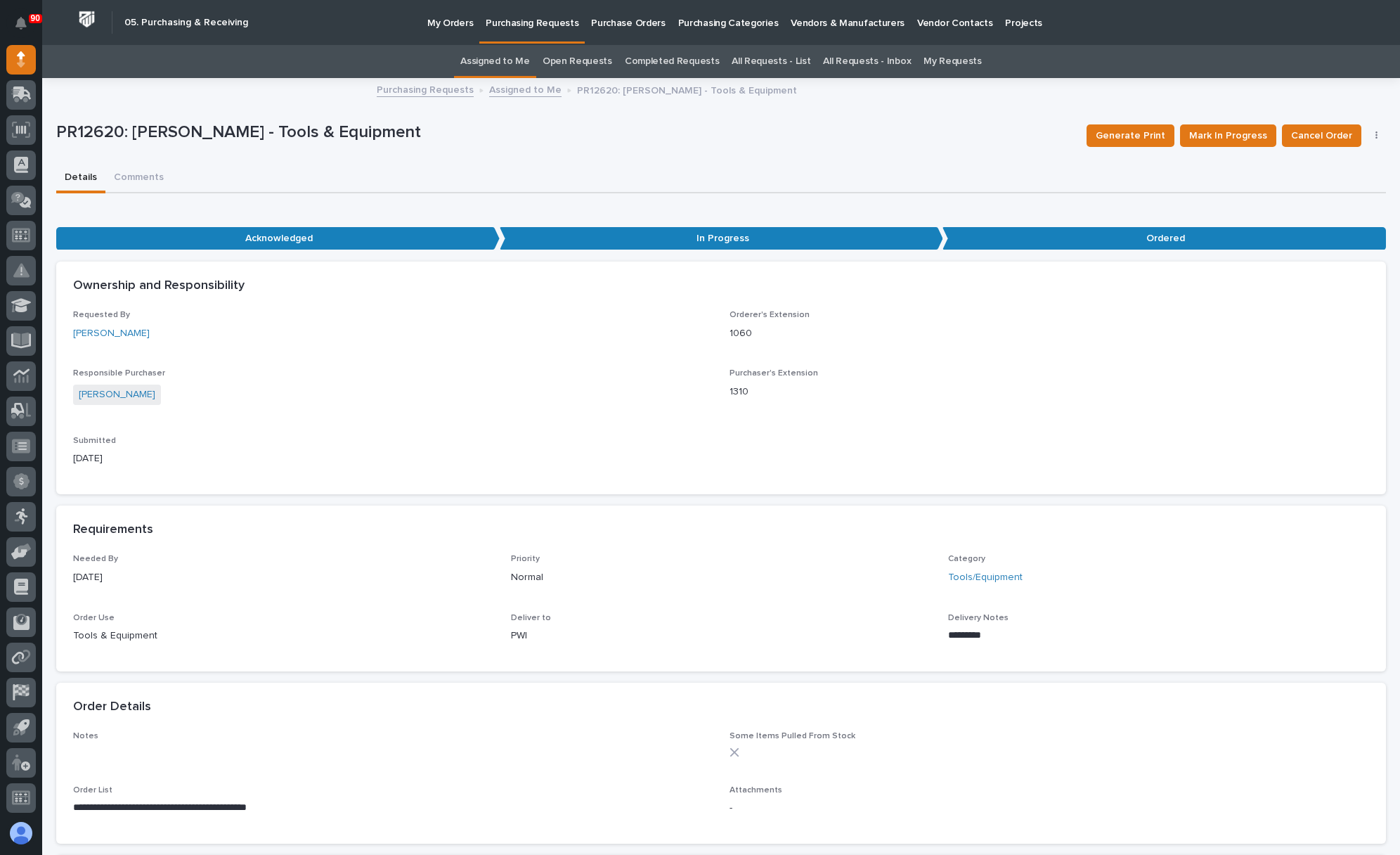
click at [527, 21] on p "Purchasing Requests" at bounding box center [532, 15] width 93 height 29
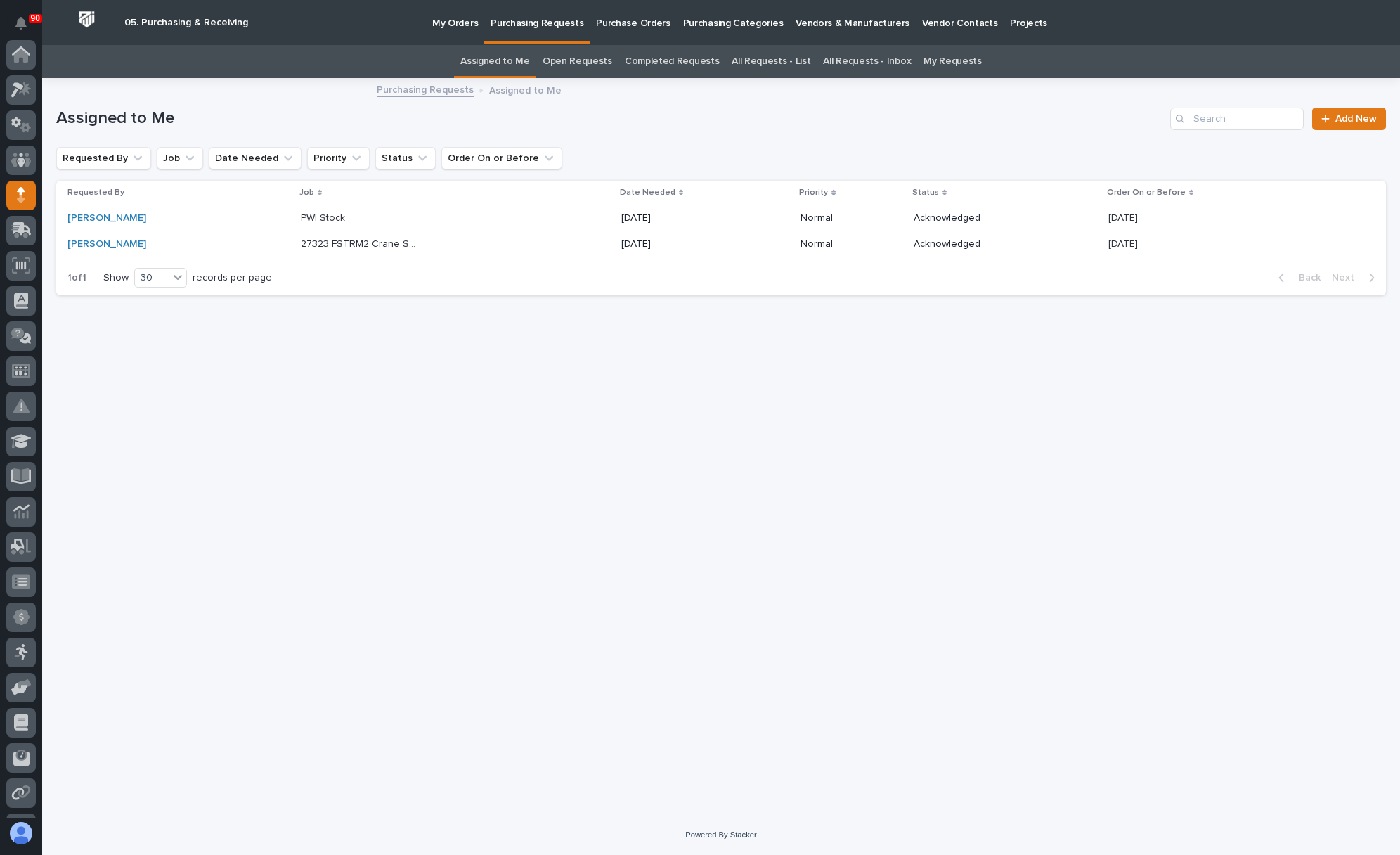
scroll to position [135, 0]
